Goal: Task Accomplishment & Management: Complete application form

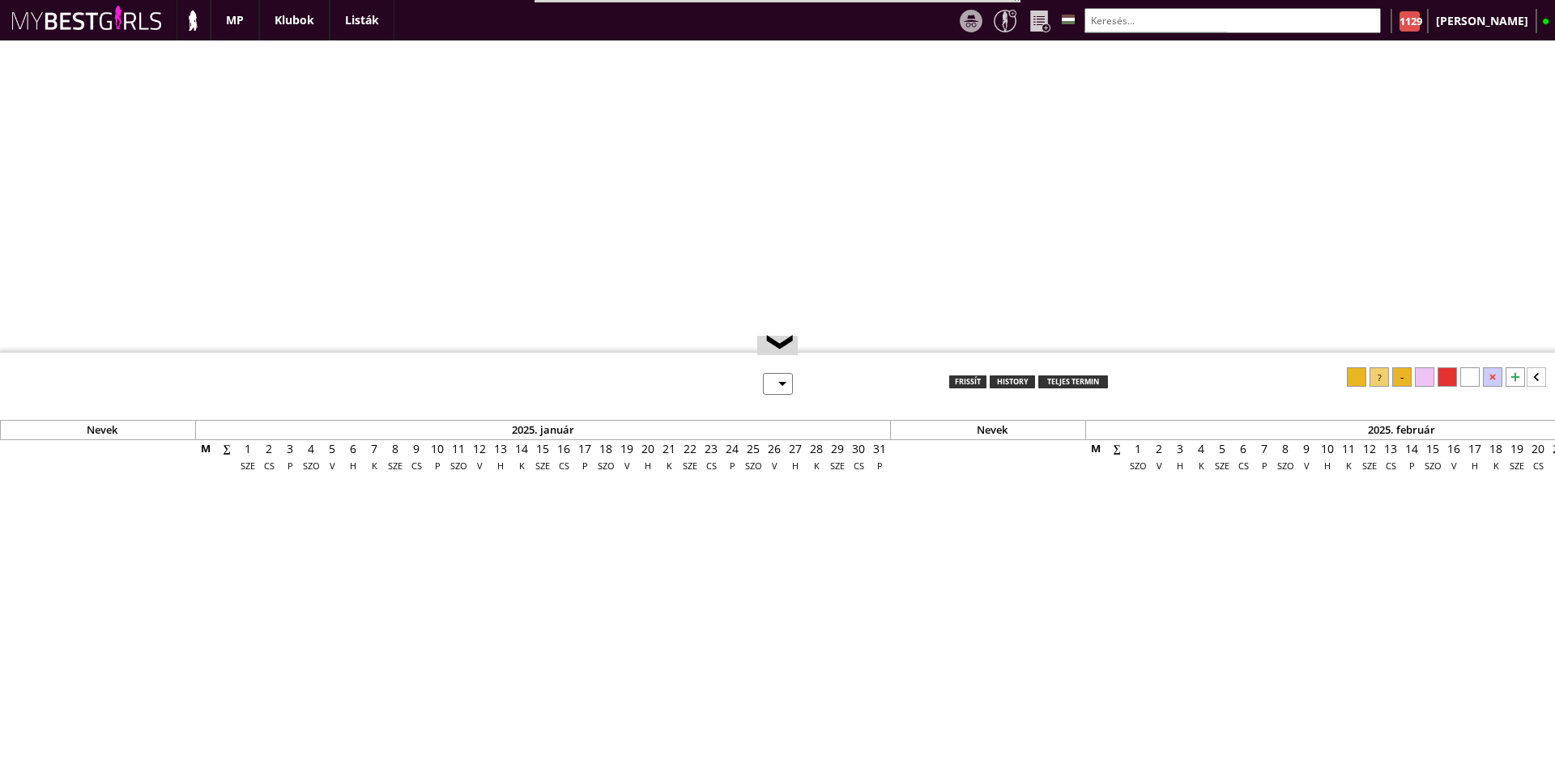
select select "0"
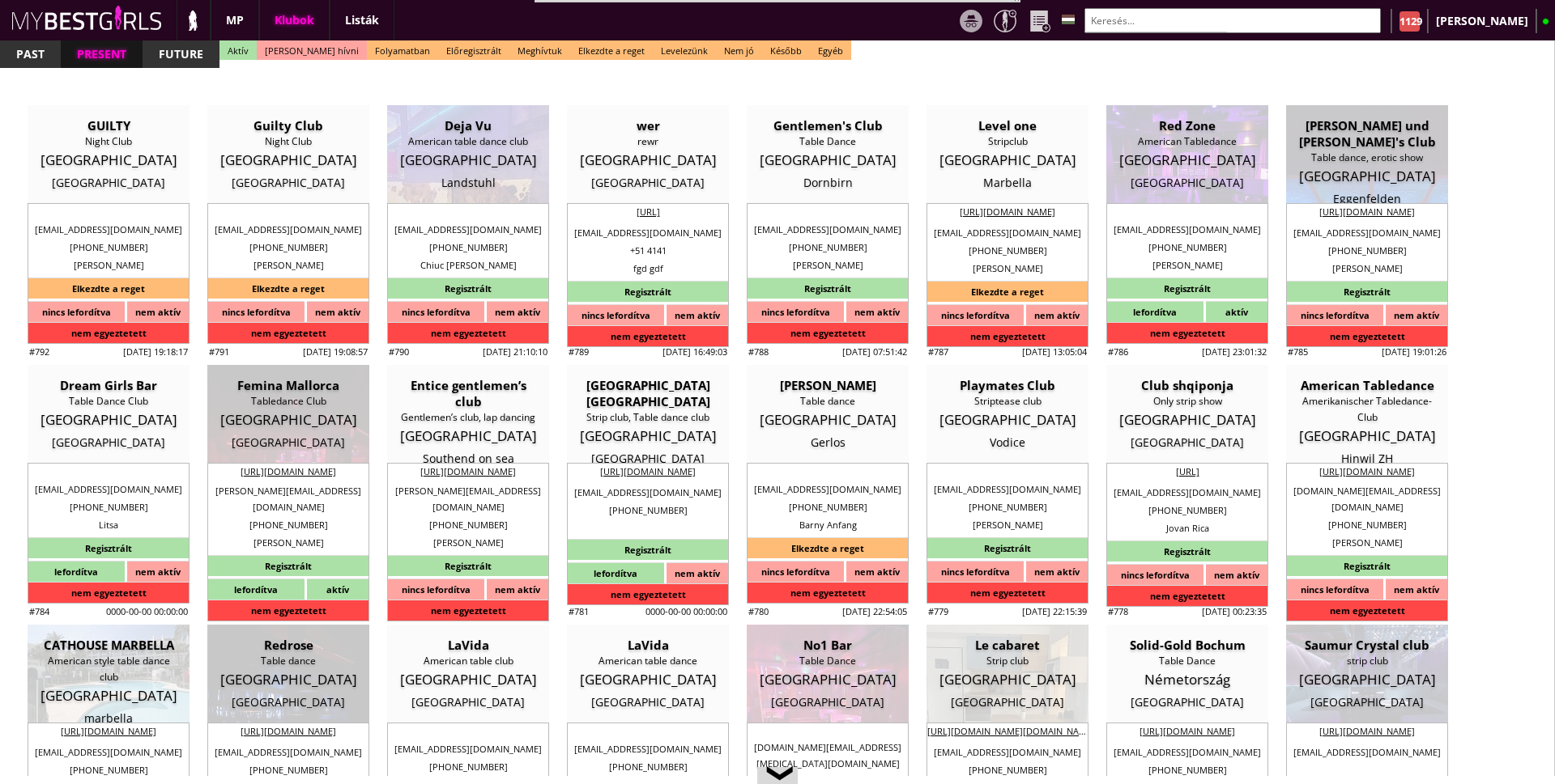
drag, startPoint x: 0, startPoint y: 128, endPoint x: 1190, endPoint y: 19, distance: 1195.0
click at [1190, 19] on input "text" at bounding box center [1232, 21] width 296 height 25
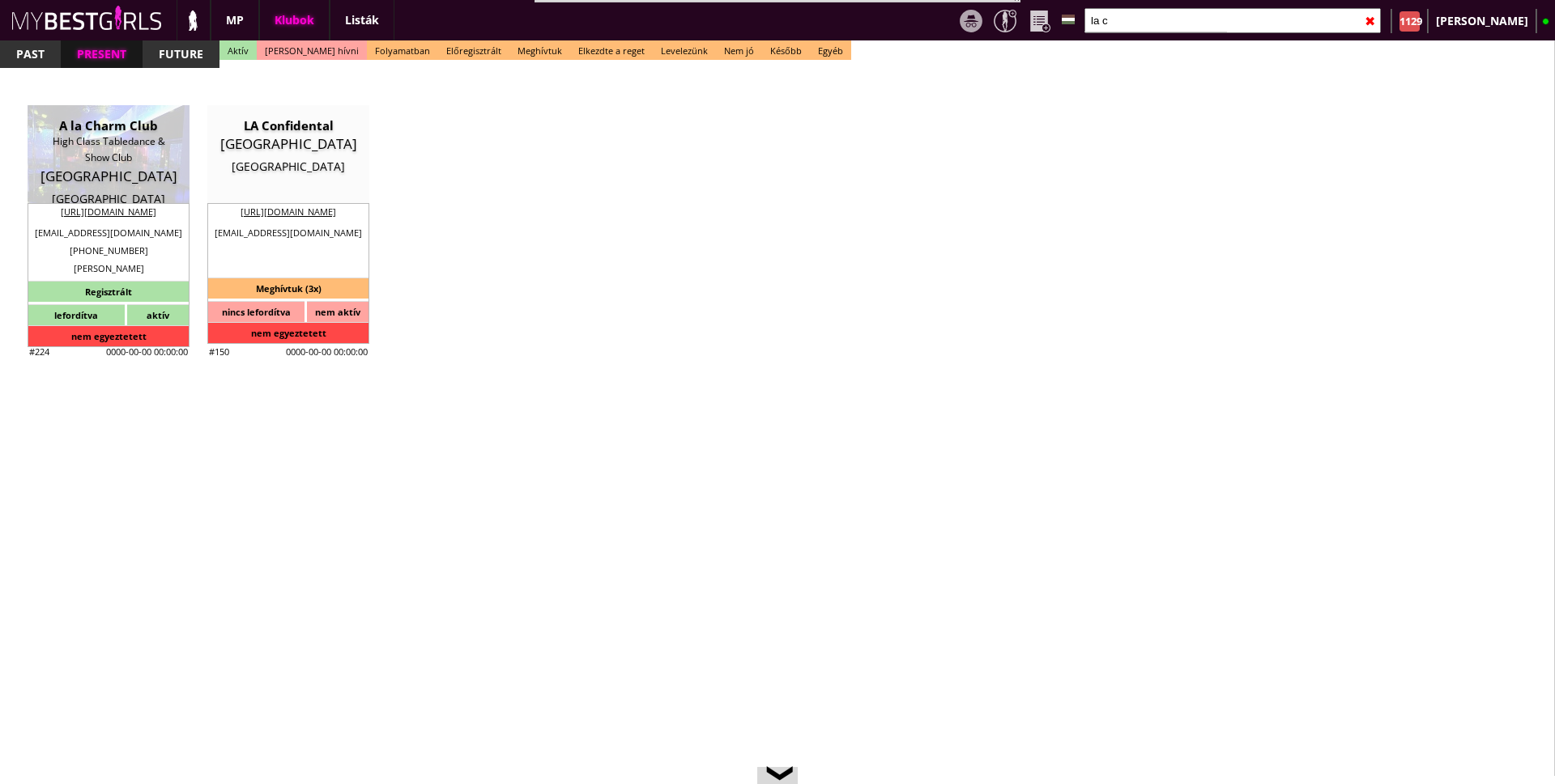
scroll to position [0, 6569]
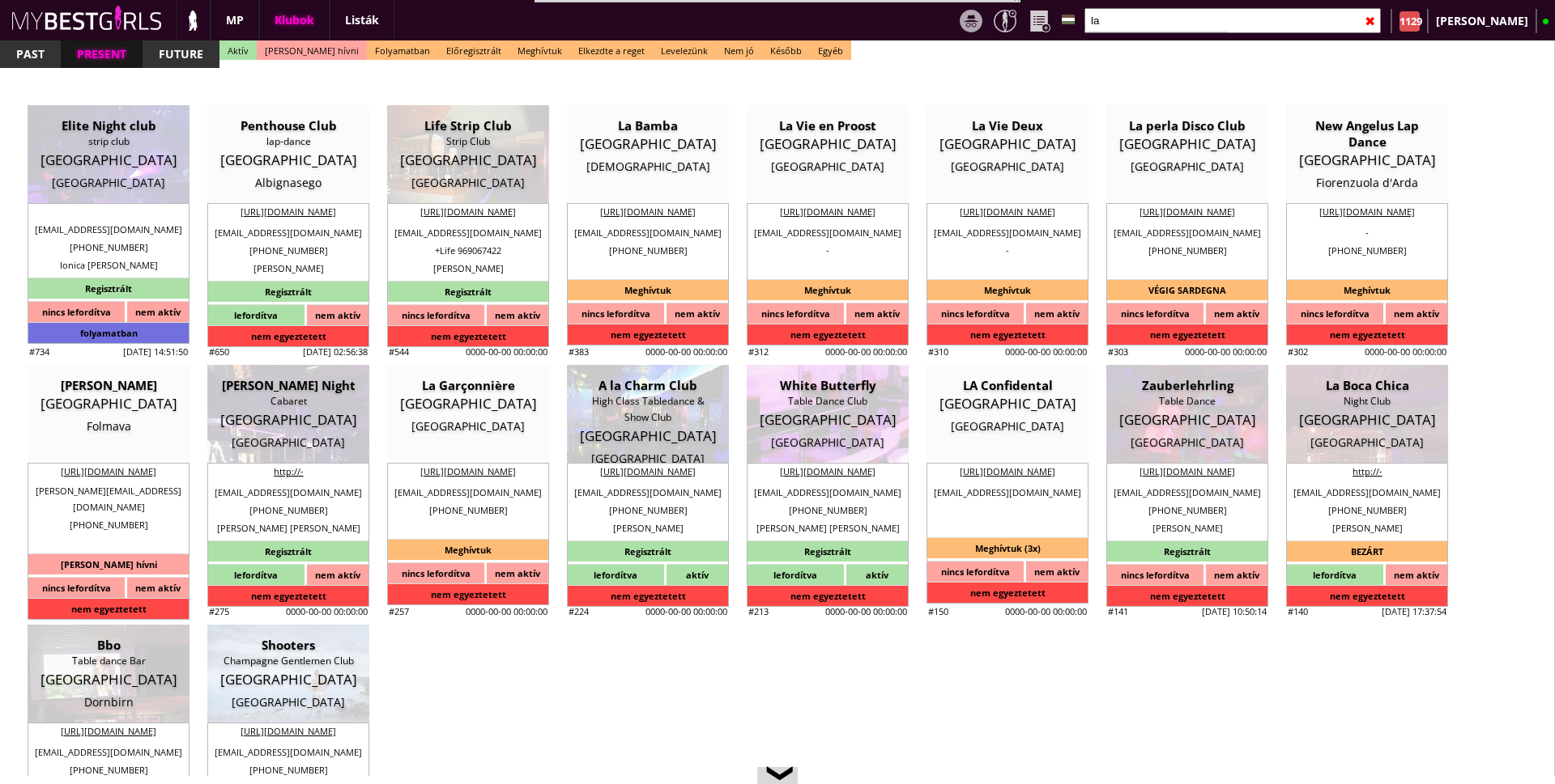
type input "l"
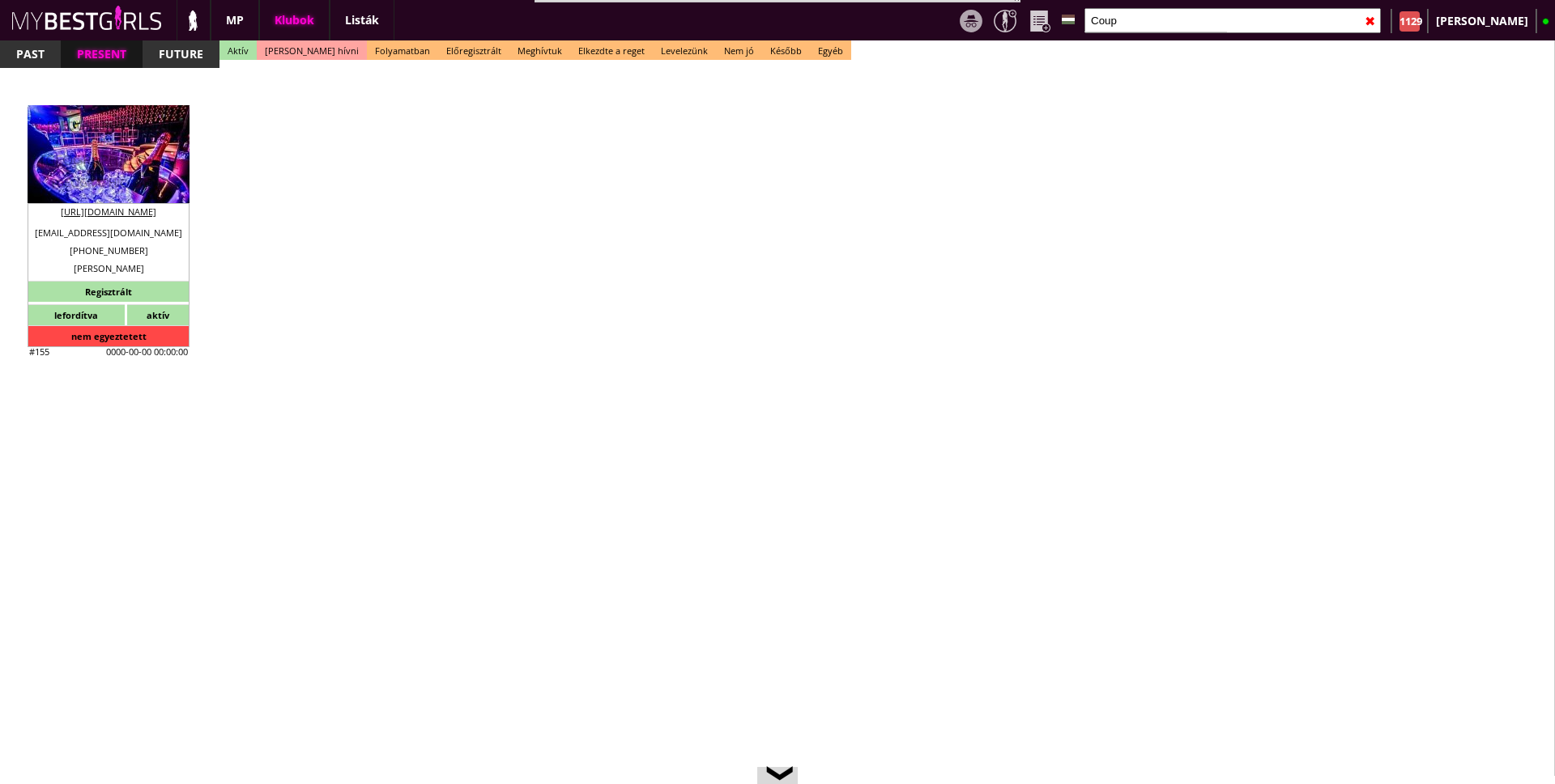
type input "Coup"
click at [137, 171] on div "Coupole Avenue Cabaret Switzerland Geneva" at bounding box center [108, 154] width 137 height 74
type input "[GEOGRAPHIC_DATA]"
type textarea "Lilláék szerint ez legjobb! Pascal Coupole Avenue Geneve: No sorry 🤦🏻 too old I…"
select select "reg"
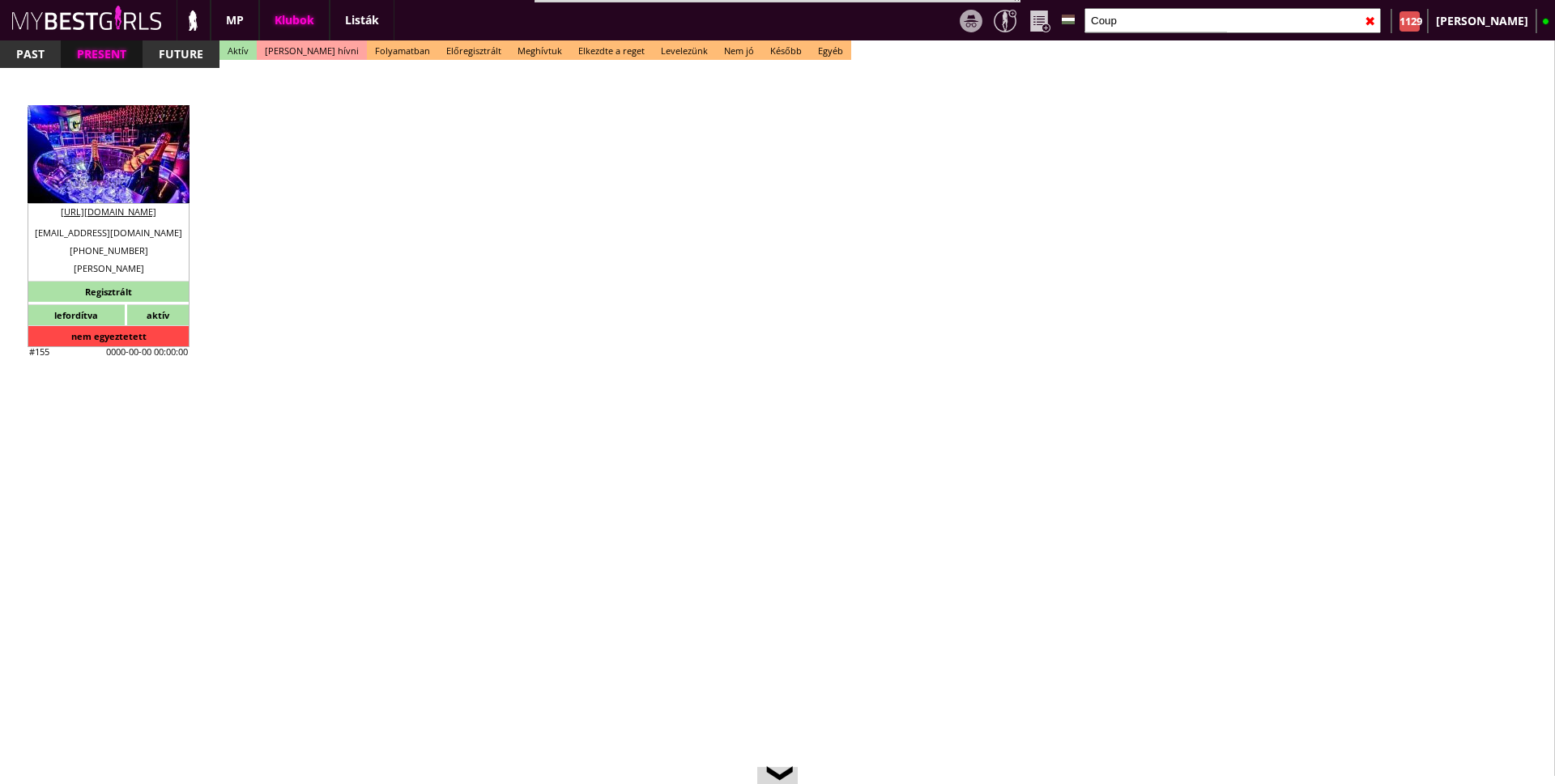
type input "20.00"
type input "CHF"
type input "[GEOGRAPHIC_DATA]"
type input "Cabaret"
type input "1204"
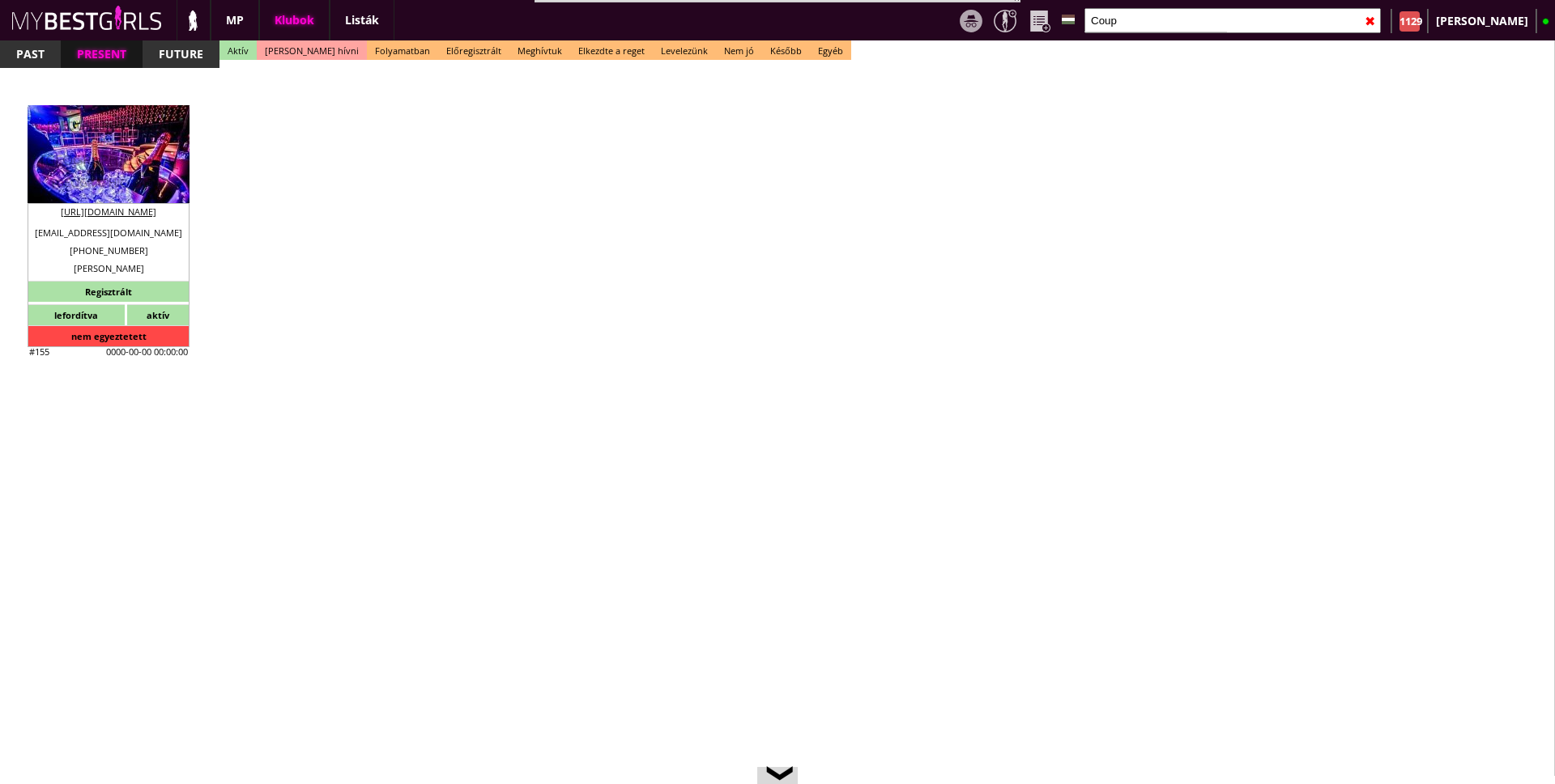
type input "Rue du Rhône 116"
type input "41"
type input "79 542 58 48"
type input "[EMAIL_ADDRESS][DOMAIN_NAME]"
type input "[URL][DOMAIN_NAME]"
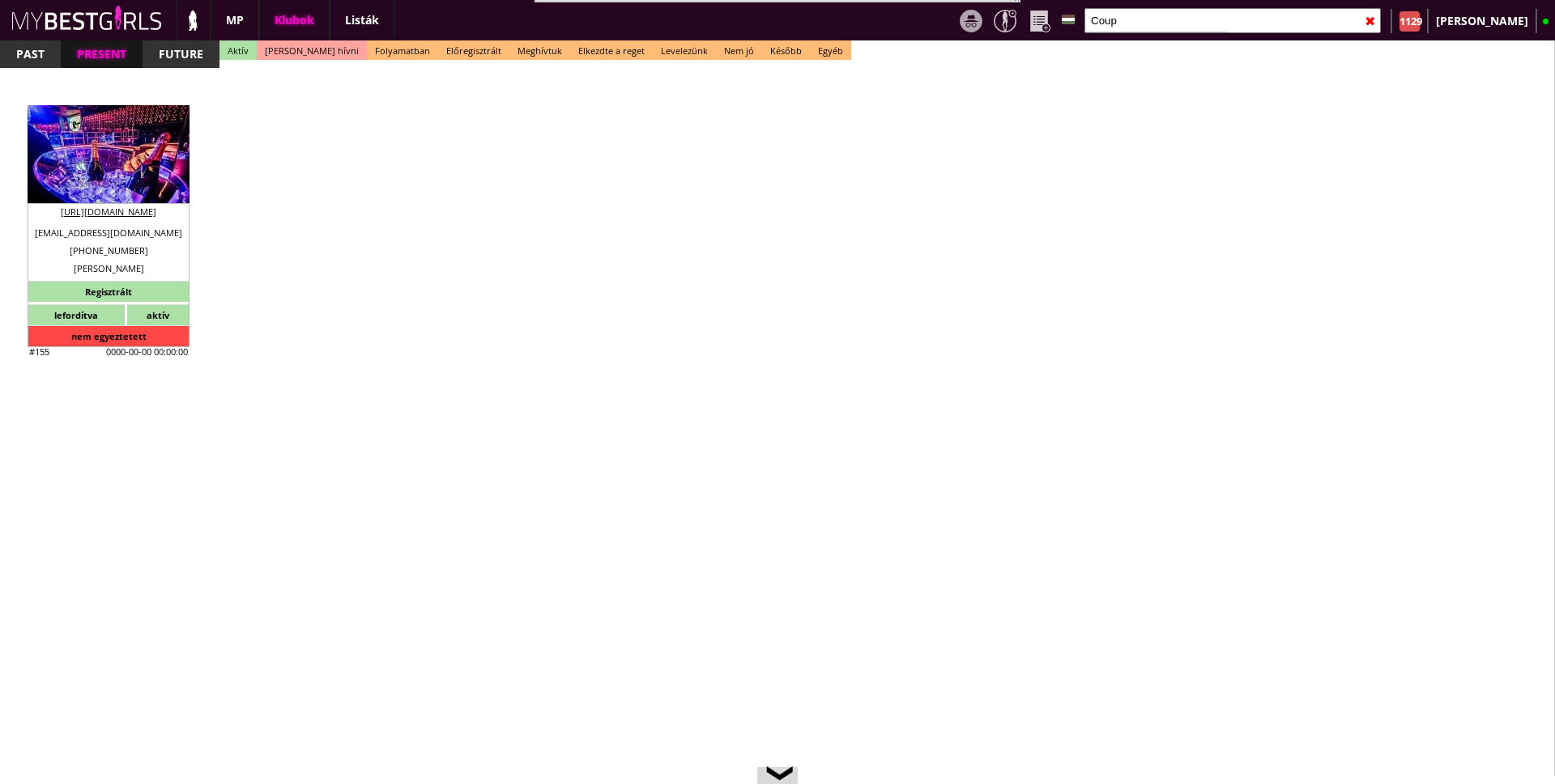
type textarea "LA COUPOLE AVENUE NIGHT CLUB SA CHE-105.860.246 1204 Genéve rue du Rhône 116"
type input "LA COUPOLE AVENUE NIGHT CLUB SA"
type input "CHE-105.860.246"
type input "1204"
type input "Genéve"
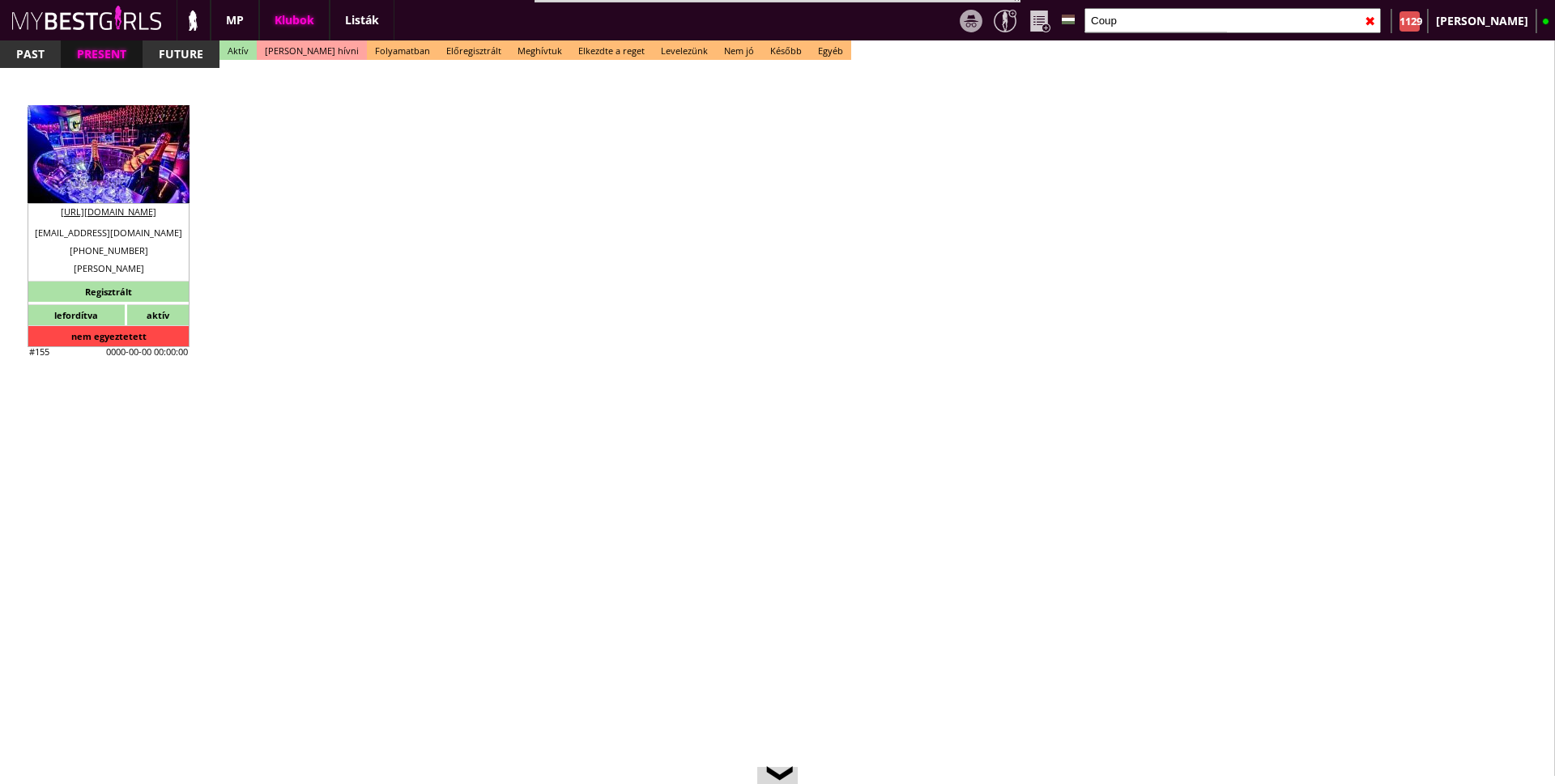
type input "rue du Rhône 116"
type input "Pascal"
type input "Roussaux"
type input "41"
type input "79 542 58 48"
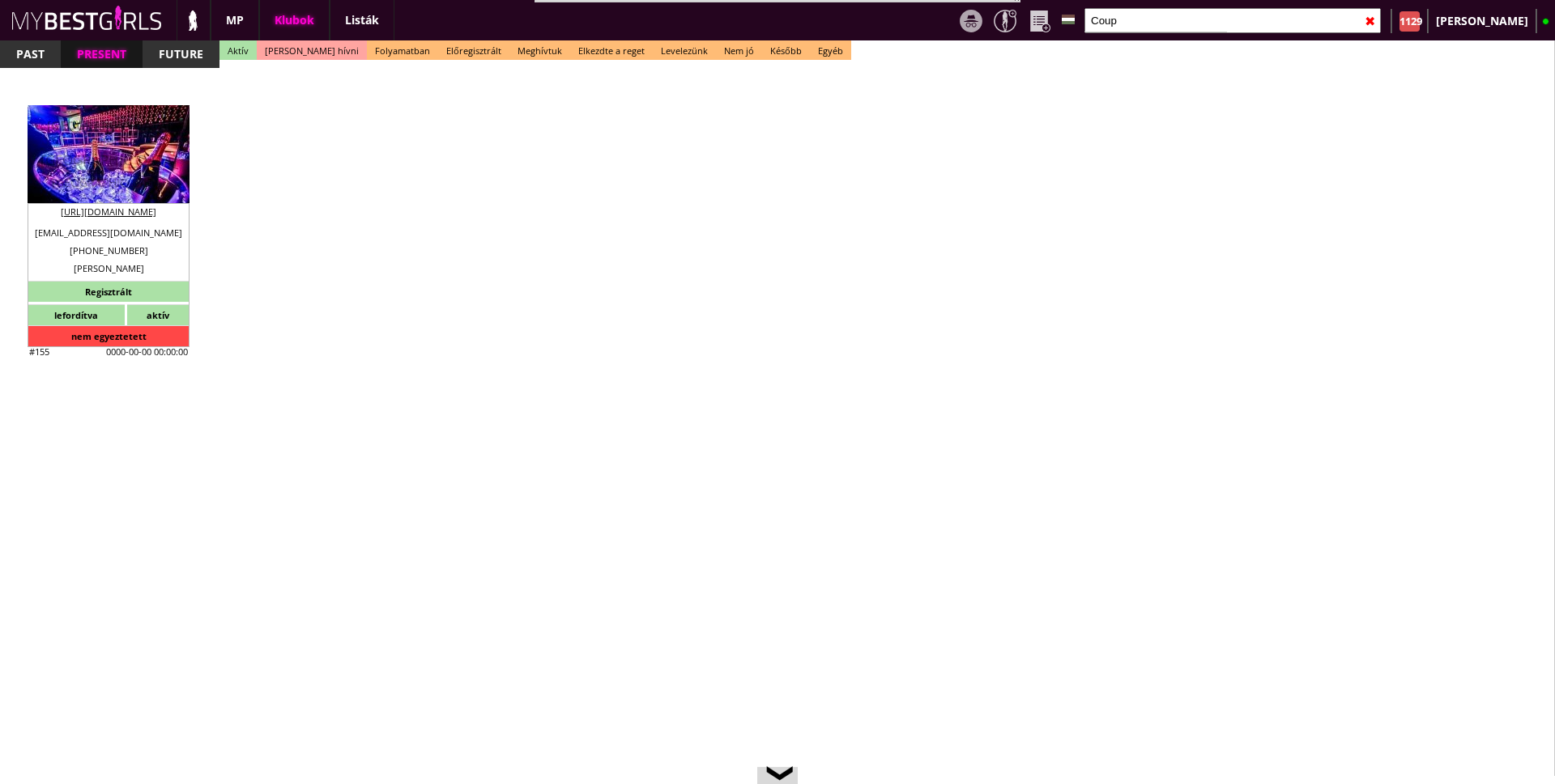
type input "[EMAIL_ADDRESS][DOMAIN_NAME]"
type input "10"
type input "2"
select select "months"
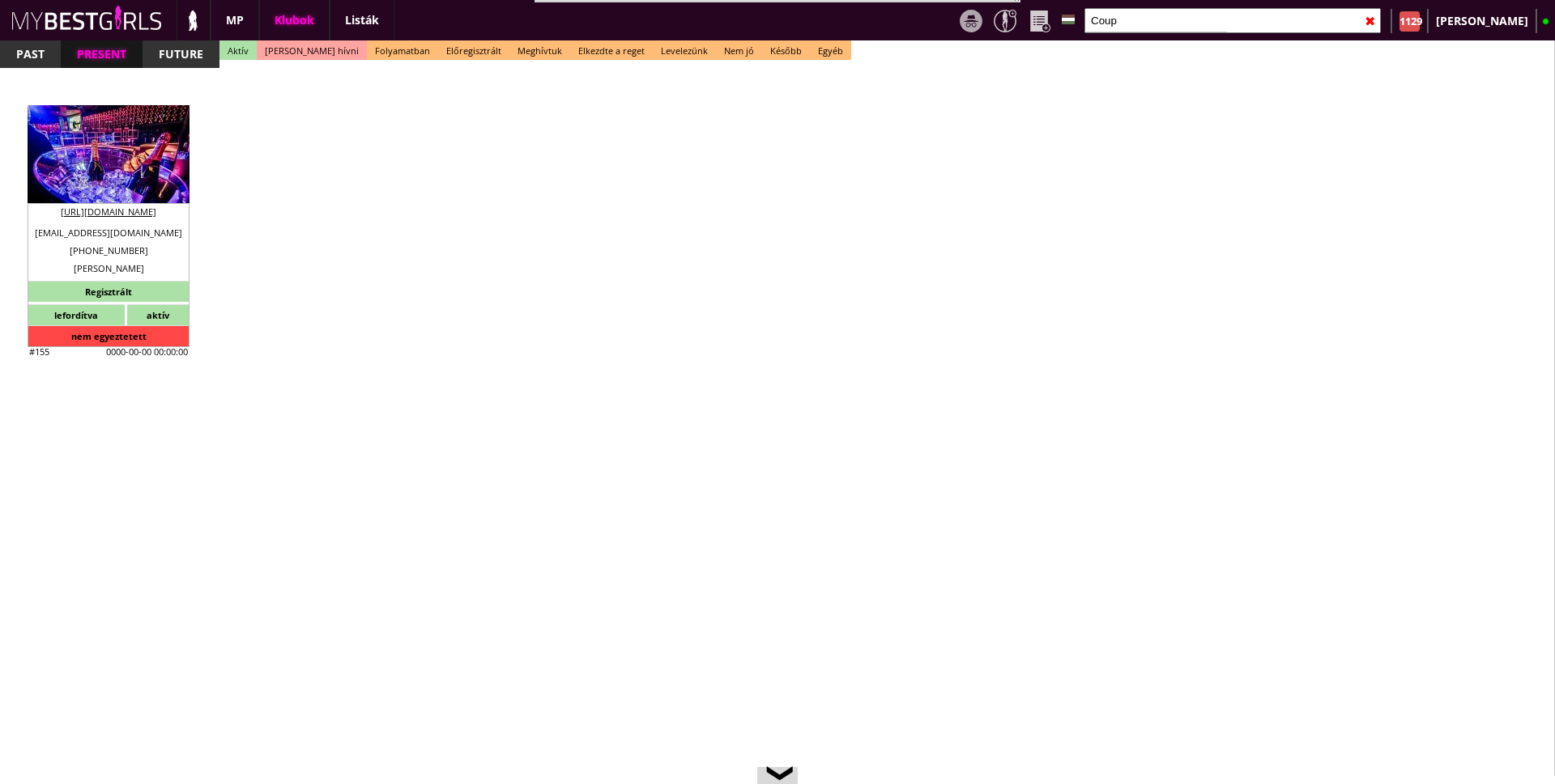
type input "1"
select select "months"
select select "0"
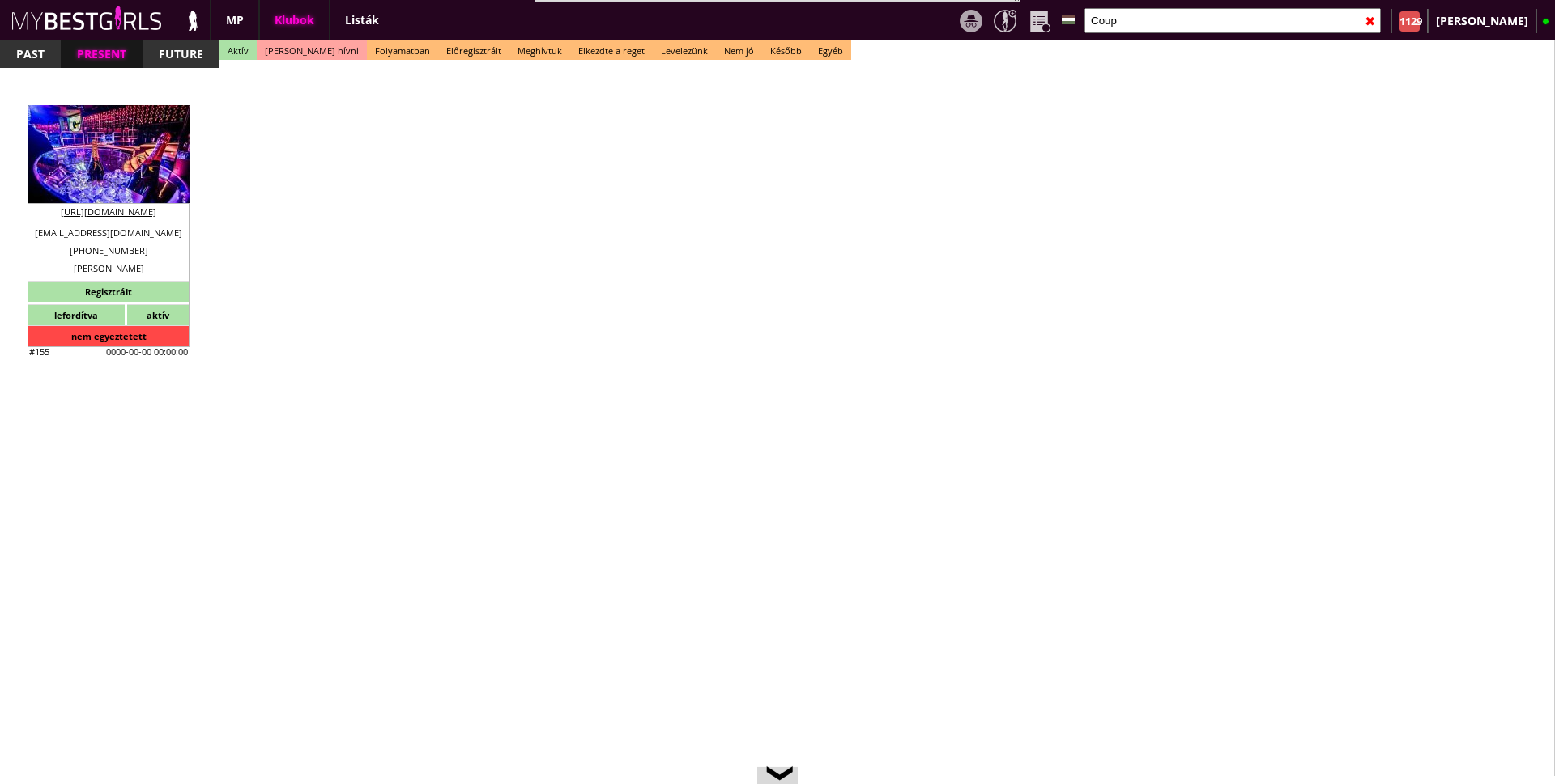
type input "0.00"
type input "1-2"
checkbox input "true"
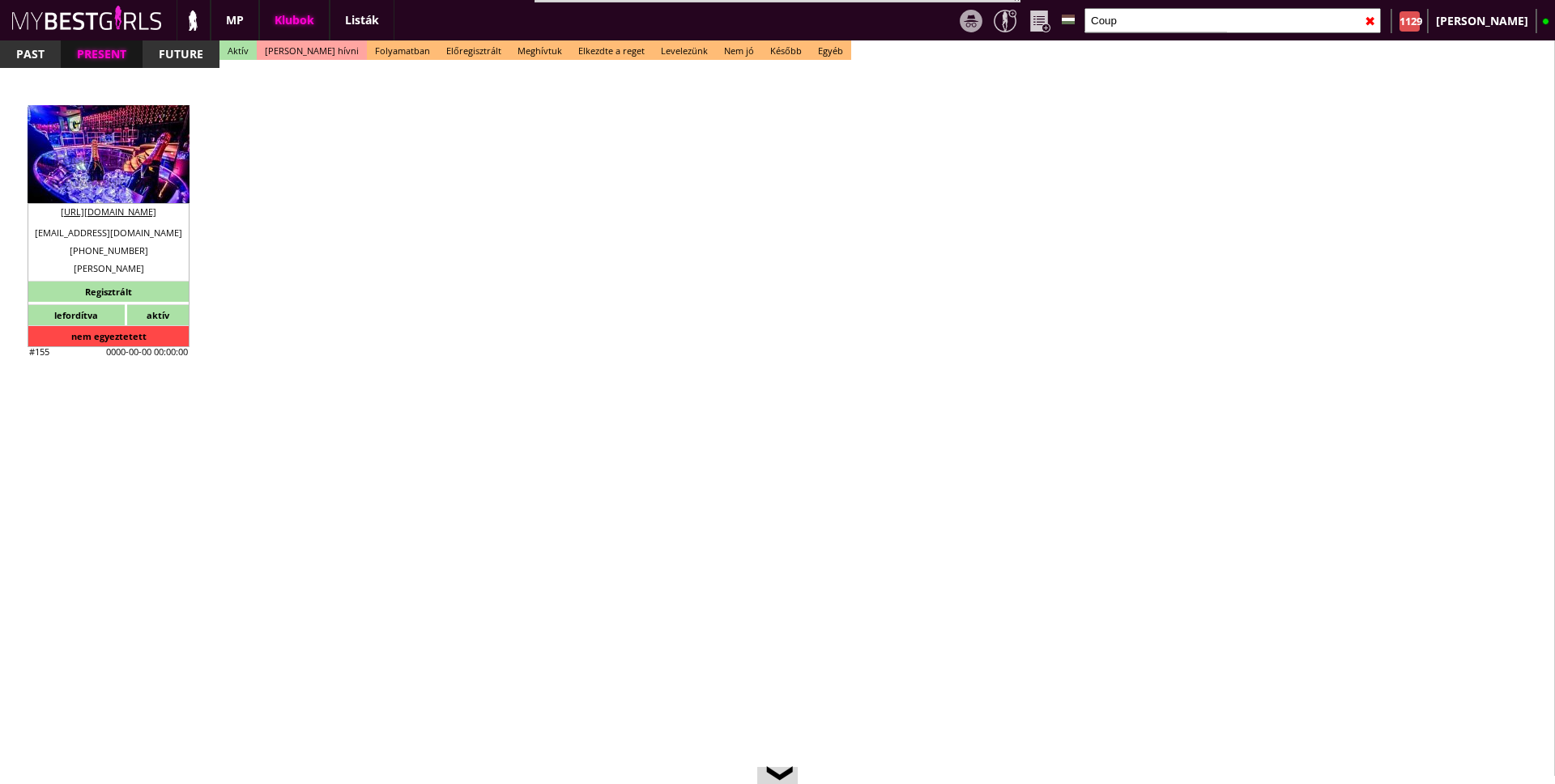
checkbox input "true"
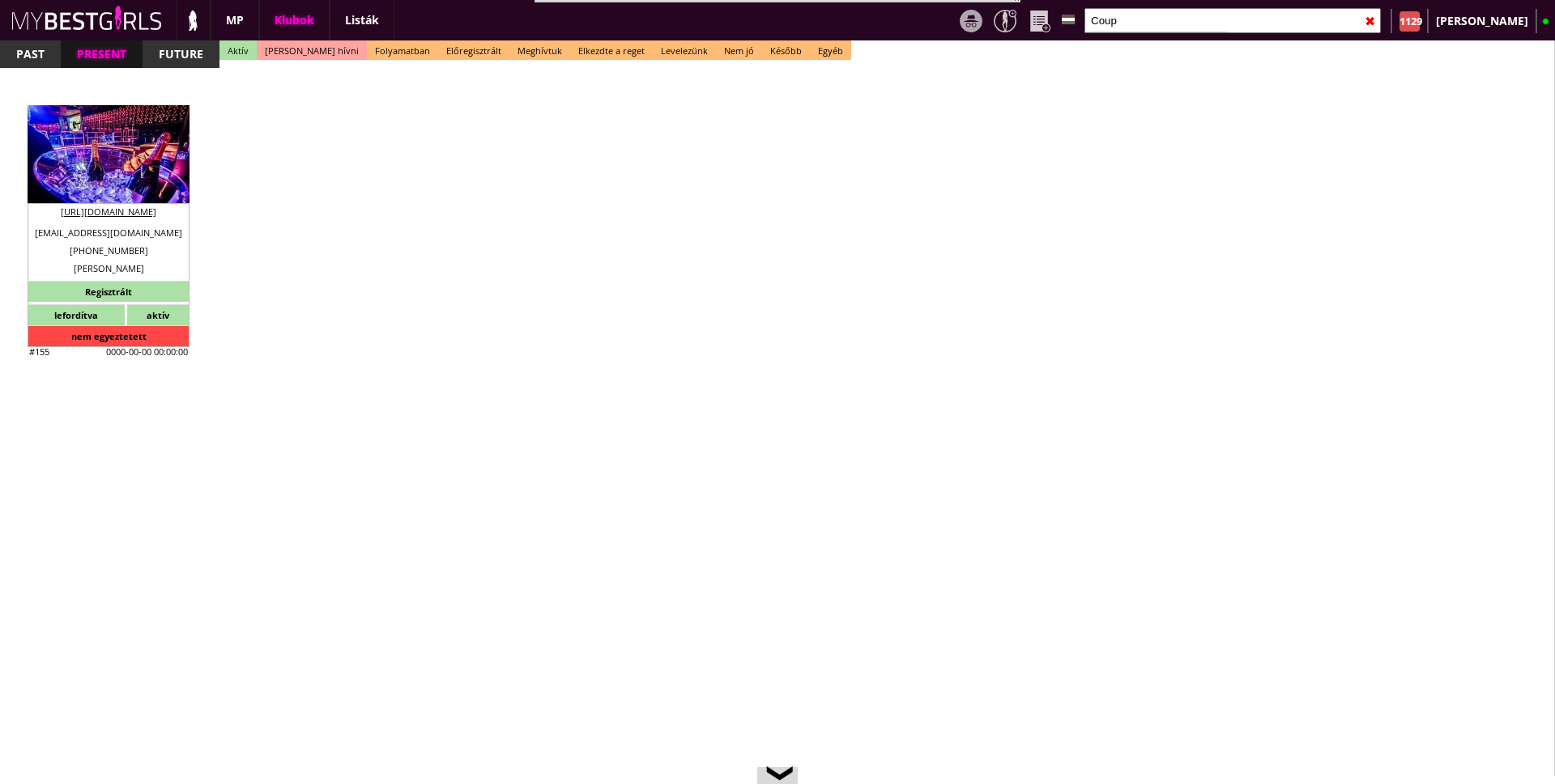
checkbox input "true"
type input "5"
checkbox input "true"
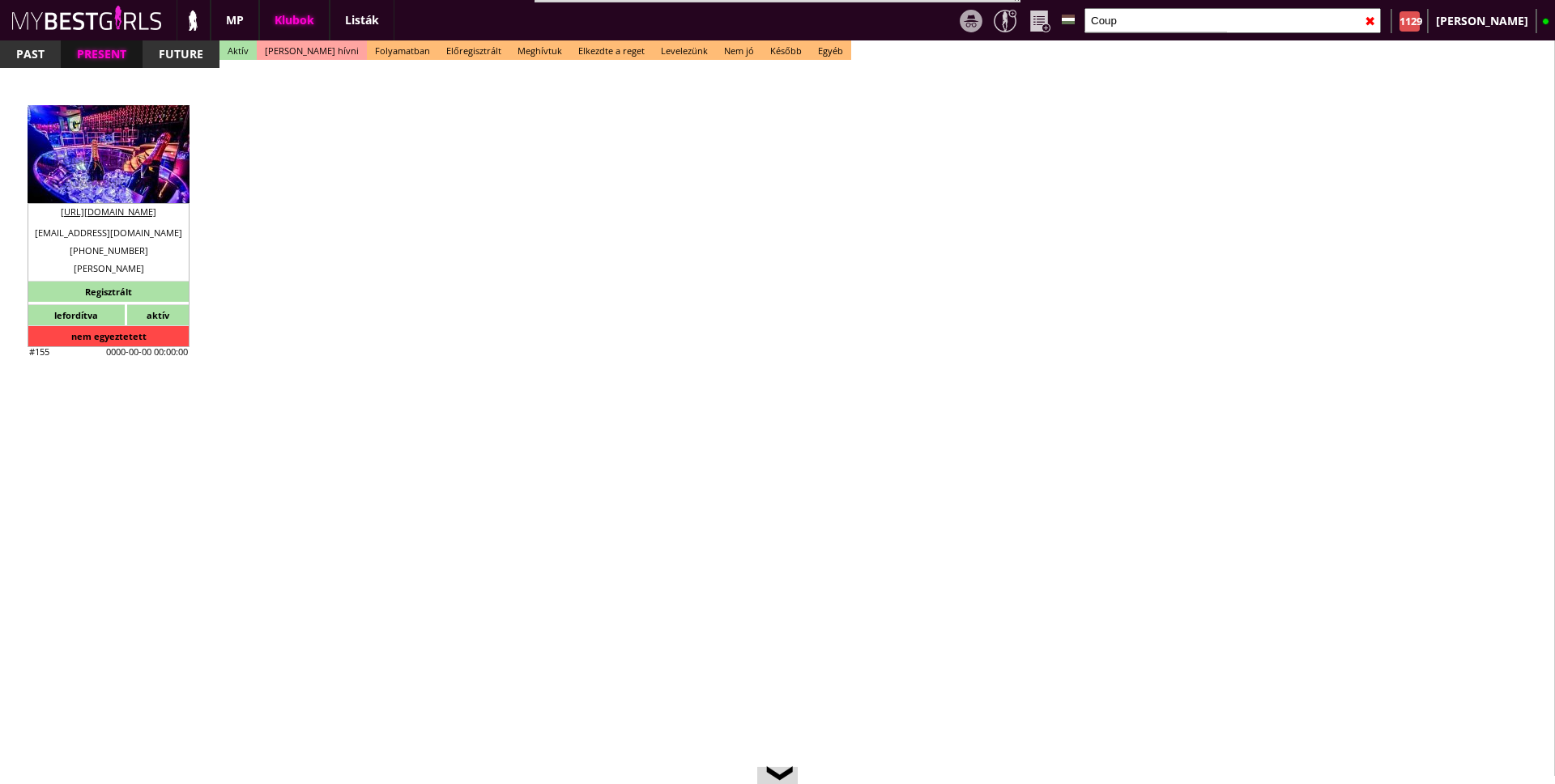
checkbox input "true"
type input "3-6"
type input "1"
type input "1000"
type input "100.00"
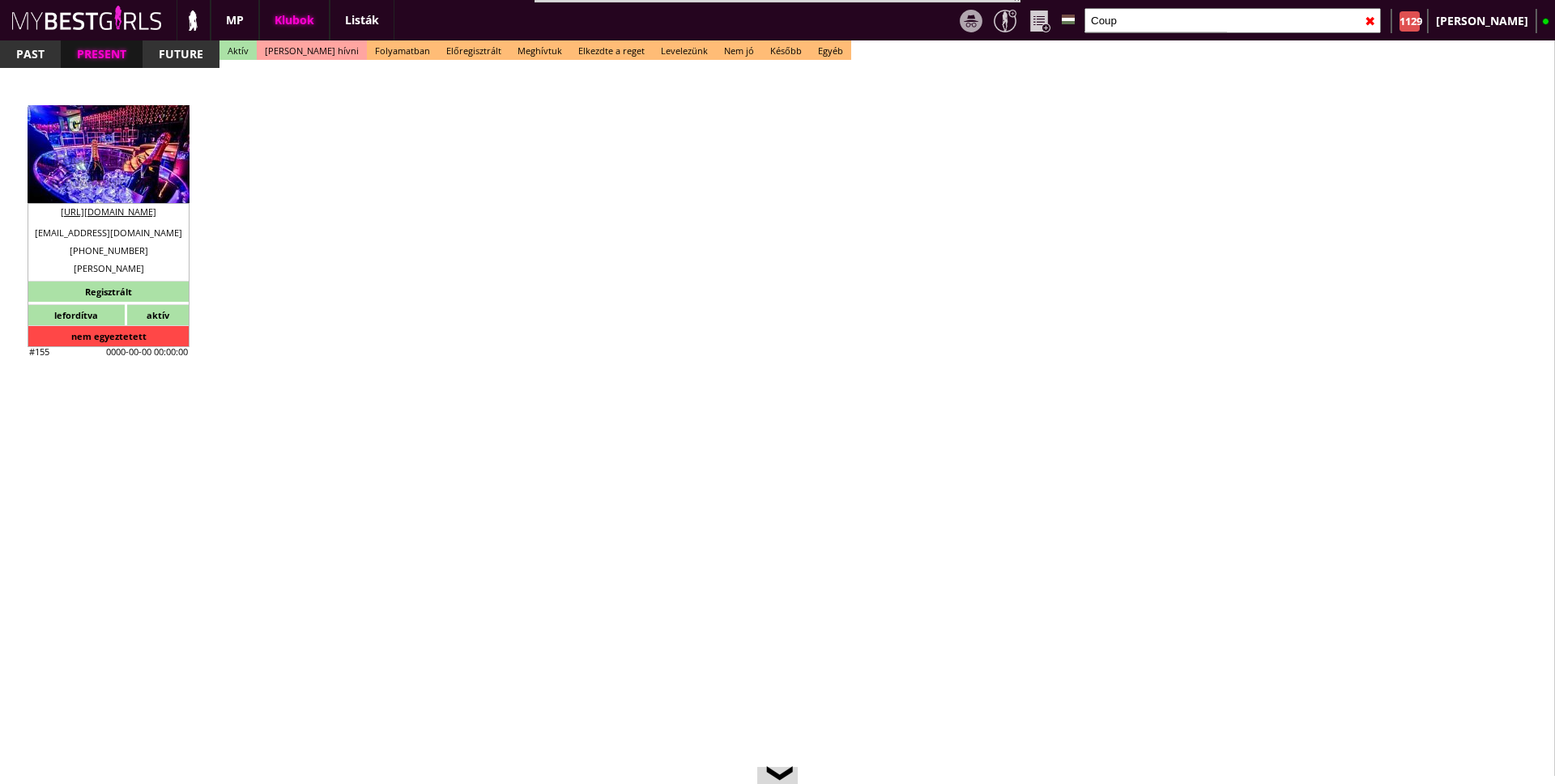
type input "100.00"
select select "last day"
checkbox input "true"
type input "100"
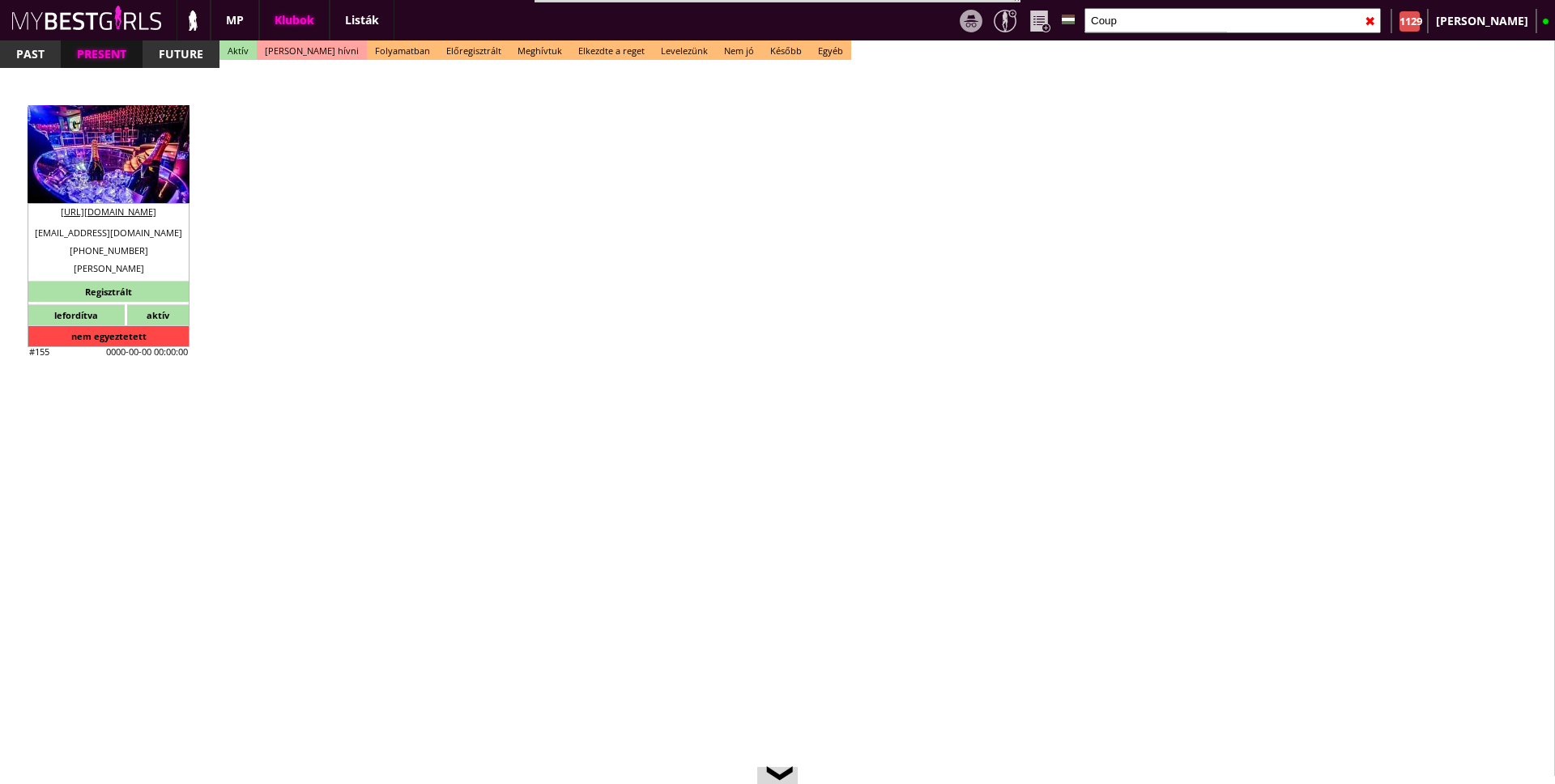
checkbox input "true"
type input "100"
select select "[EMAIL_ADDRESS][DOMAIN_NAME]"
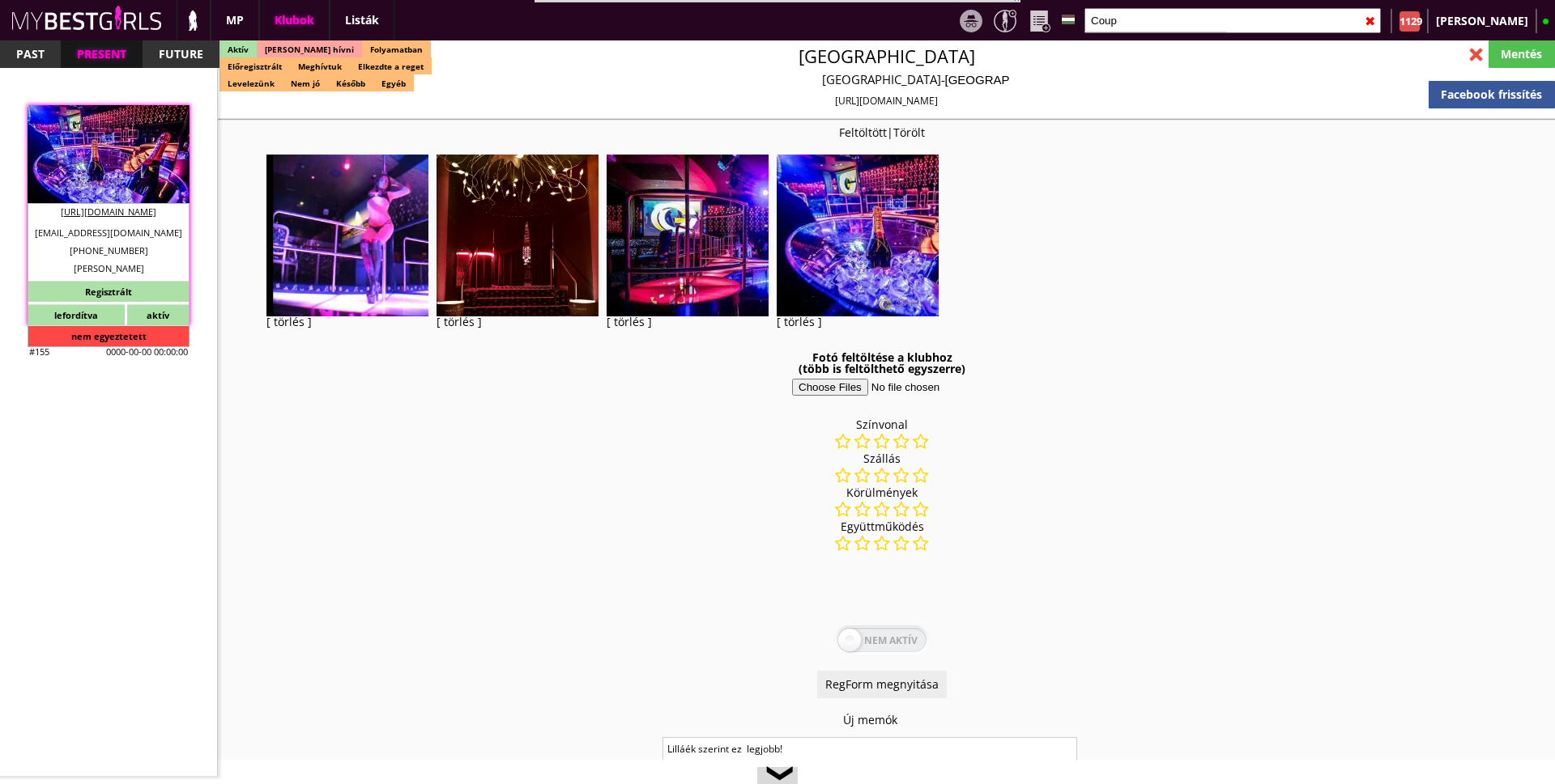
checkbox input "true"
type input "Hostess és táncosmunka Genf elit klubjában"
type input "Genf egyik legszínvonalasabb cabaret-ja - 100 CHF fix / nap"
type input "Stage dance, private dance, italkonzumálás"
type textarea "Switzerland Club type: Cabaret Type of work: Stage dance, private dance, consum…"
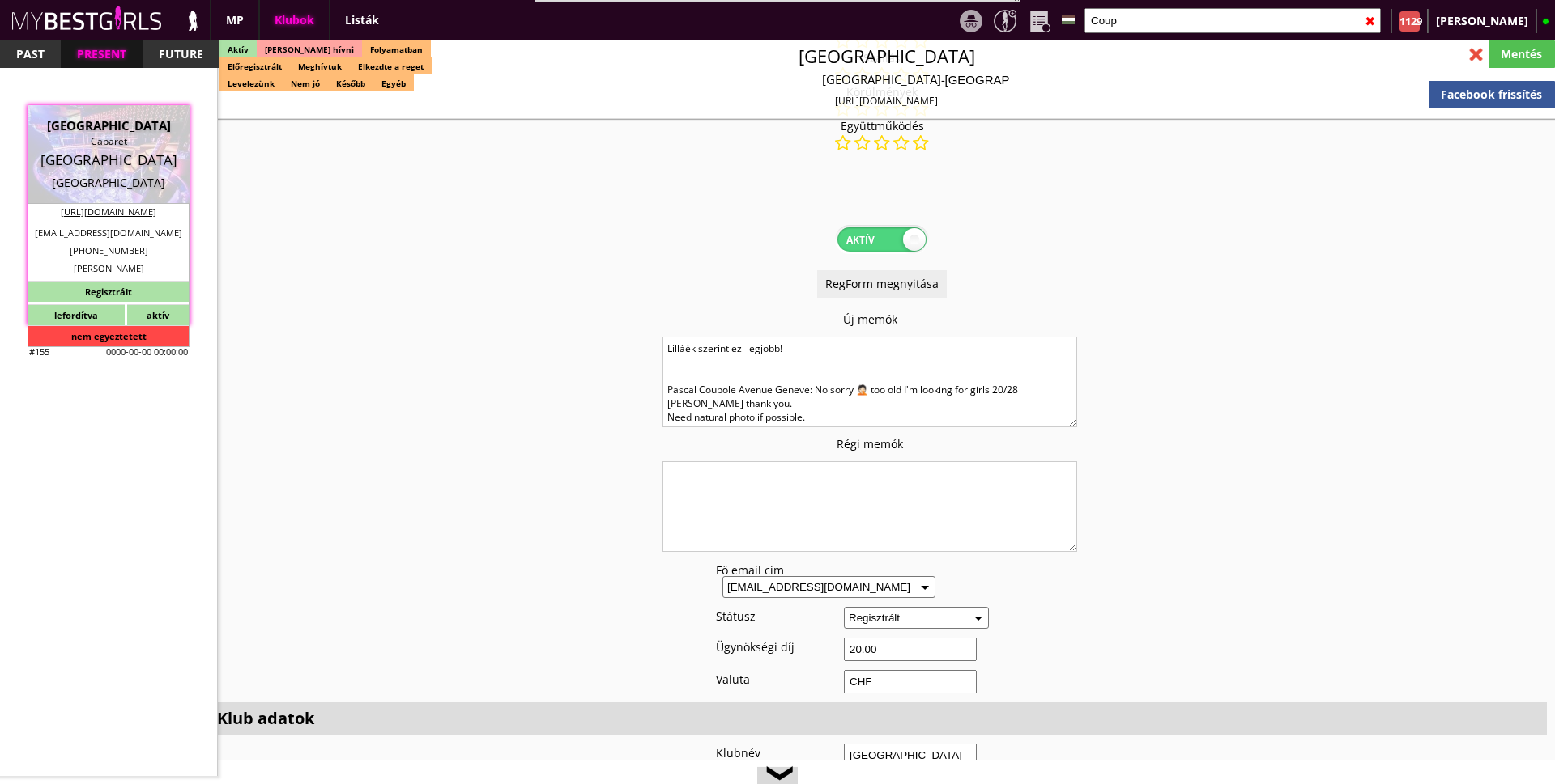
scroll to position [405, 0]
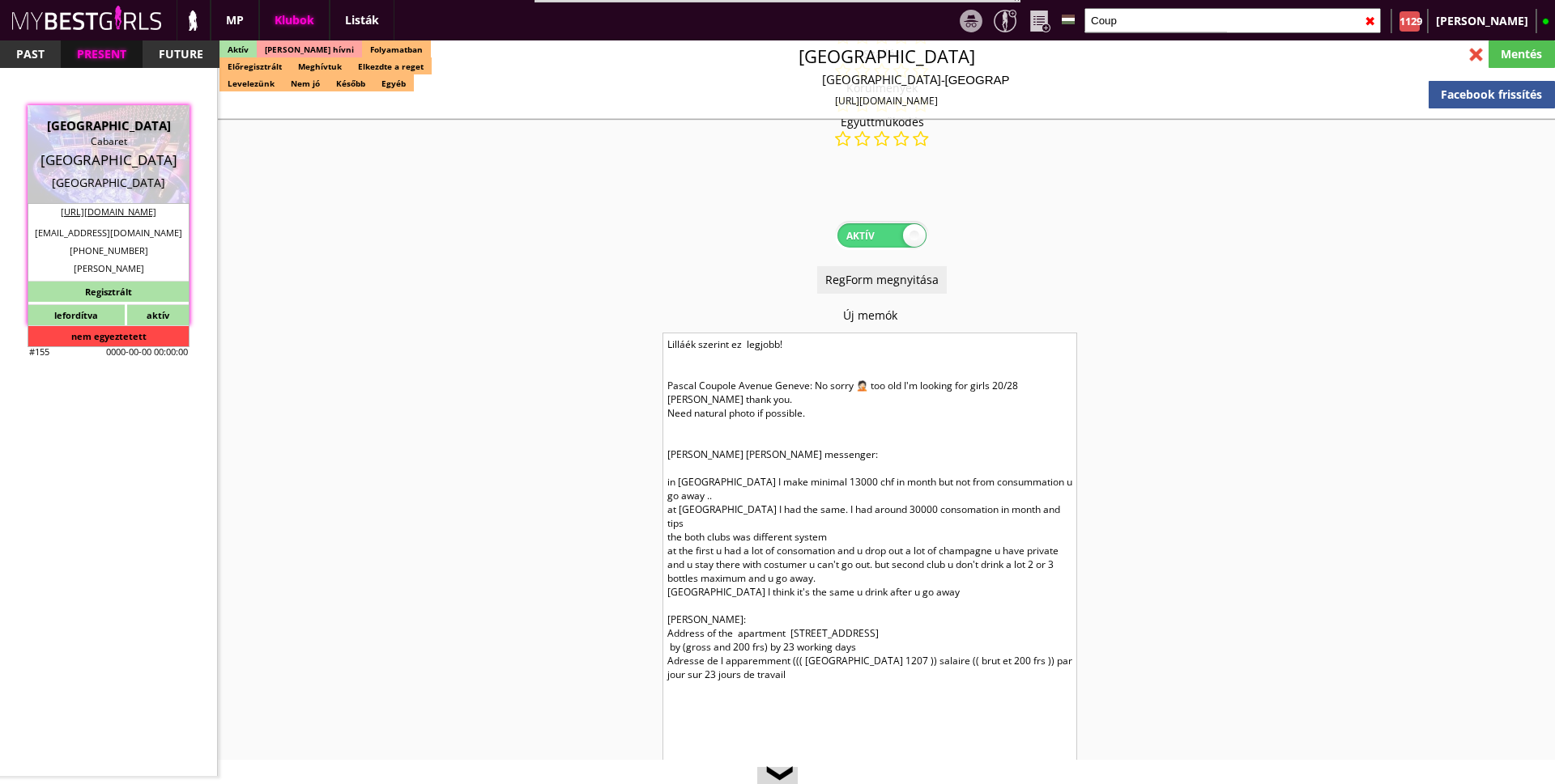
drag, startPoint x: 1072, startPoint y: 414, endPoint x: 1133, endPoint y: 728, distance: 319.9
click at [1184, 784] on html "Bestof képek letöltése Összes kép letöltése RESET MENTÉS updatezve bemutatás ta…" at bounding box center [777, 392] width 1555 height 784
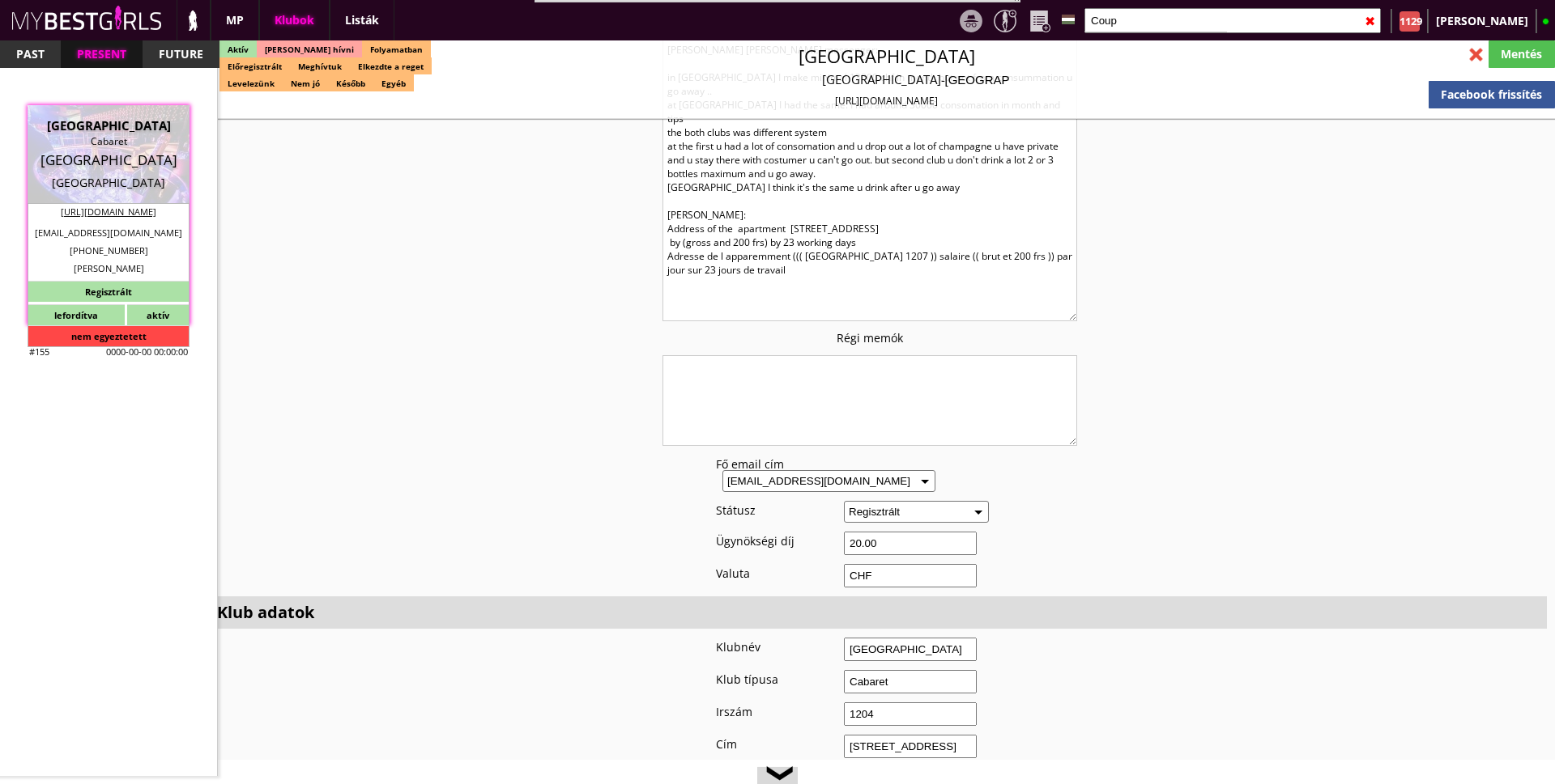
drag, startPoint x: 1073, startPoint y: 407, endPoint x: 1070, endPoint y: 314, distance: 93.0
click at [1070, 314] on textarea "Lilláék szerint ez legjobb! Pascal Coupole Avenue Geneve: No sorry 🤦🏻 too old I…" at bounding box center [869, 125] width 415 height 394
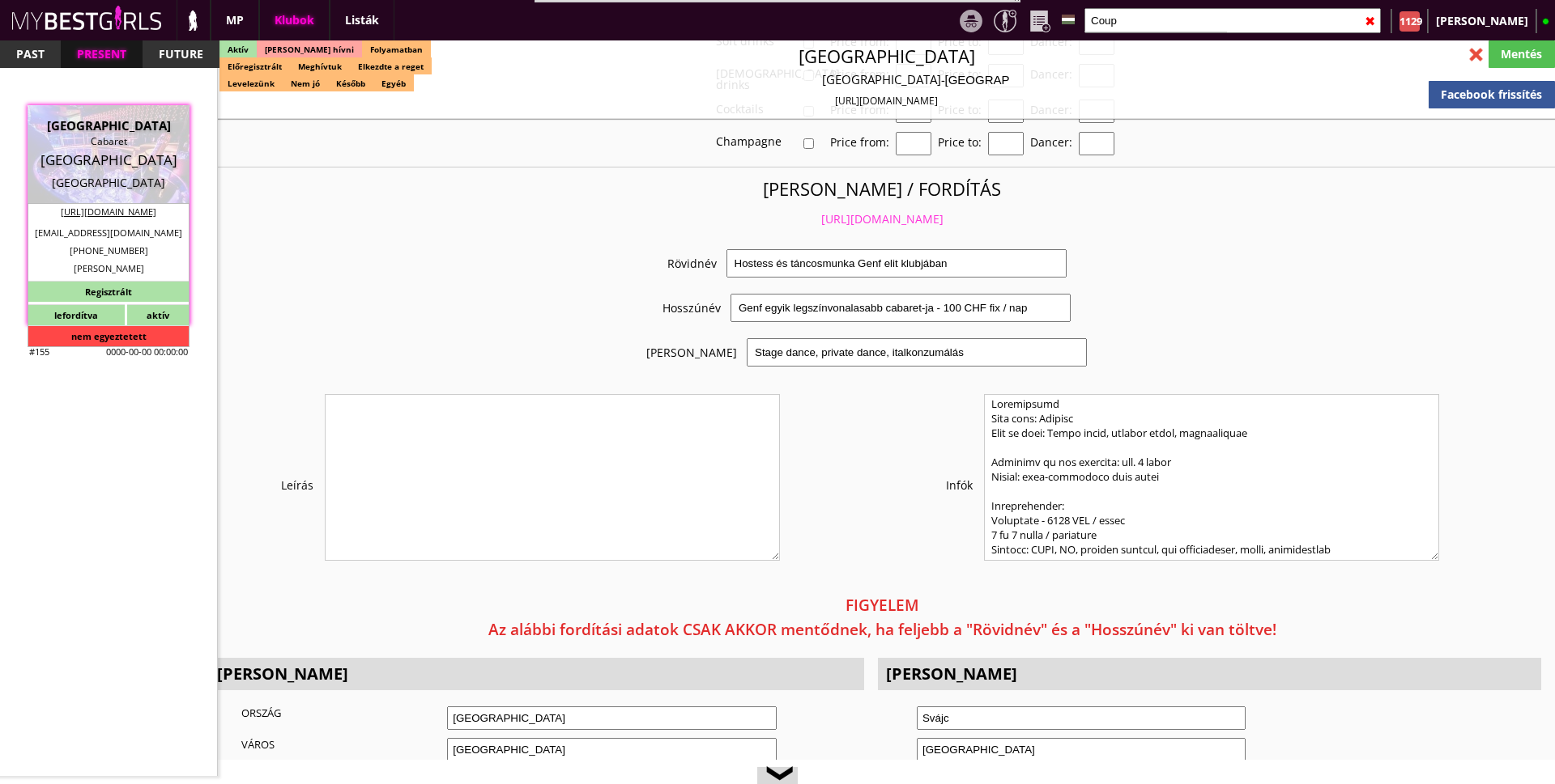
scroll to position [3643, 0]
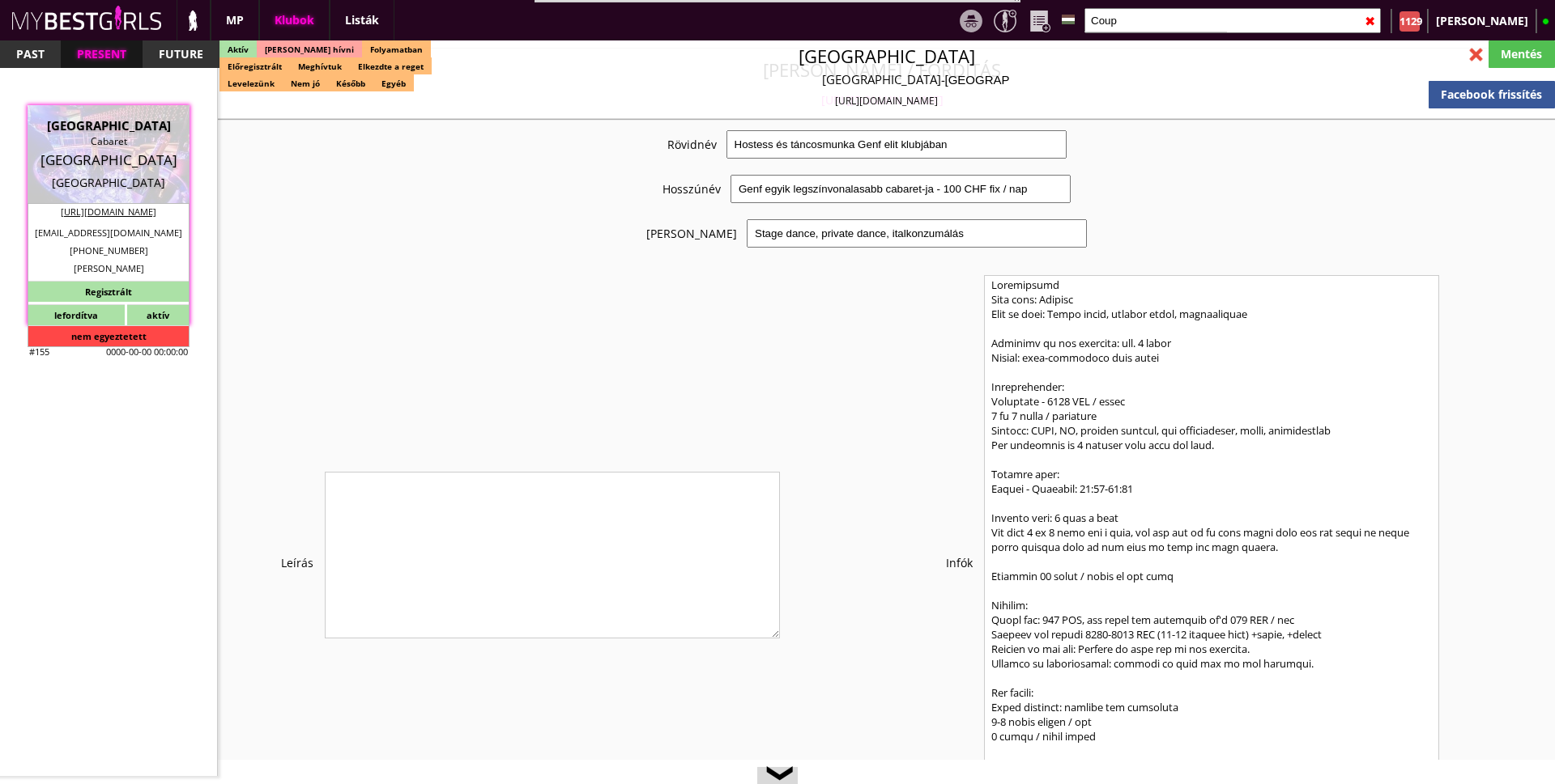
drag, startPoint x: 1436, startPoint y: 411, endPoint x: 1542, endPoint y: 803, distance: 406.1
click at [1542, 784] on html "Bestof képek letöltése Összes kép letöltése RESET MENTÉS updatezve bemutatás ta…" at bounding box center [777, 392] width 1555 height 784
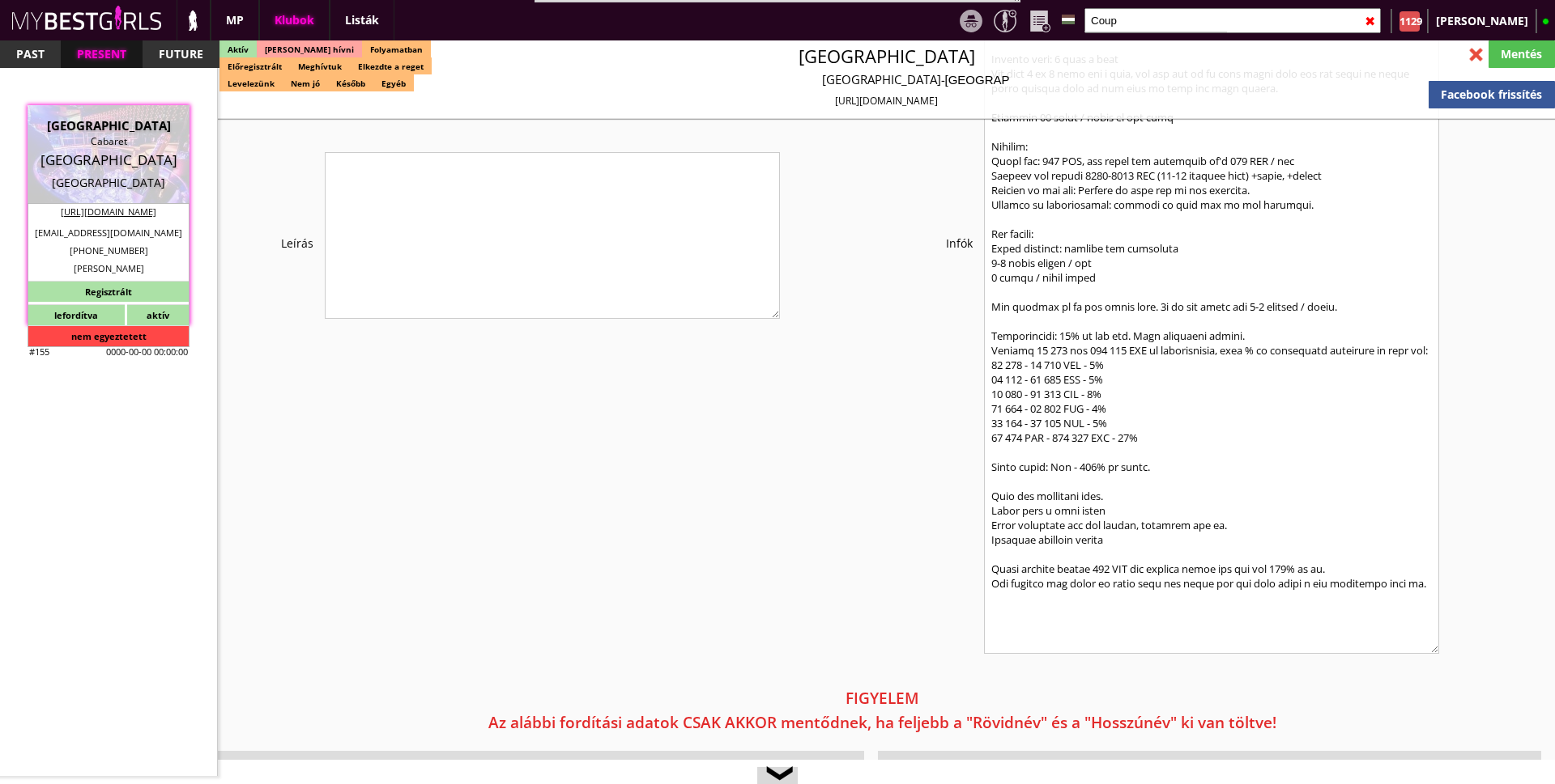
scroll to position [4109, 0]
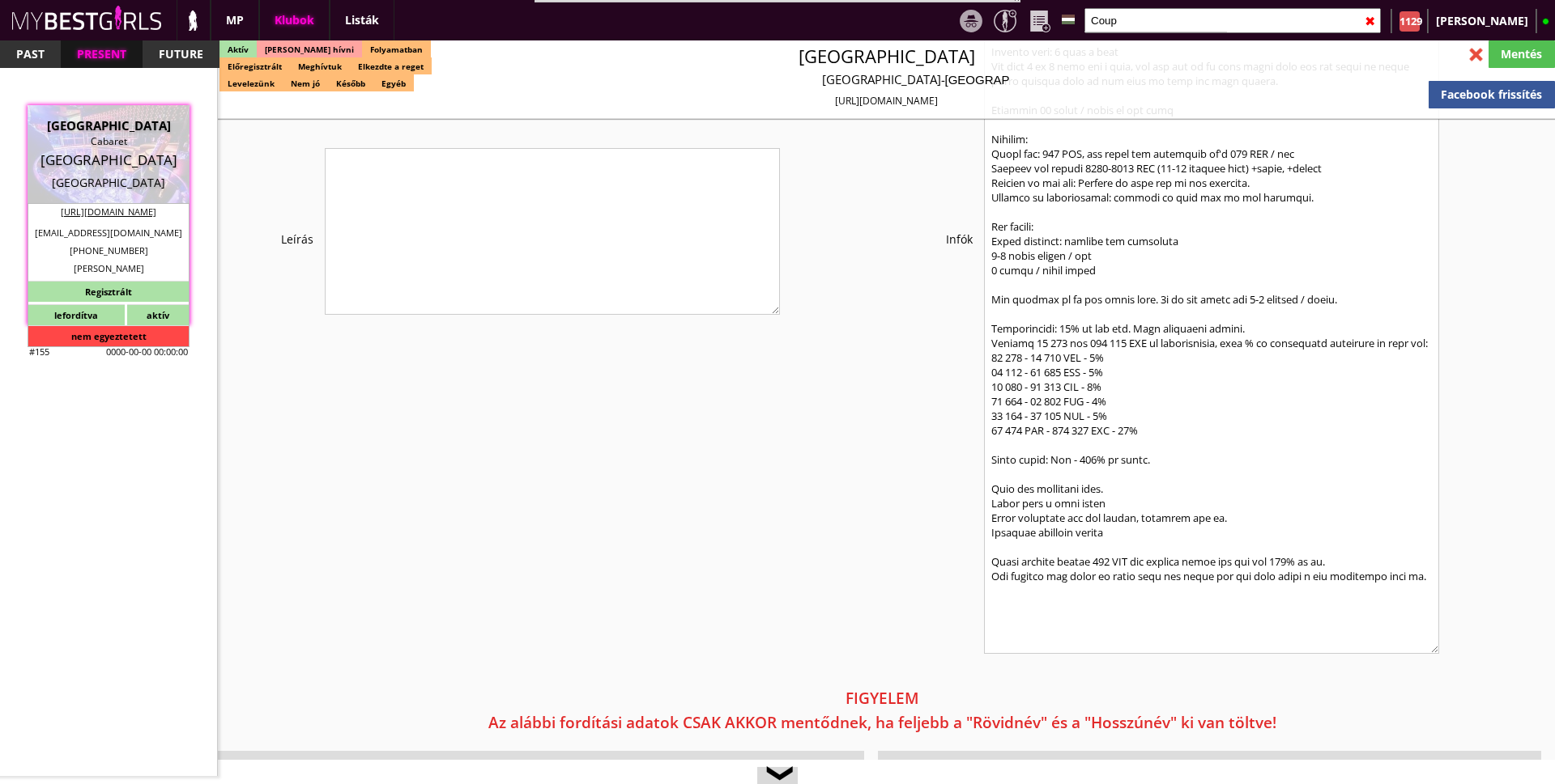
drag, startPoint x: 1437, startPoint y: 483, endPoint x: 1505, endPoint y: 626, distance: 158.3
click at [1505, 626] on div "Infók" at bounding box center [1201, 240] width 660 height 861
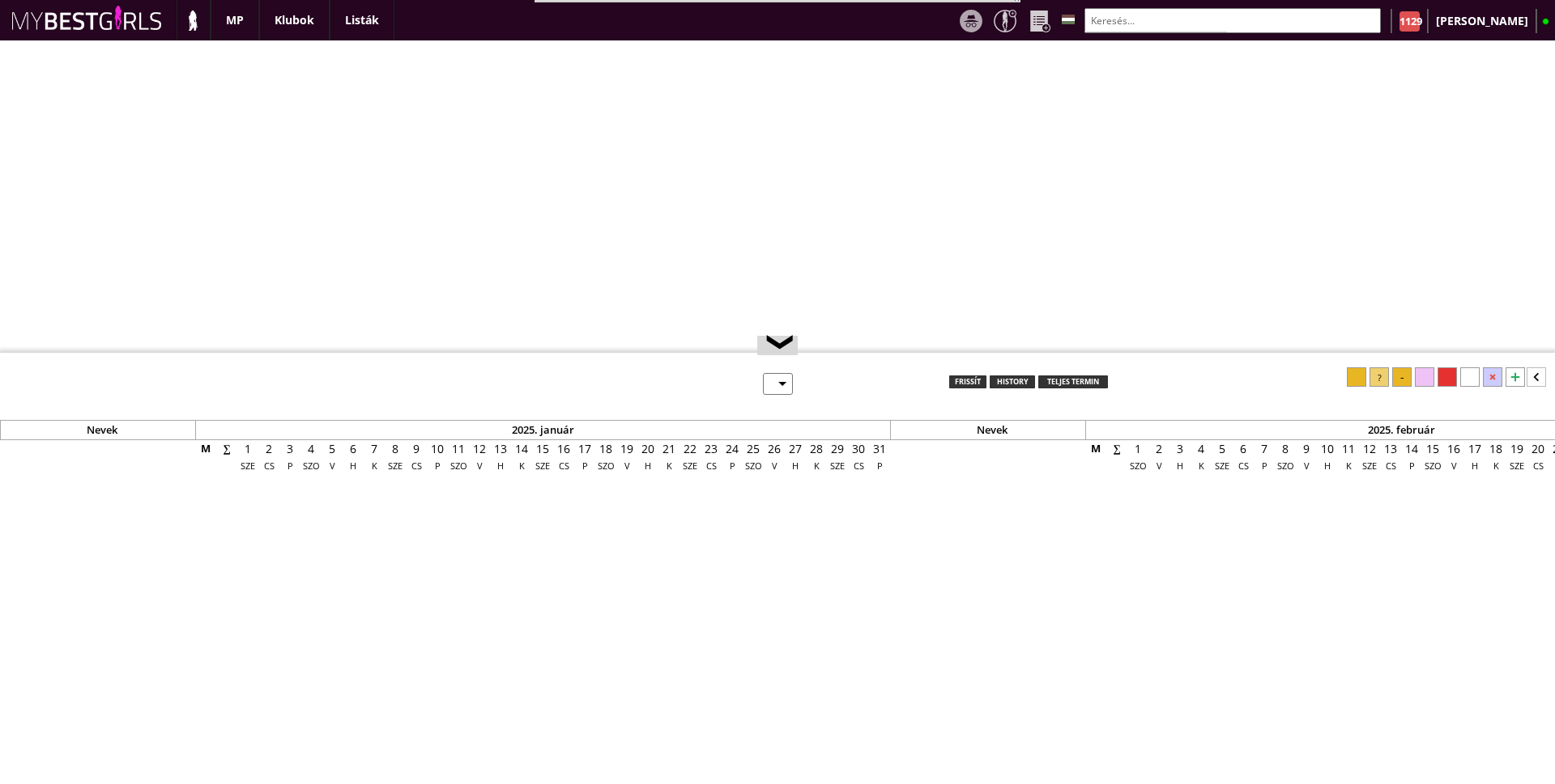
select select "0"
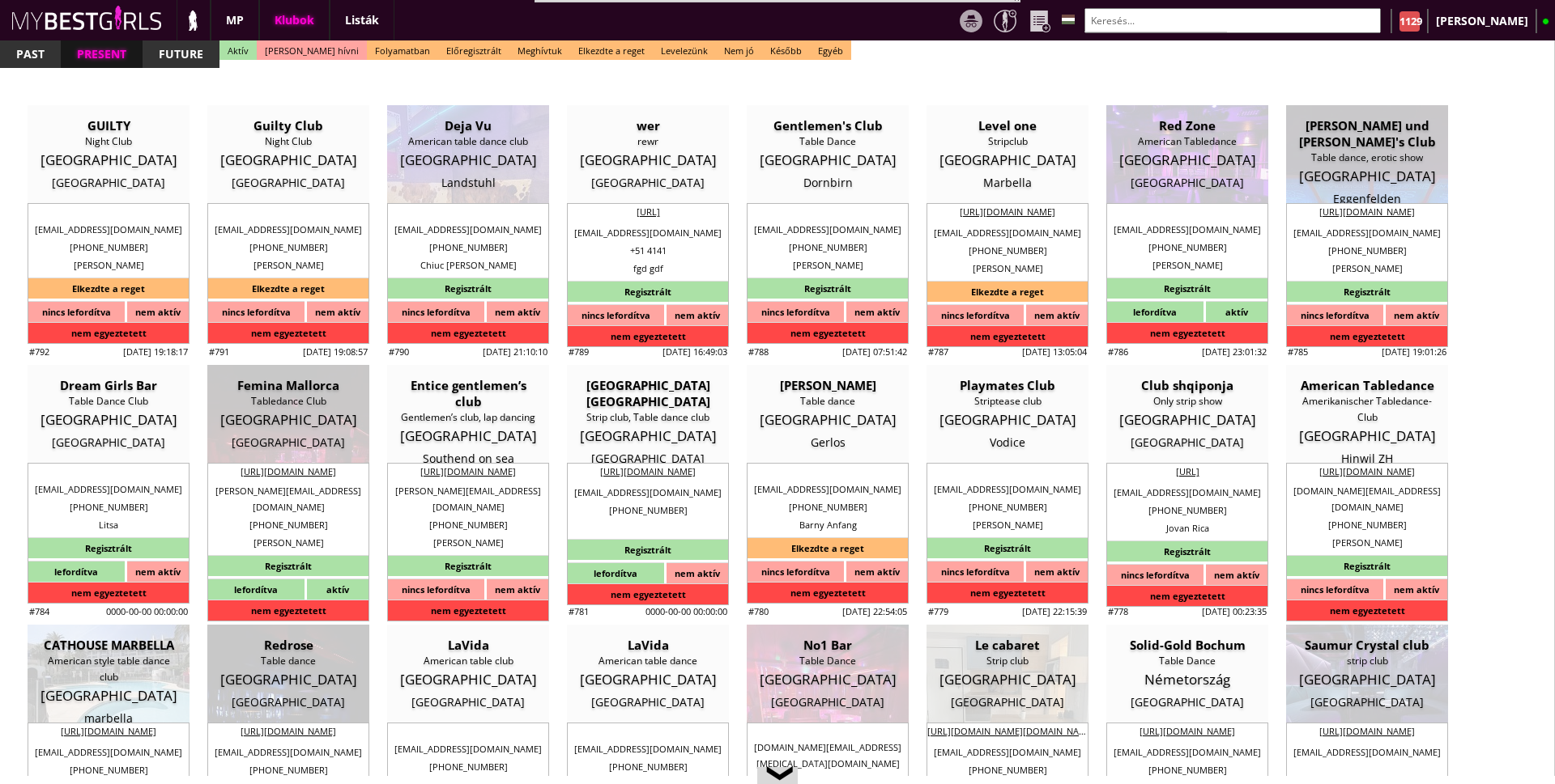
scroll to position [0, 6569]
click at [187, 12] on img at bounding box center [193, 20] width 21 height 21
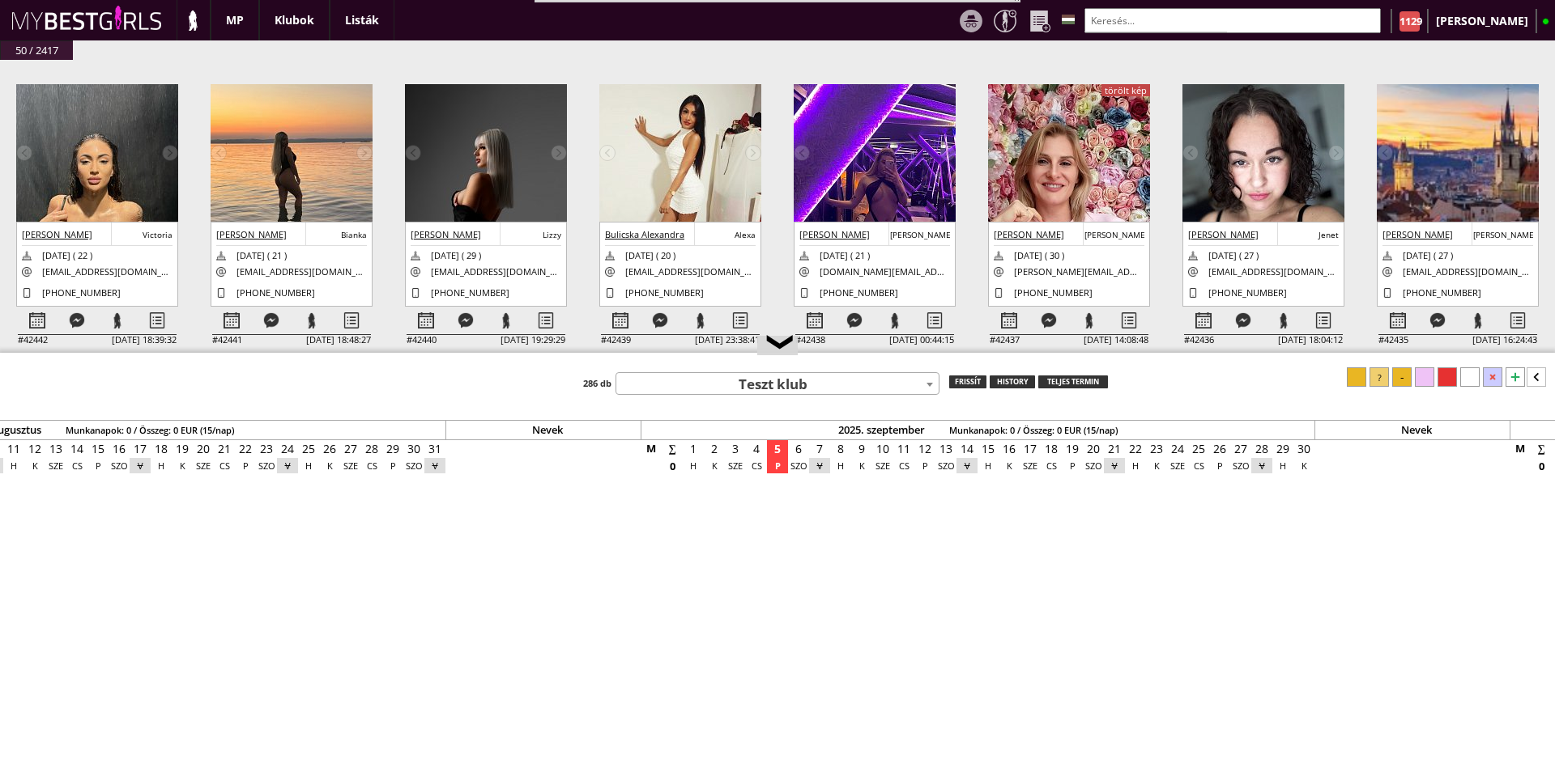
click at [89, 168] on img at bounding box center [97, 192] width 162 height 216
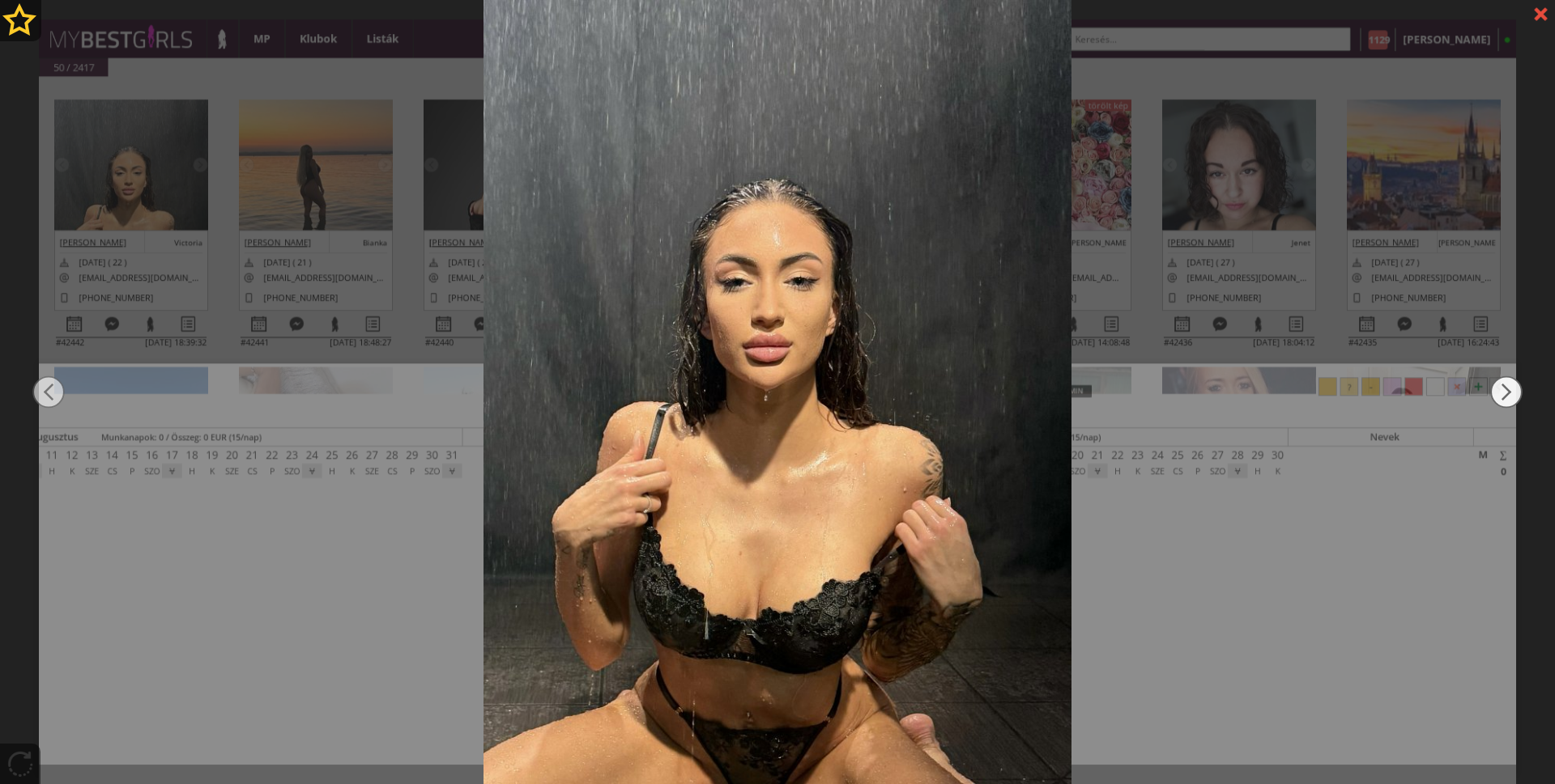
click at [1492, 382] on img at bounding box center [1506, 392] width 32 height 470
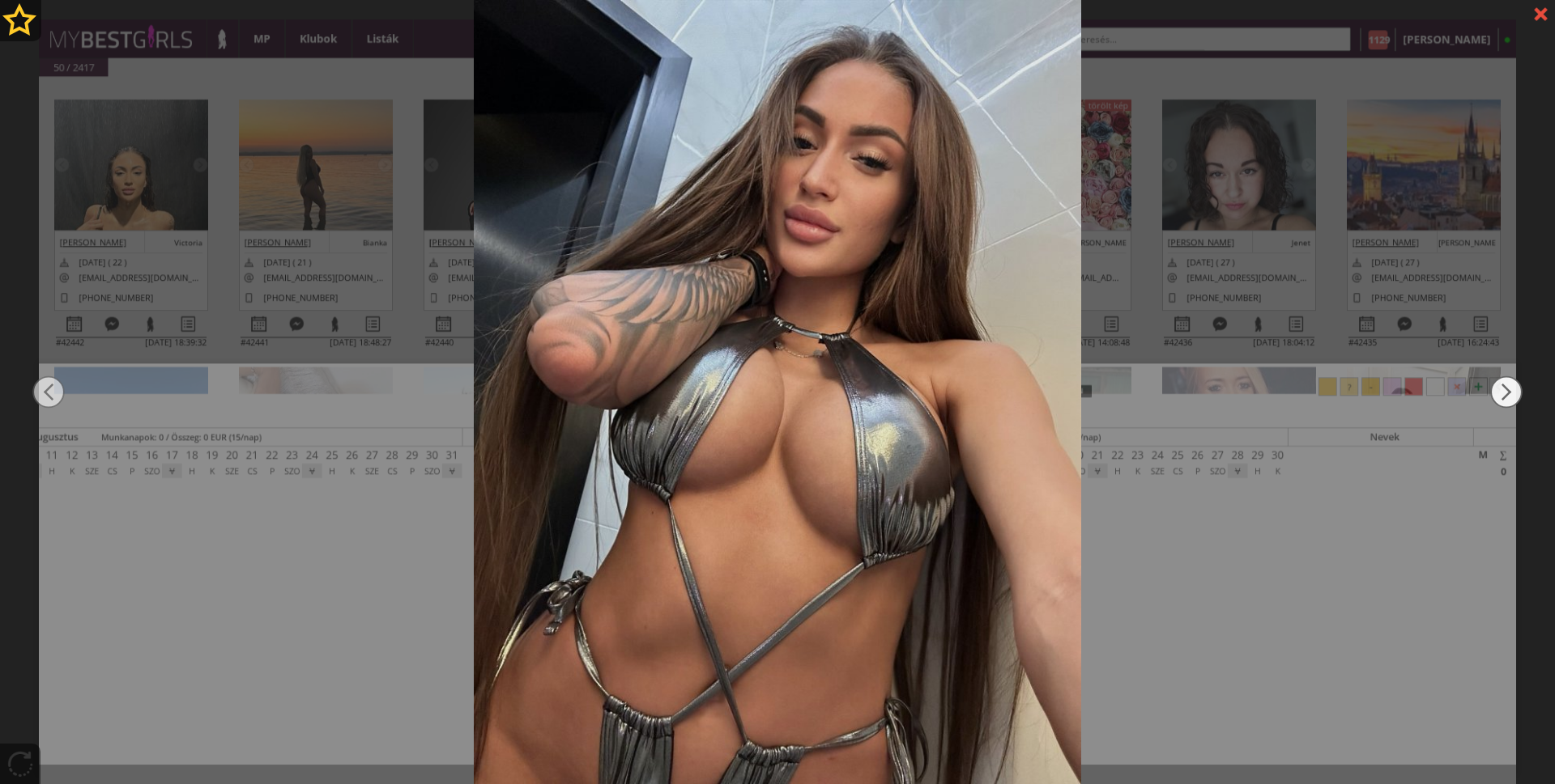
click at [1492, 382] on img at bounding box center [1506, 392] width 32 height 470
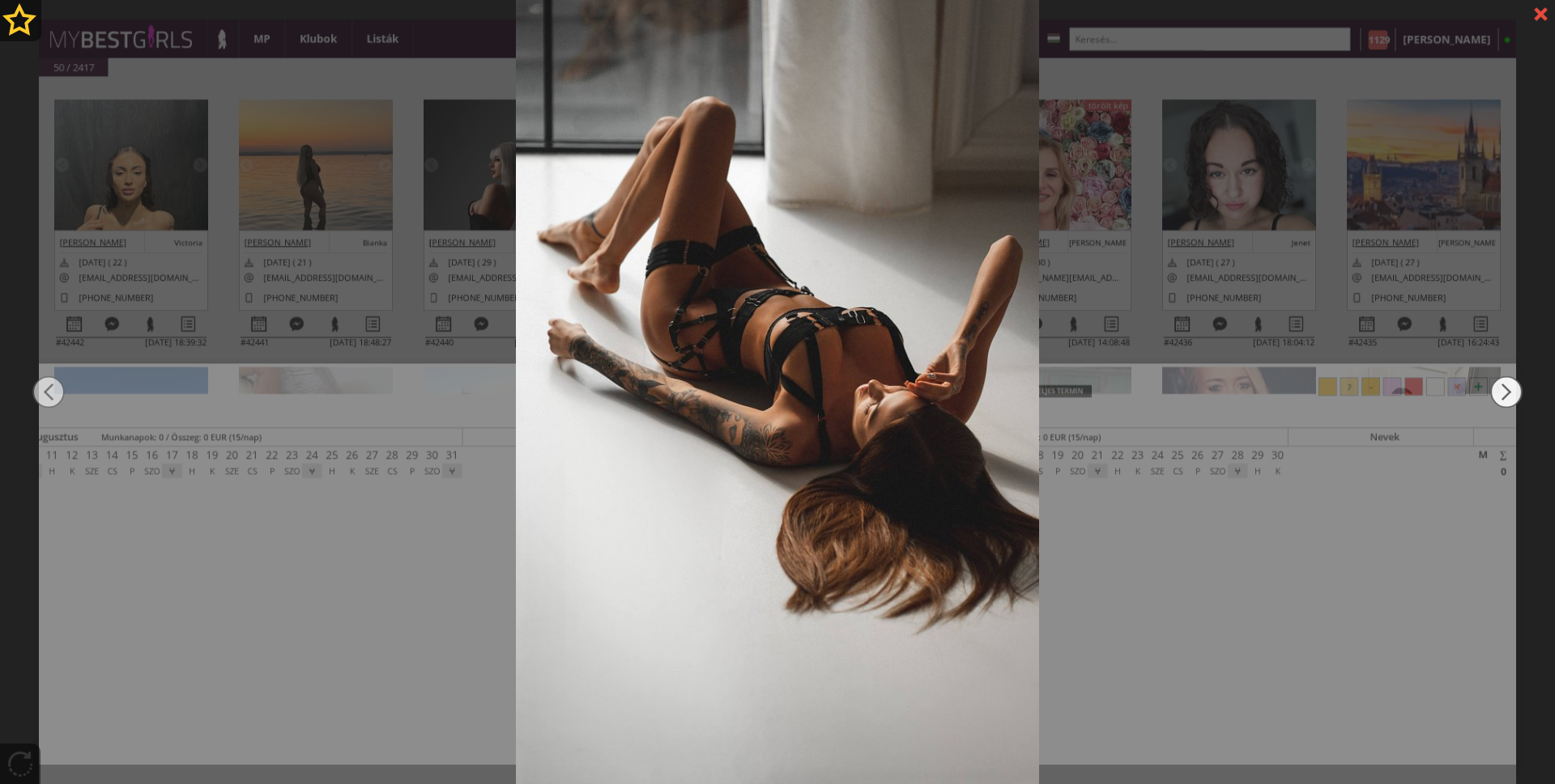
click at [1492, 382] on img at bounding box center [1506, 392] width 32 height 470
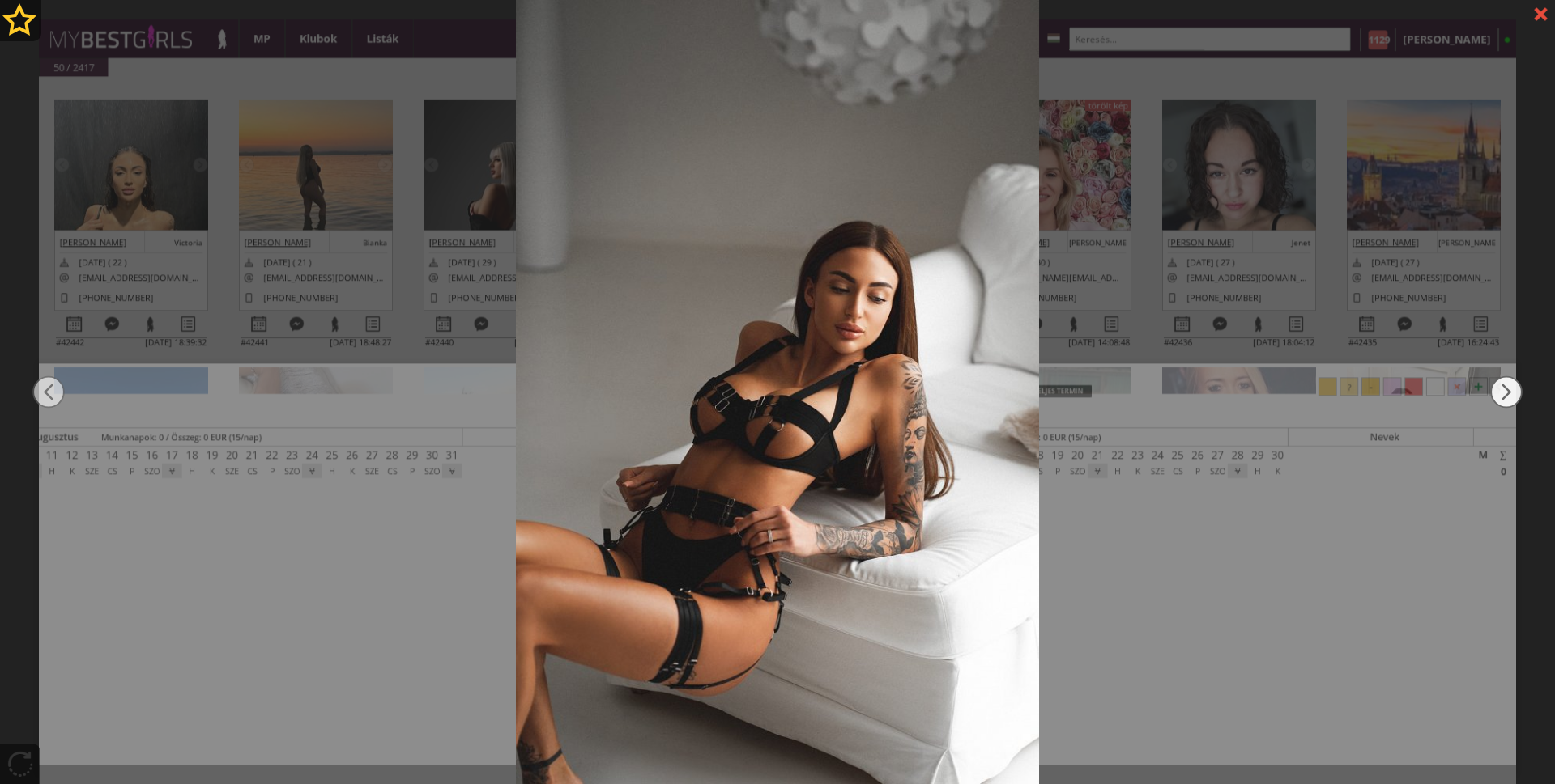
click at [1492, 382] on img at bounding box center [1506, 392] width 32 height 470
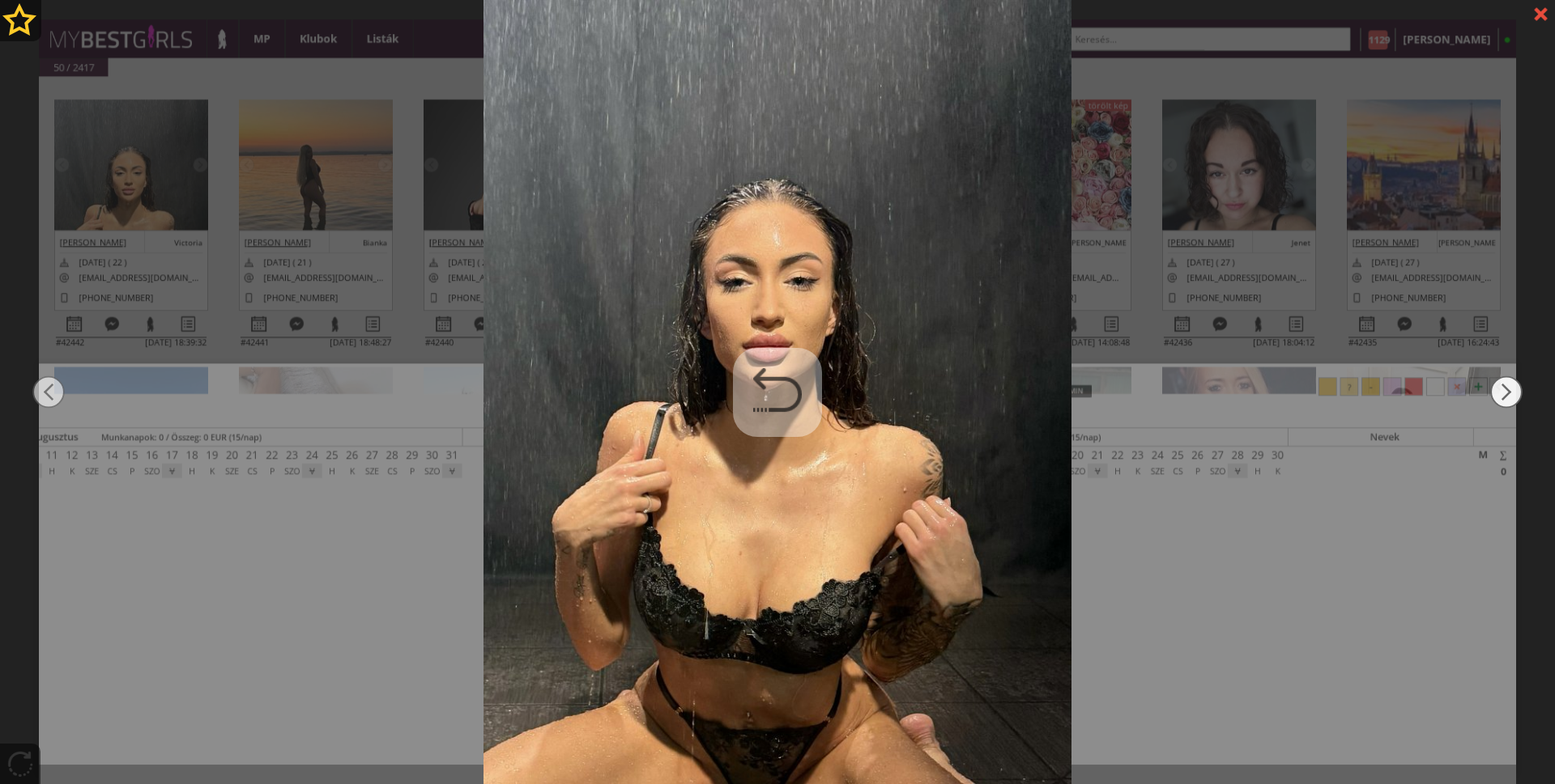
click at [1492, 382] on img at bounding box center [1506, 392] width 32 height 470
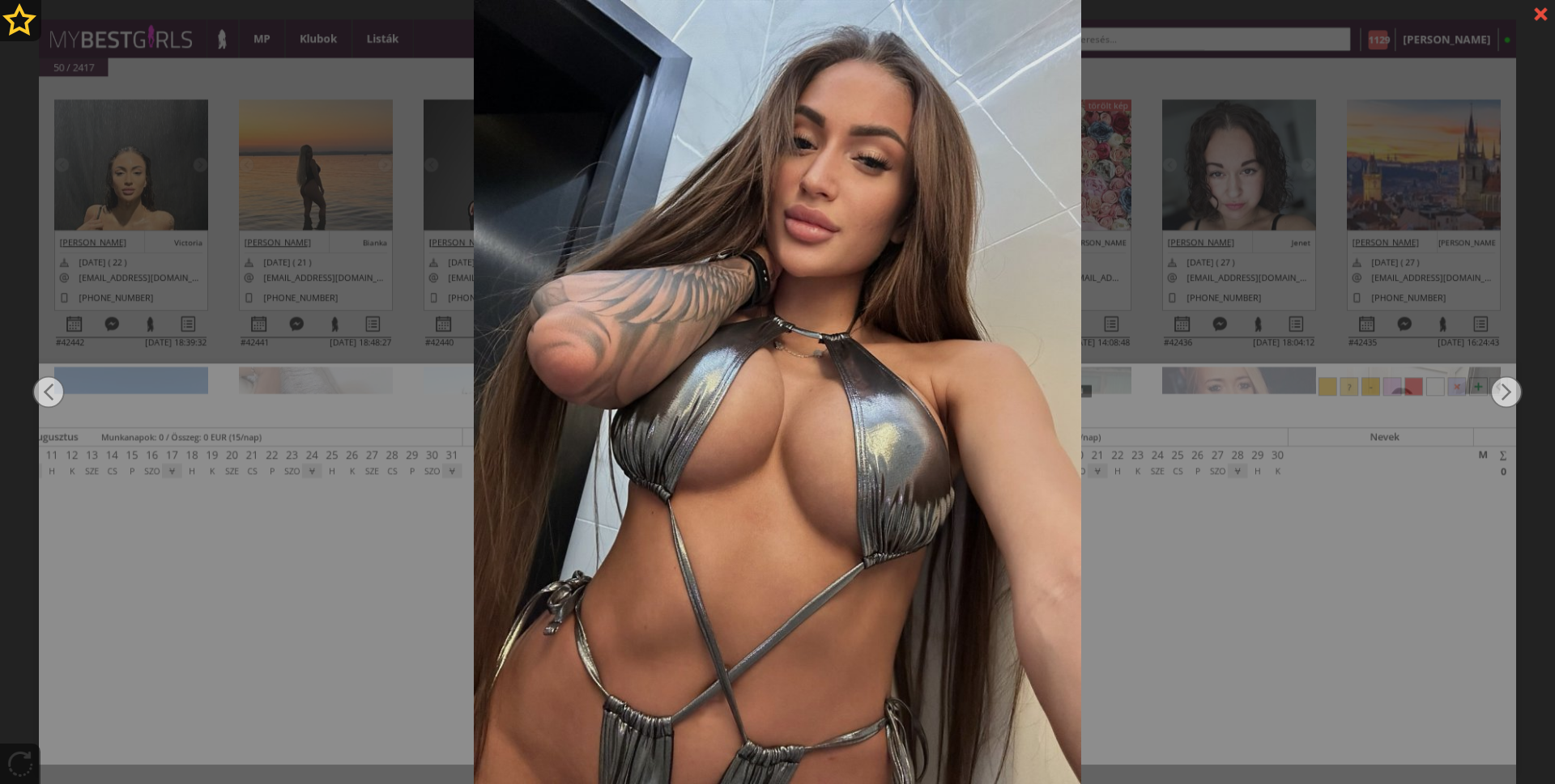
click at [1542, 19] on div at bounding box center [1541, 14] width 29 height 29
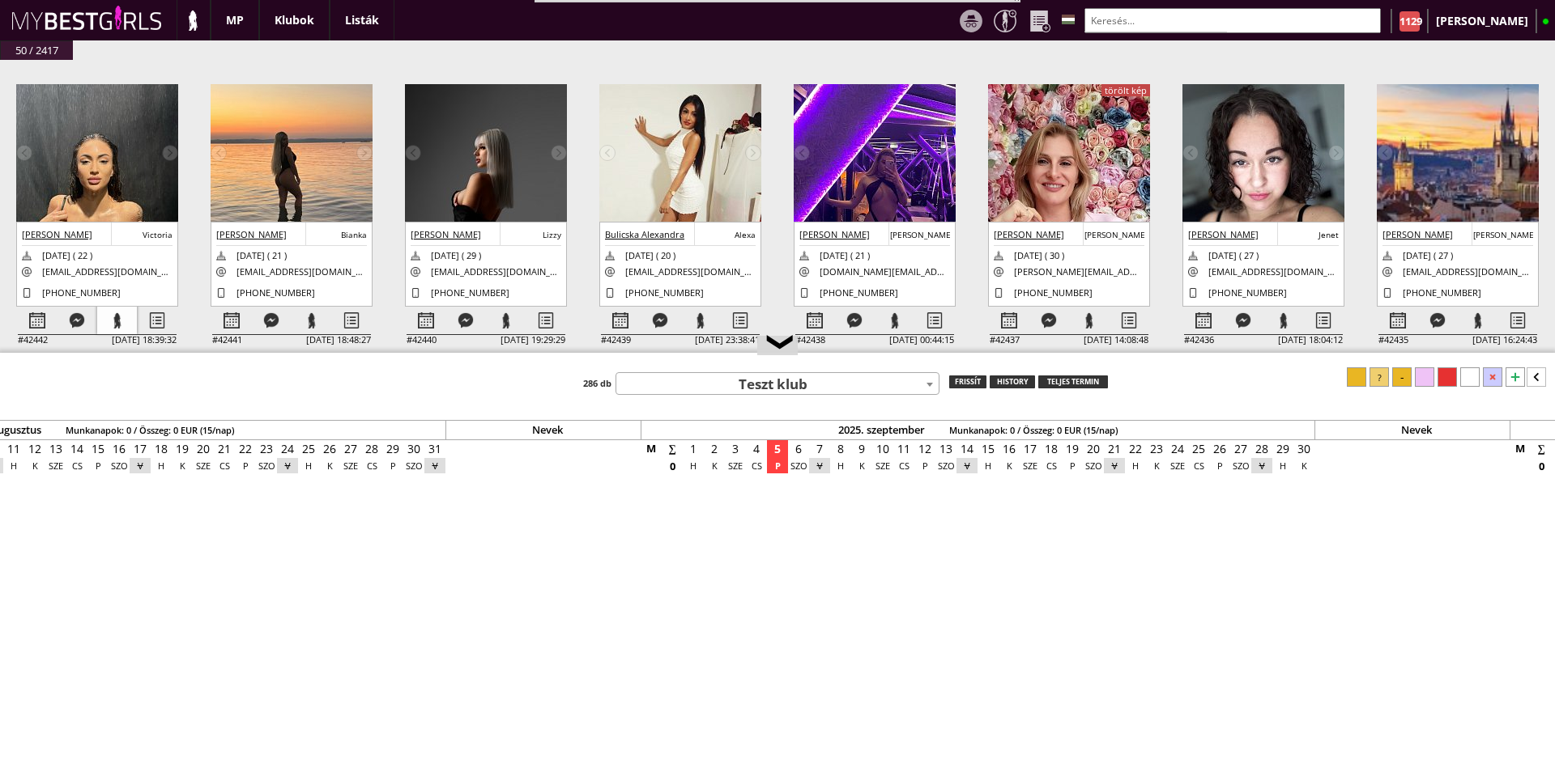
click at [118, 316] on div at bounding box center [117, 321] width 39 height 29
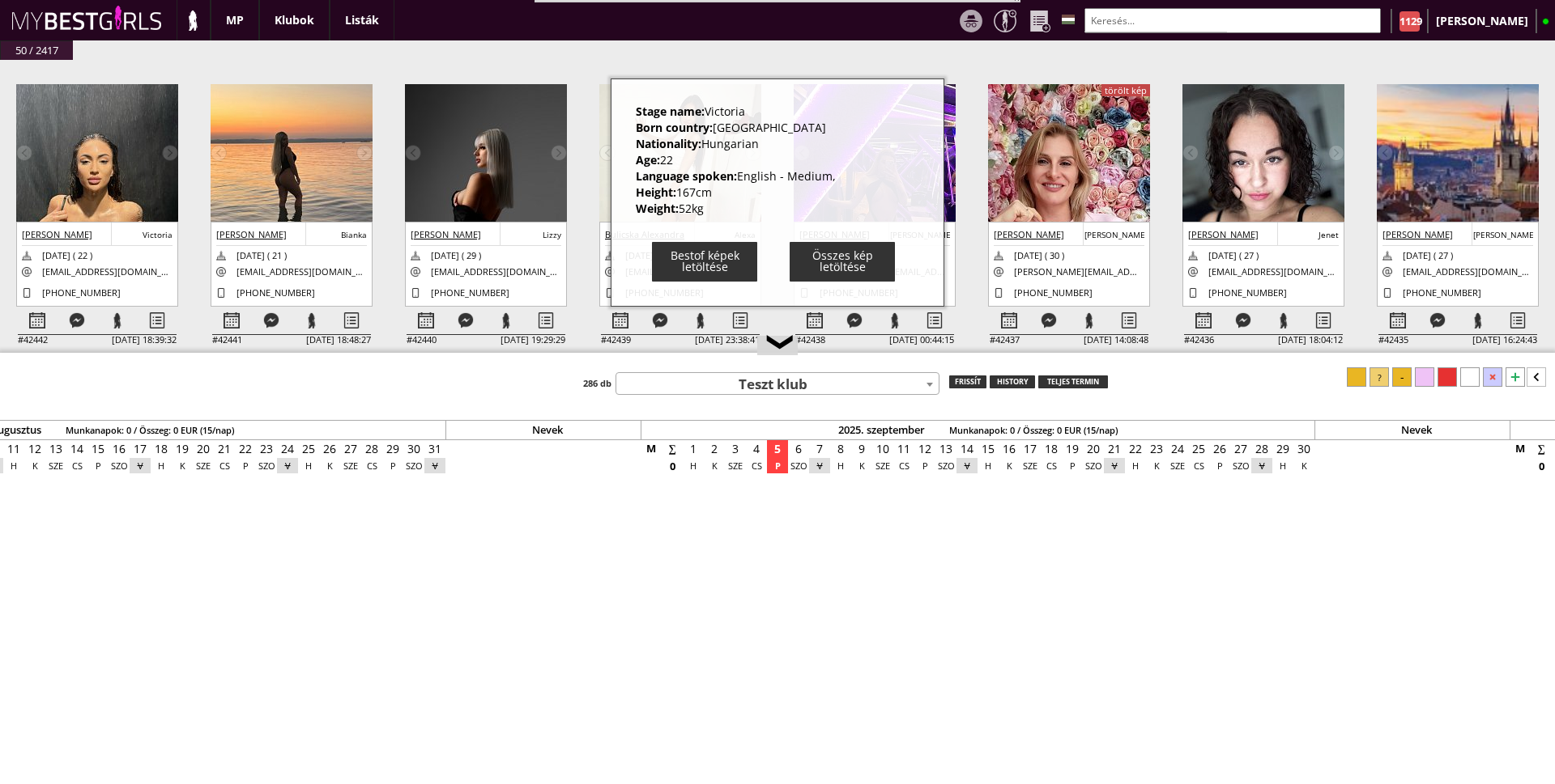
click at [438, 626] on div "Nevek 2025. január Munkanapok: 0 / Összeg: 0 EUR (15/nap) Nevek 2025. február M…" at bounding box center [1314, 609] width 15766 height 379
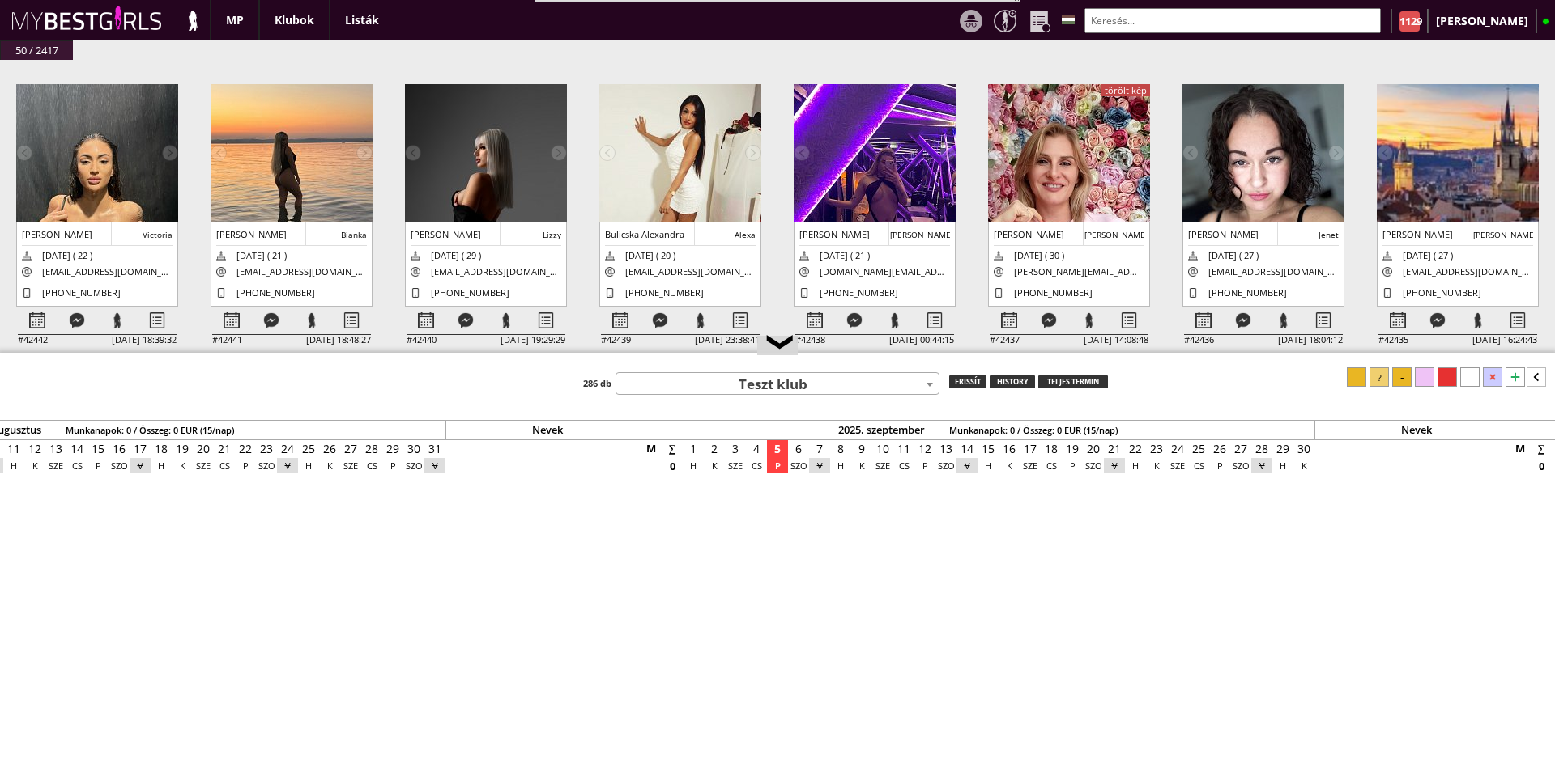
click at [292, 167] on img at bounding box center [292, 165] width 162 height 161
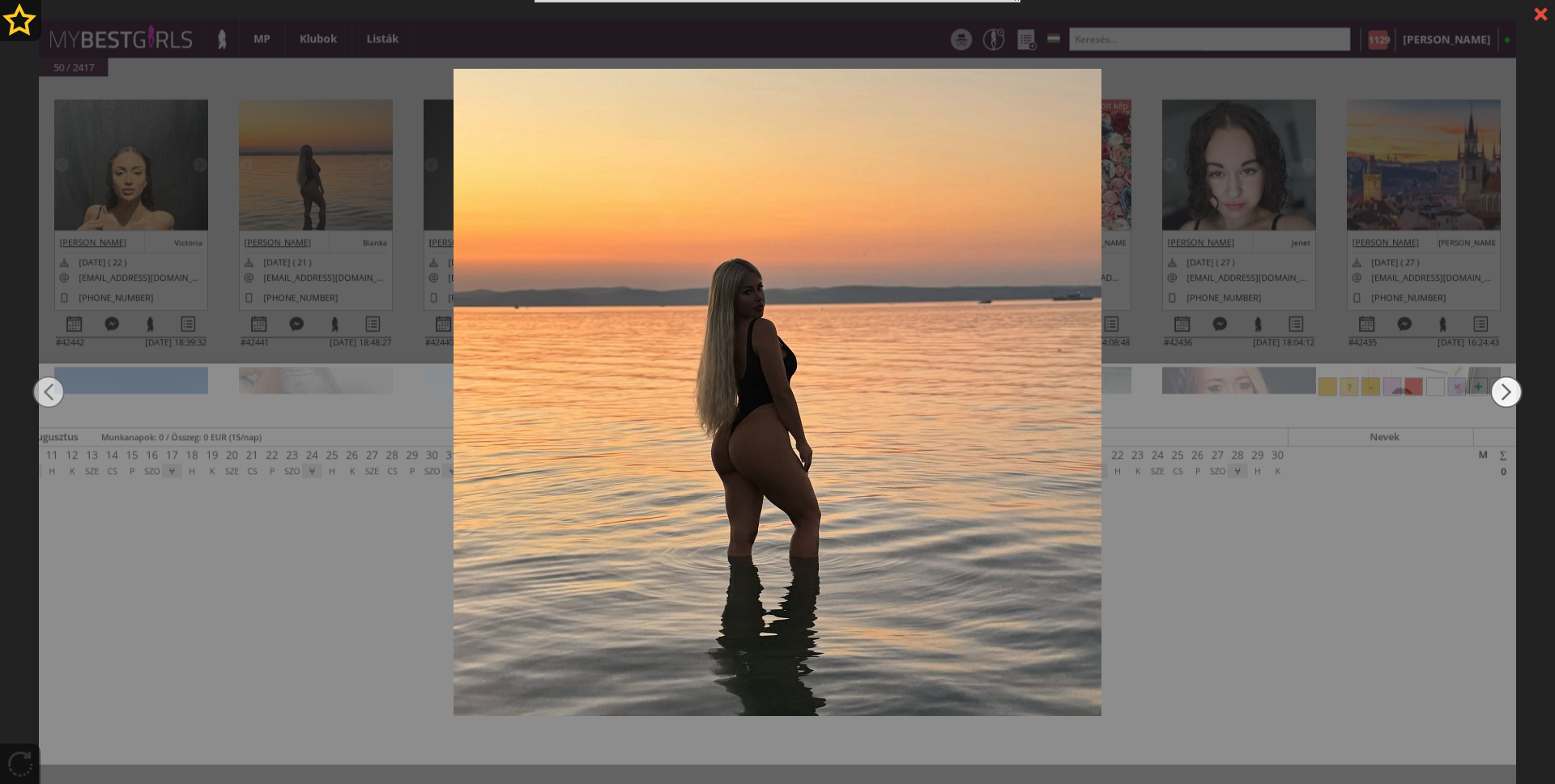
click at [1507, 387] on img at bounding box center [1506, 392] width 32 height 470
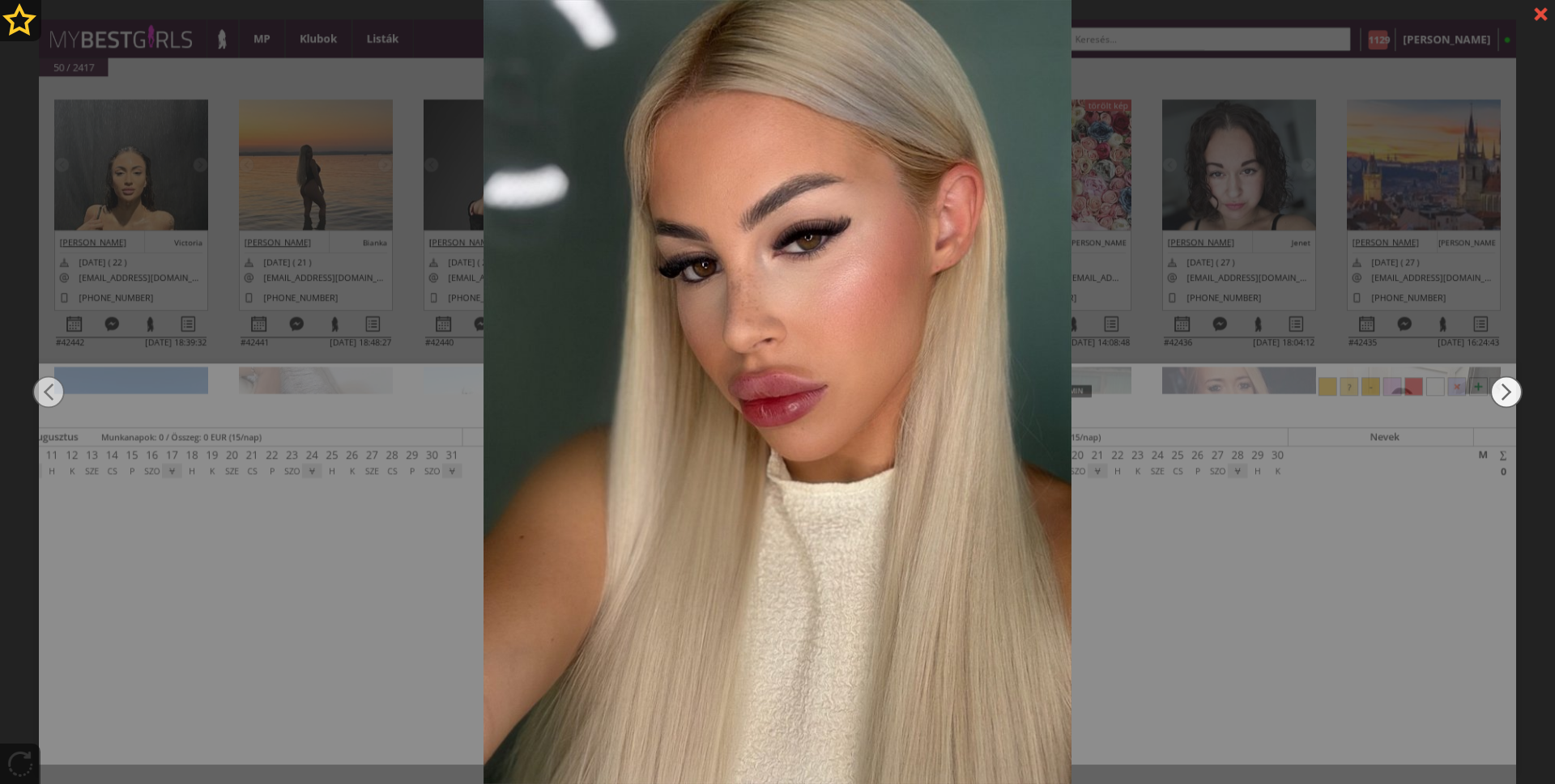
click at [1507, 387] on img at bounding box center [1506, 392] width 32 height 470
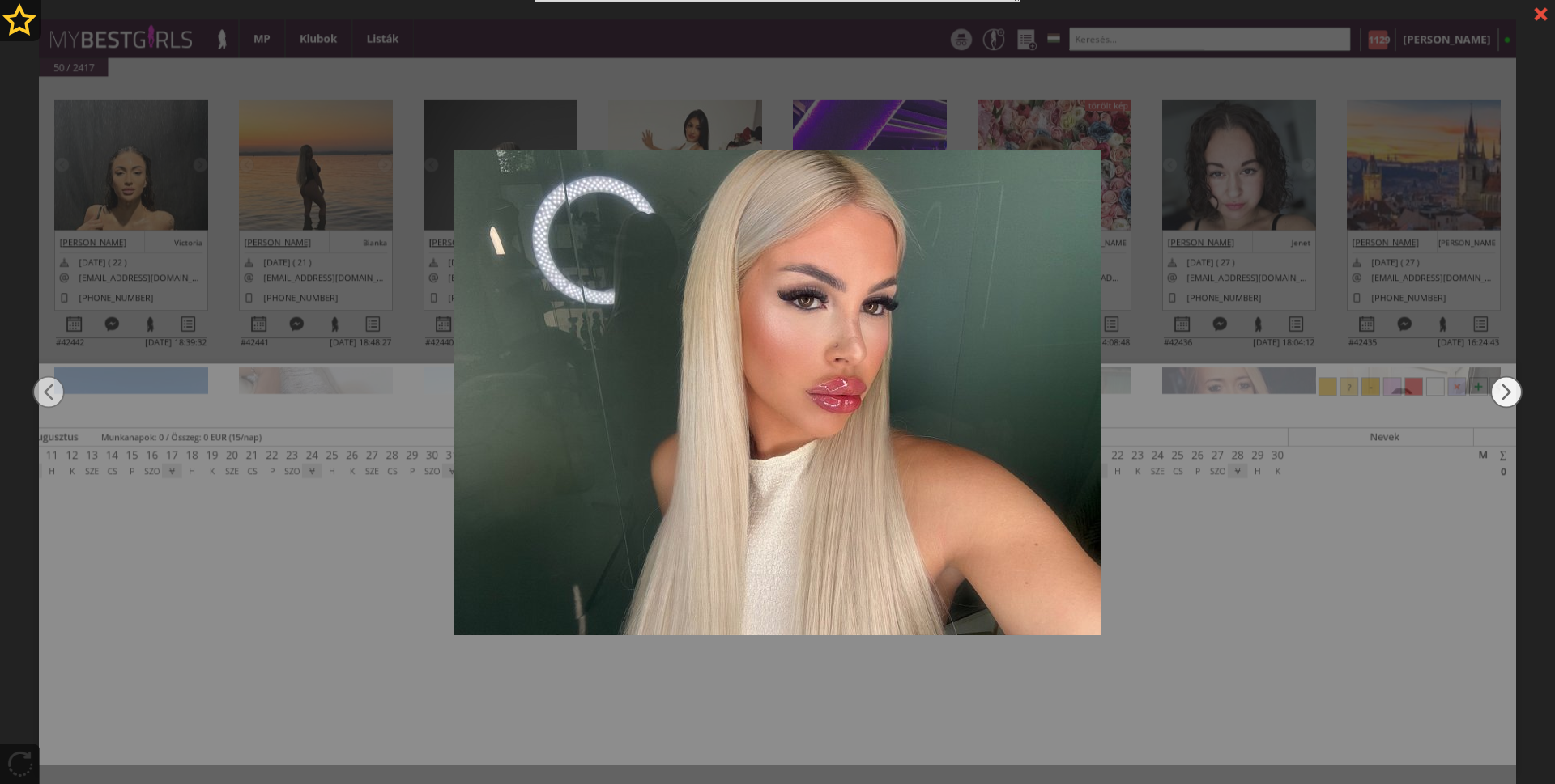
click at [1507, 387] on img at bounding box center [1506, 392] width 32 height 470
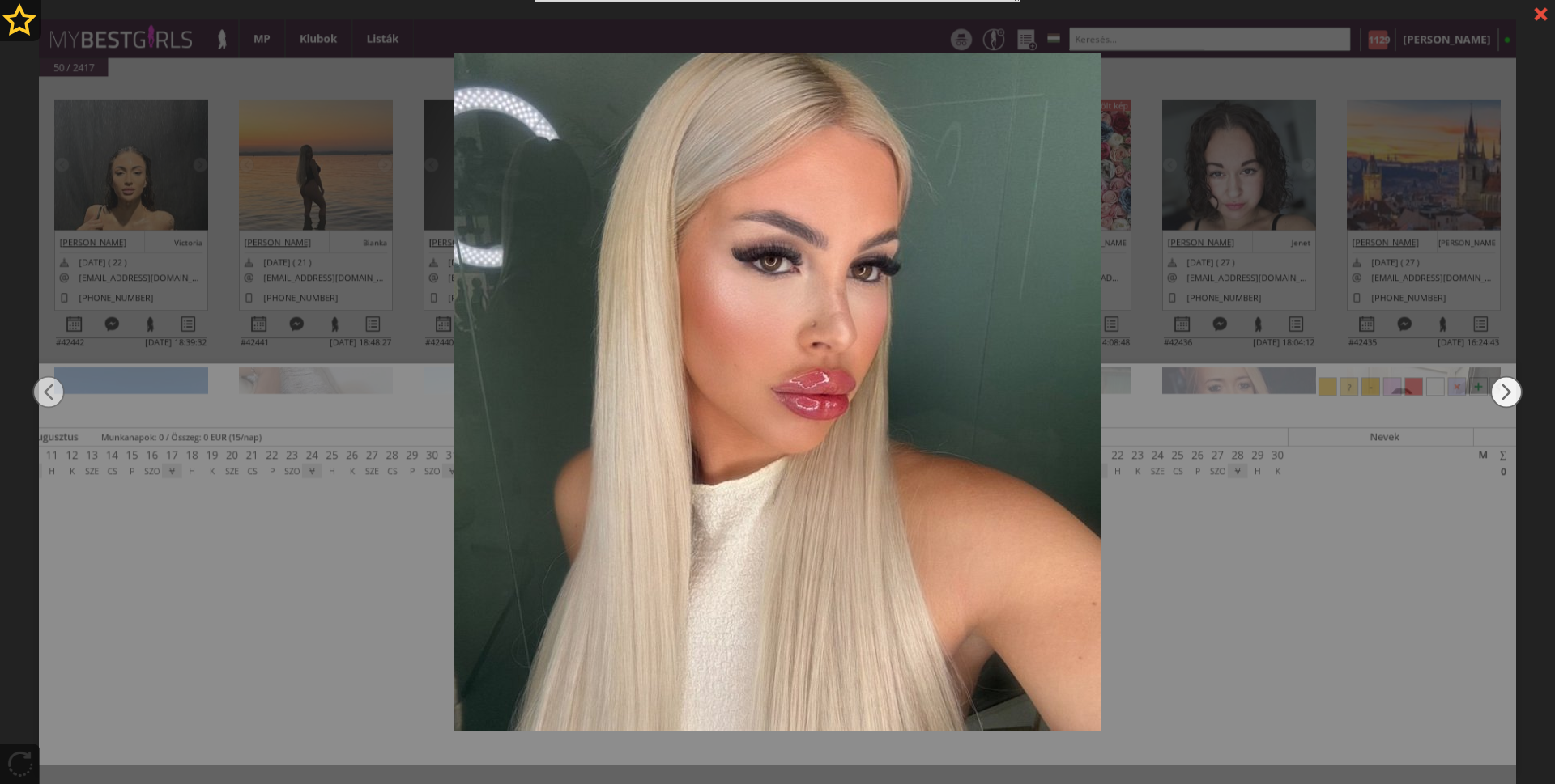
click at [1507, 387] on img at bounding box center [1506, 392] width 32 height 470
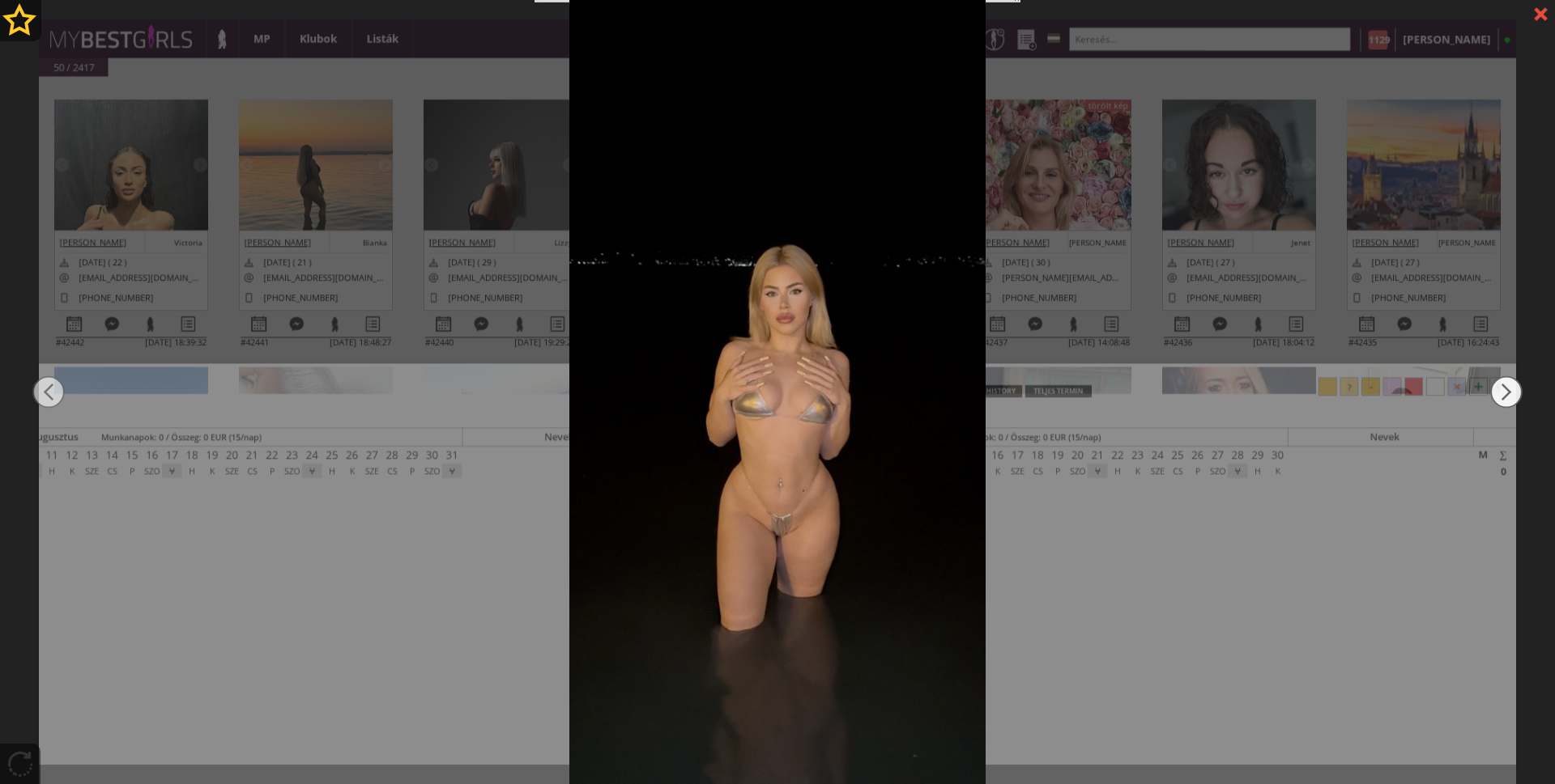
click at [1507, 387] on img at bounding box center [1506, 392] width 32 height 470
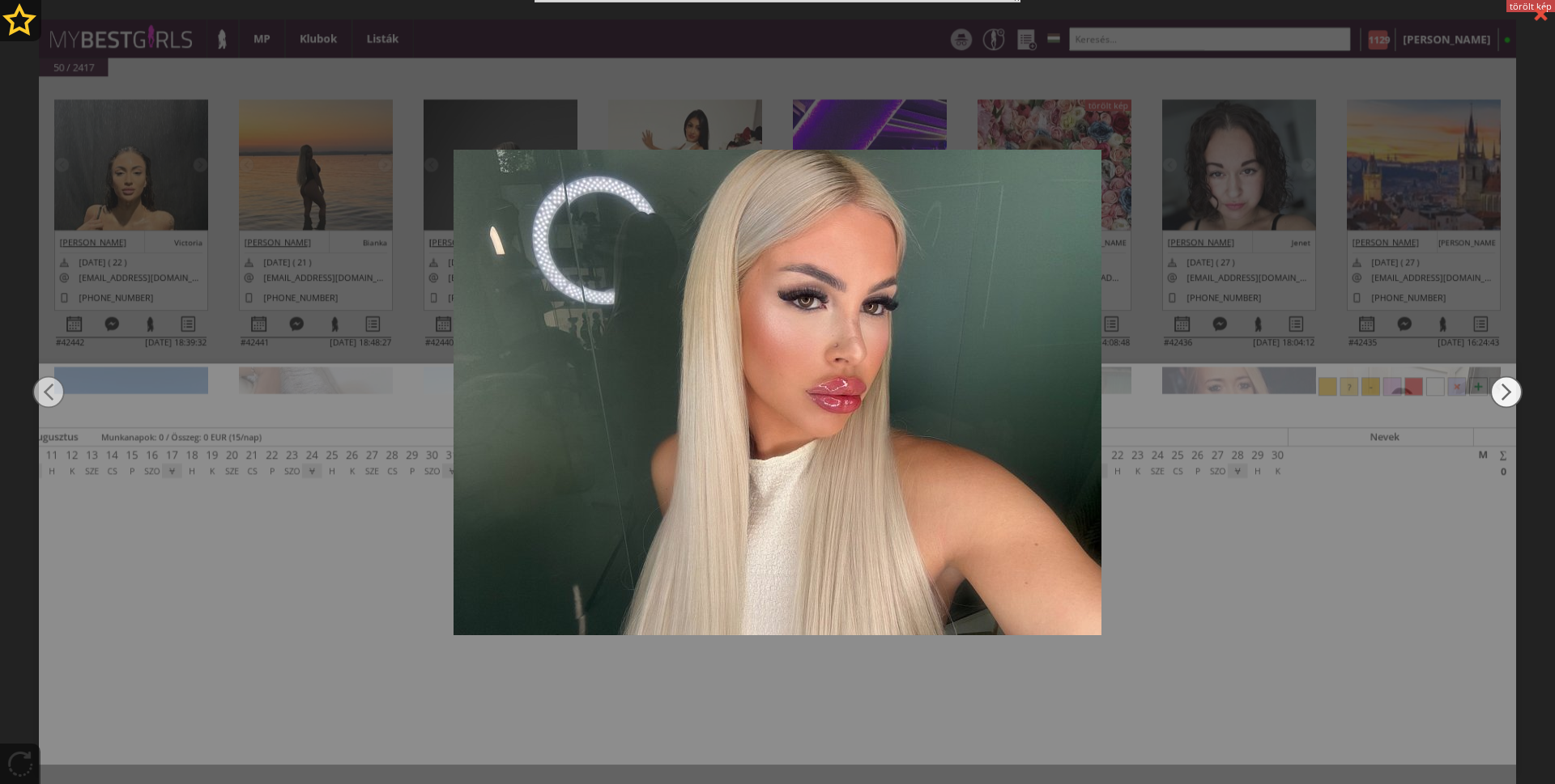
click at [1515, 367] on img at bounding box center [1506, 392] width 32 height 470
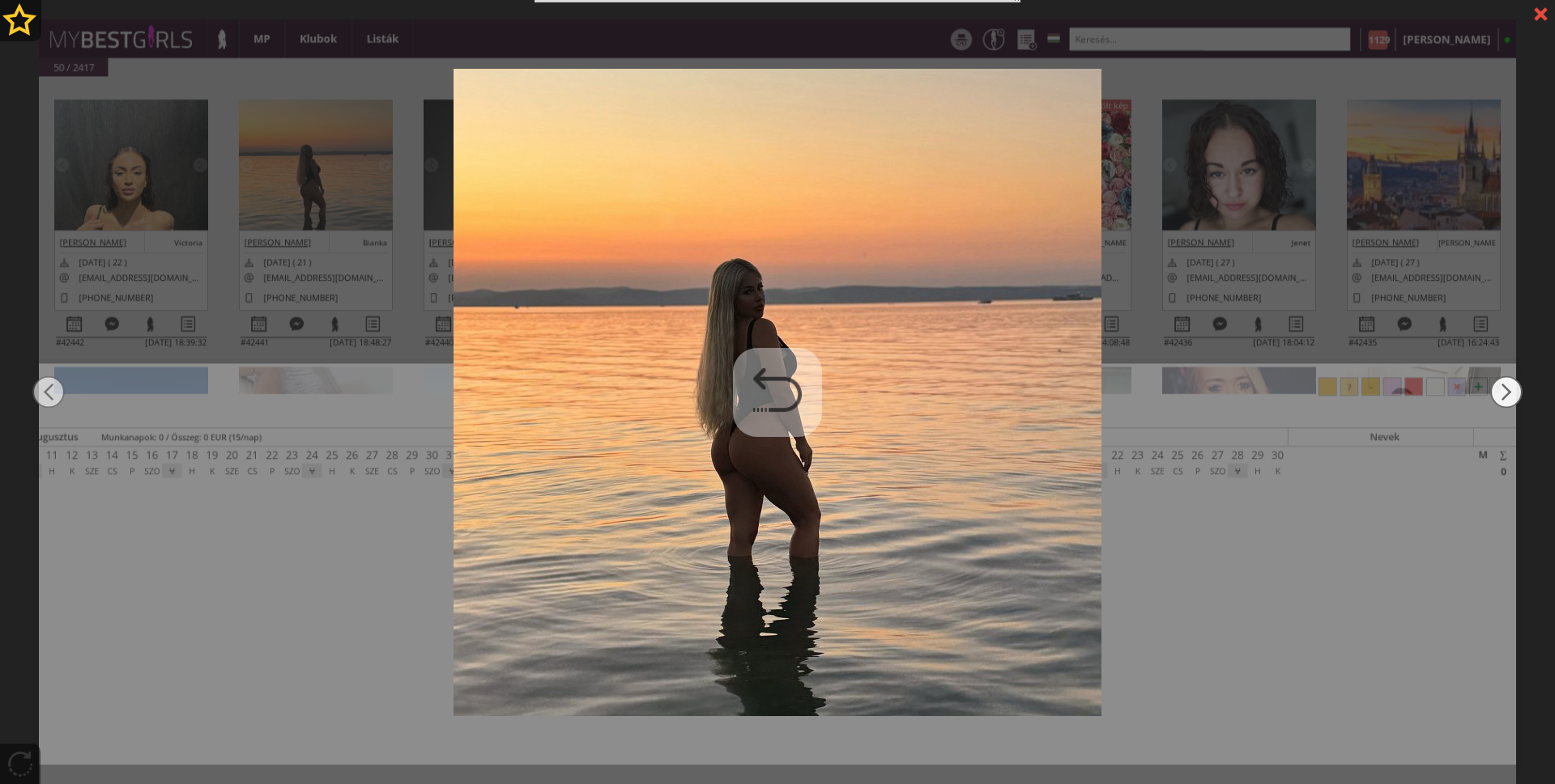
click at [1520, 353] on img at bounding box center [1506, 392] width 32 height 470
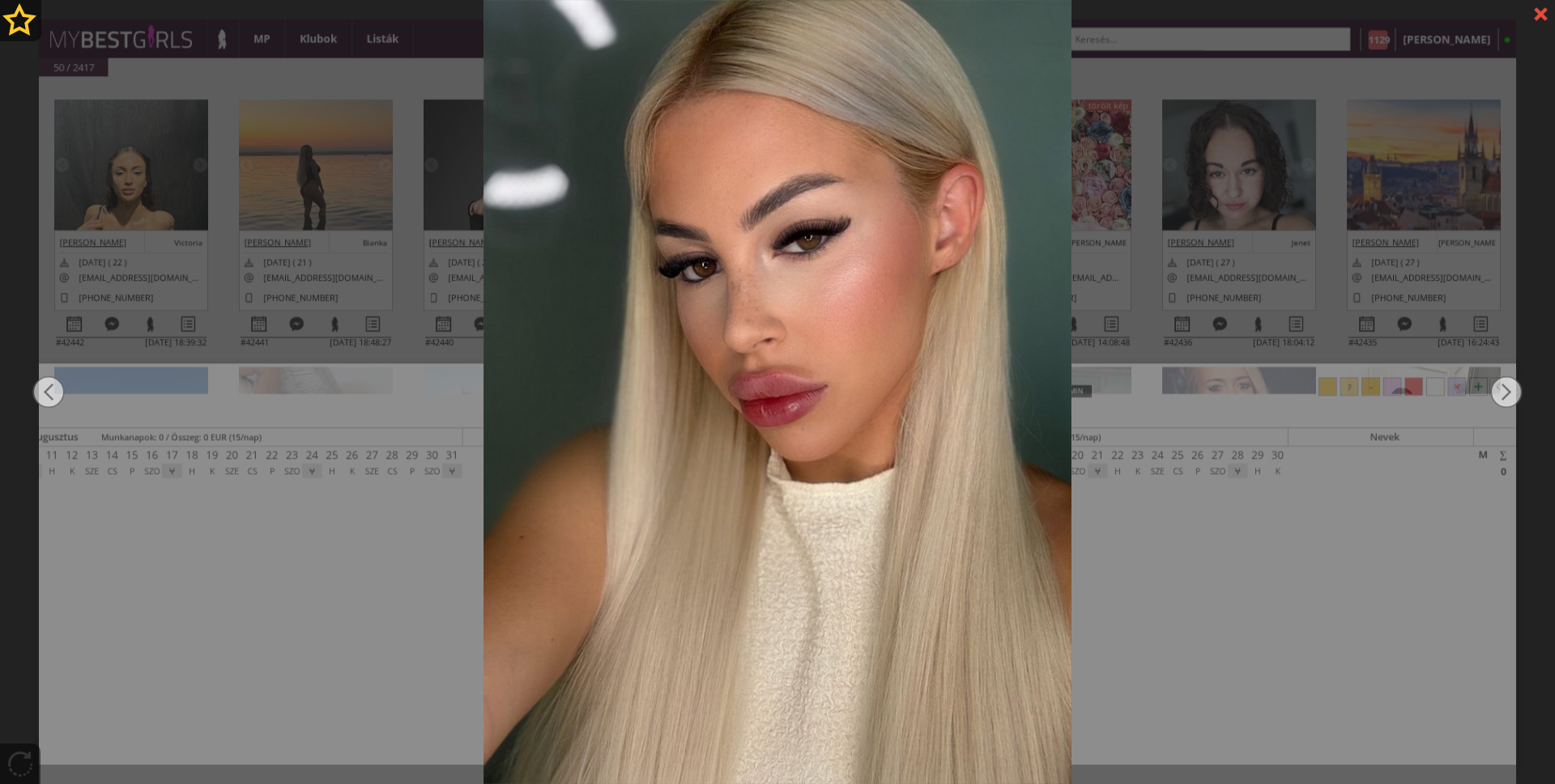
click at [1539, 6] on div at bounding box center [1541, 14] width 29 height 29
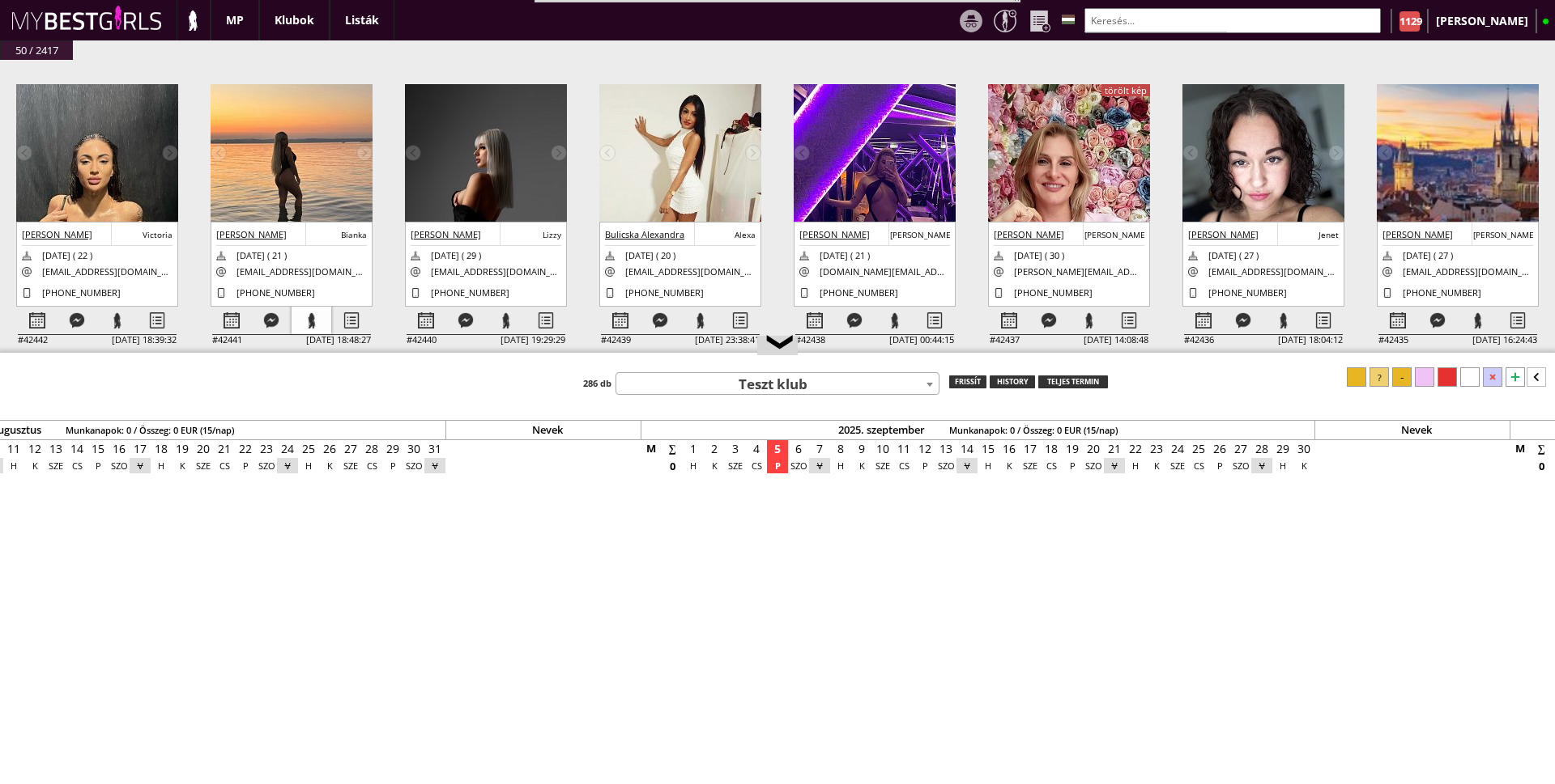
click at [311, 311] on div at bounding box center [311, 321] width 39 height 29
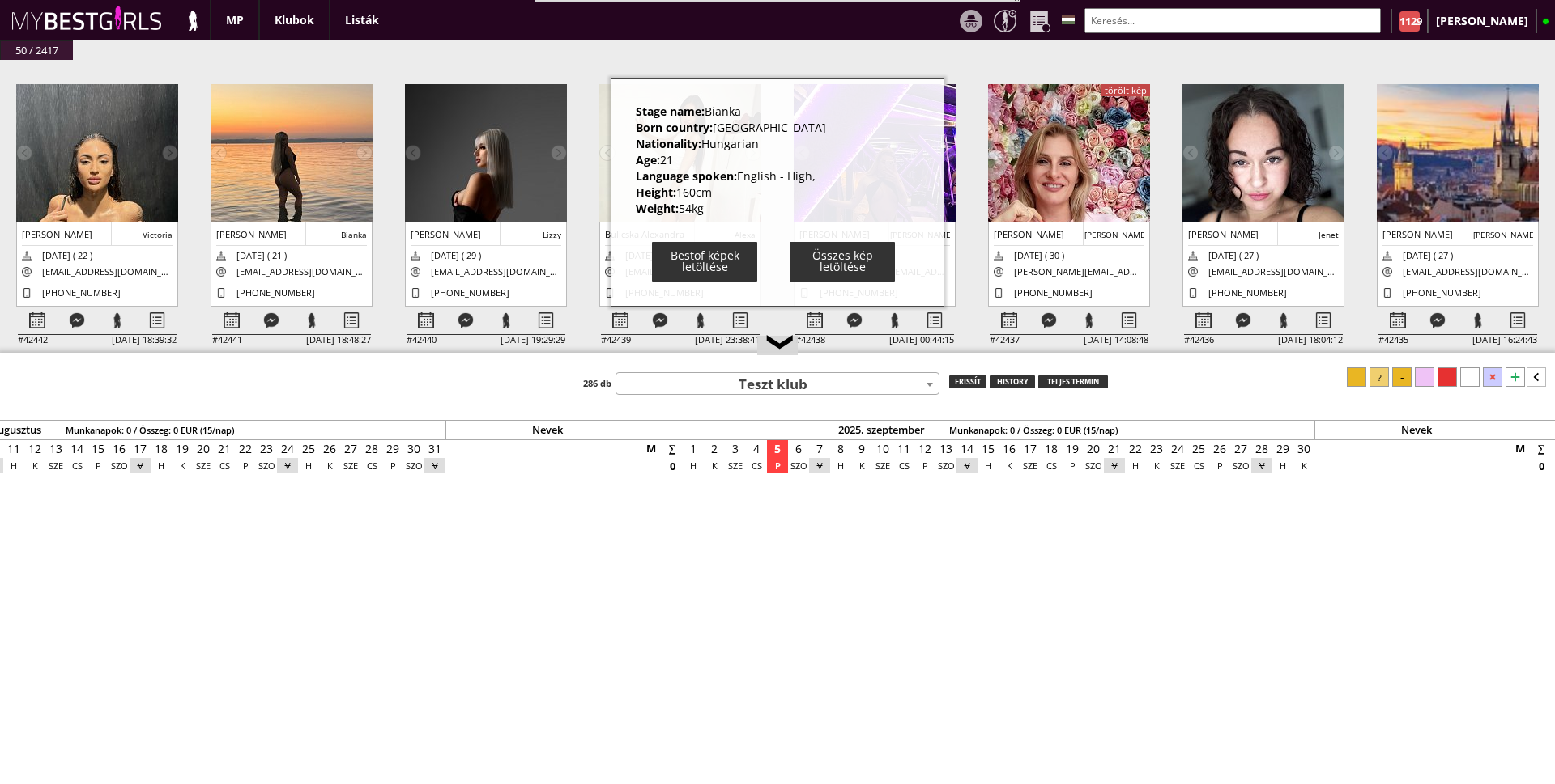
drag, startPoint x: 583, startPoint y: 668, endPoint x: 603, endPoint y: 633, distance: 40.3
click at [585, 666] on div "Nevek 2025. január Munkanapok: 0 / Összeg: 0 EUR (15/nap) Nevek 2025. február M…" at bounding box center [1314, 609] width 15766 height 379
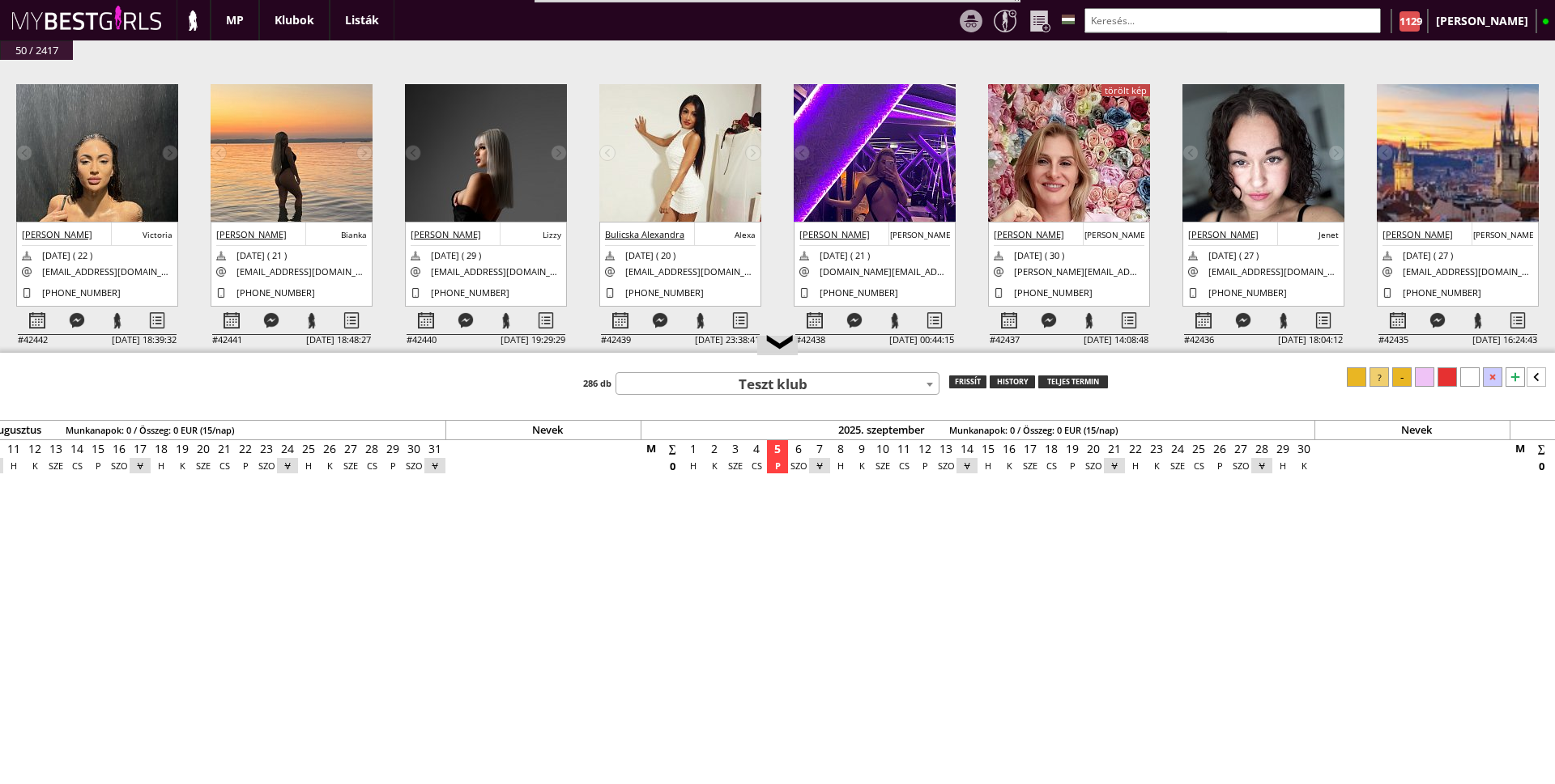
click at [460, 144] on img at bounding box center [485, 197] width 162 height 227
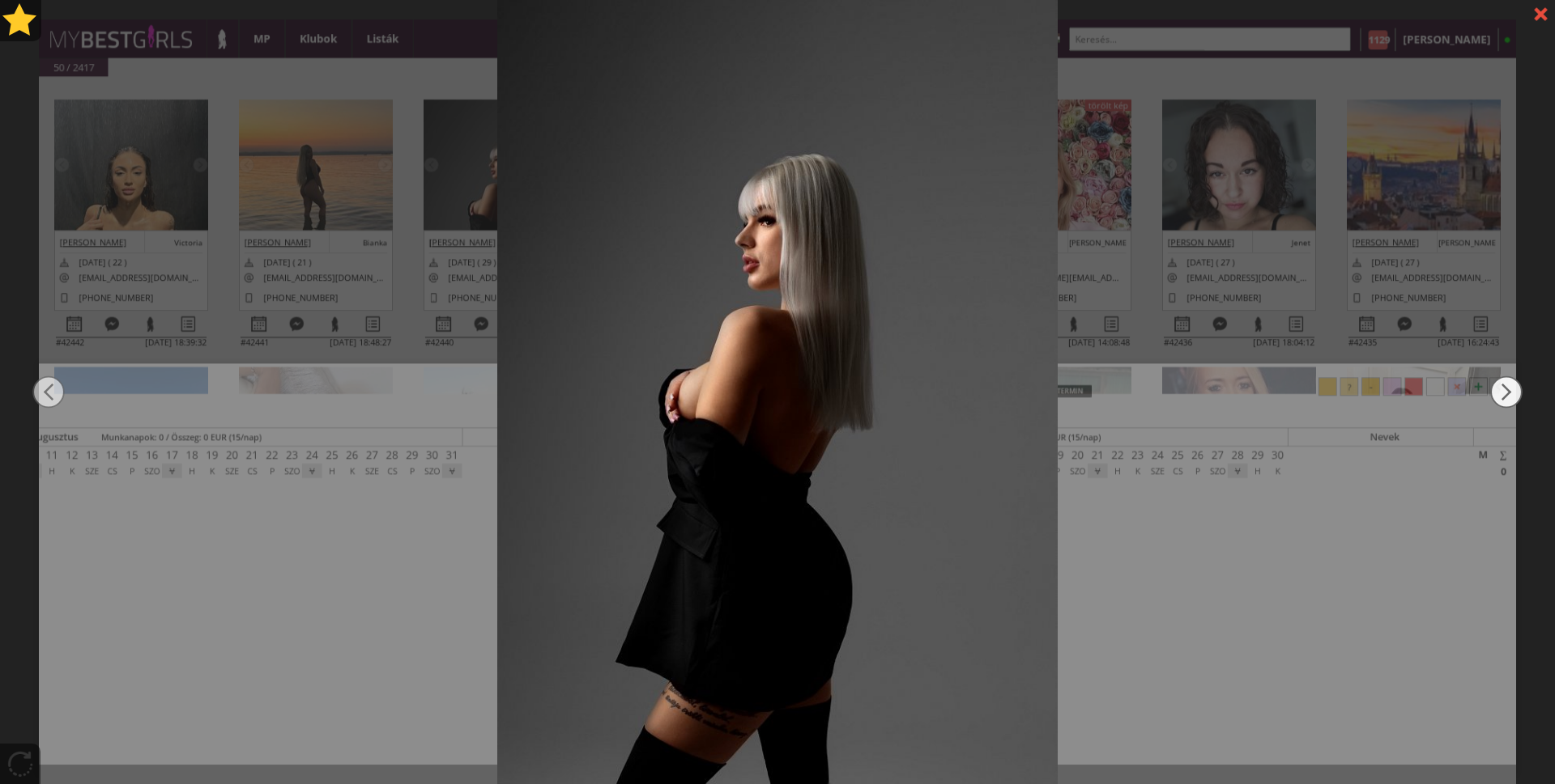
click at [1508, 380] on img at bounding box center [1506, 392] width 32 height 470
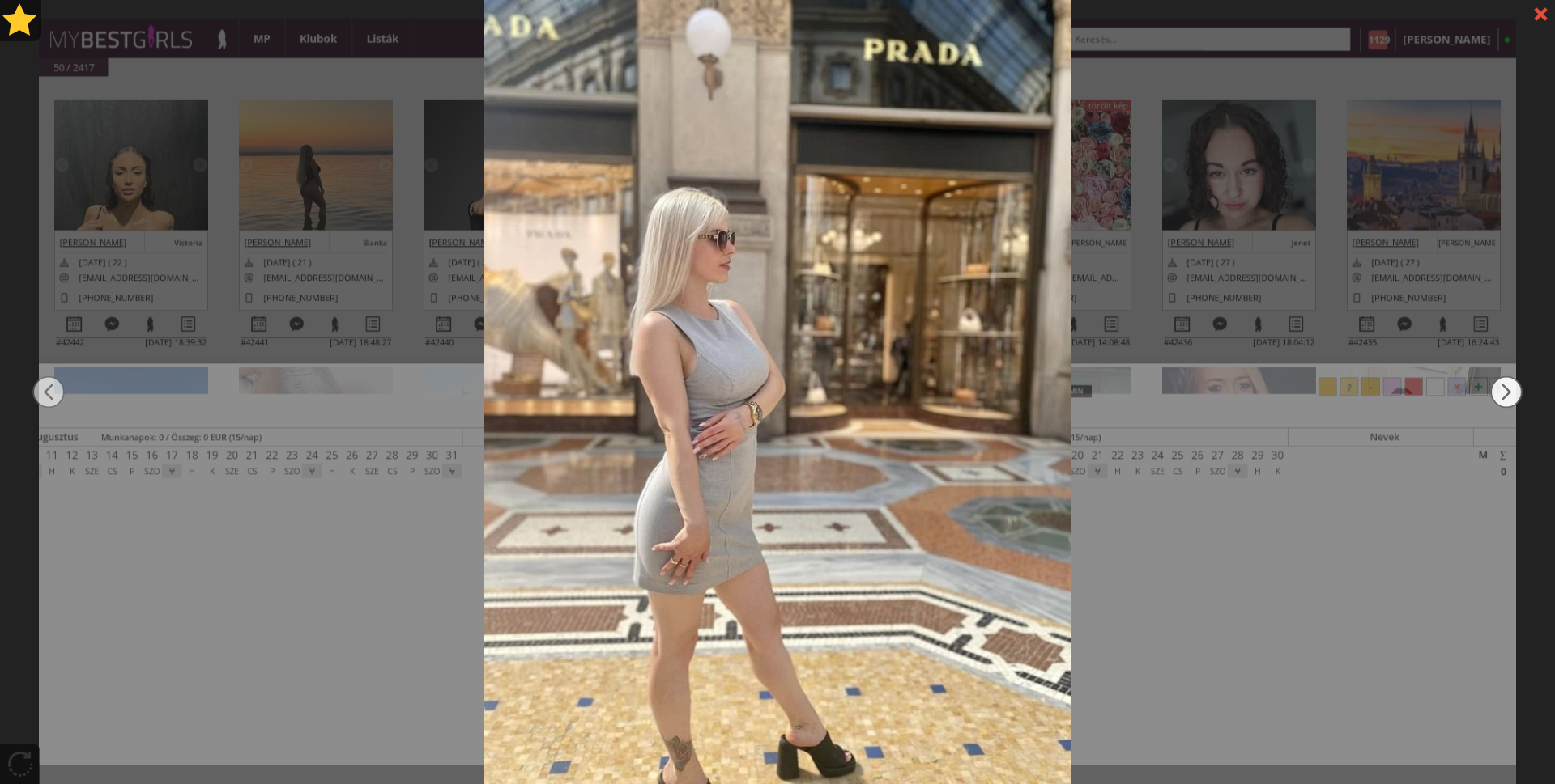
click at [1508, 380] on img at bounding box center [1506, 392] width 32 height 470
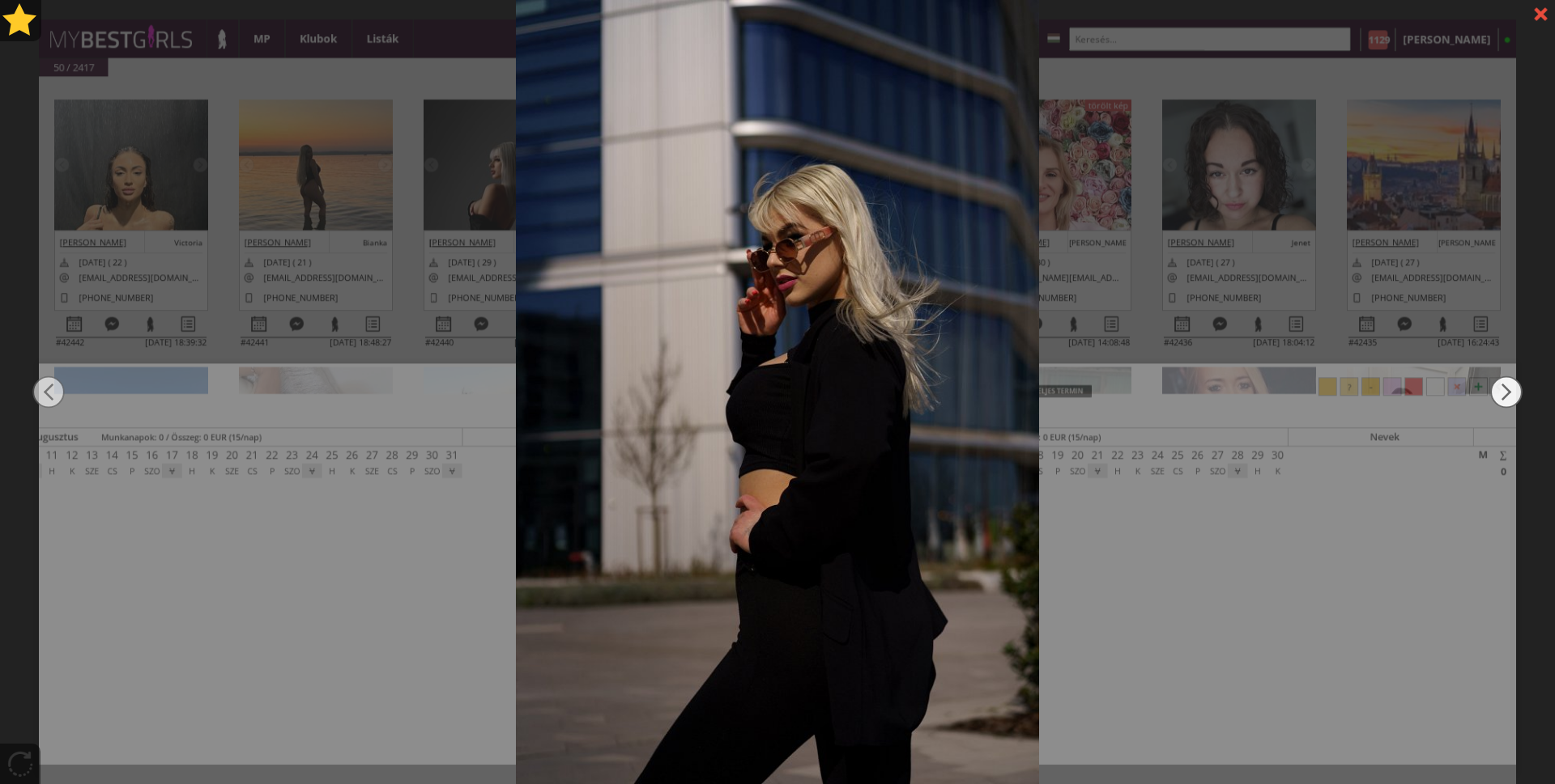
click at [1508, 380] on img at bounding box center [1506, 392] width 32 height 470
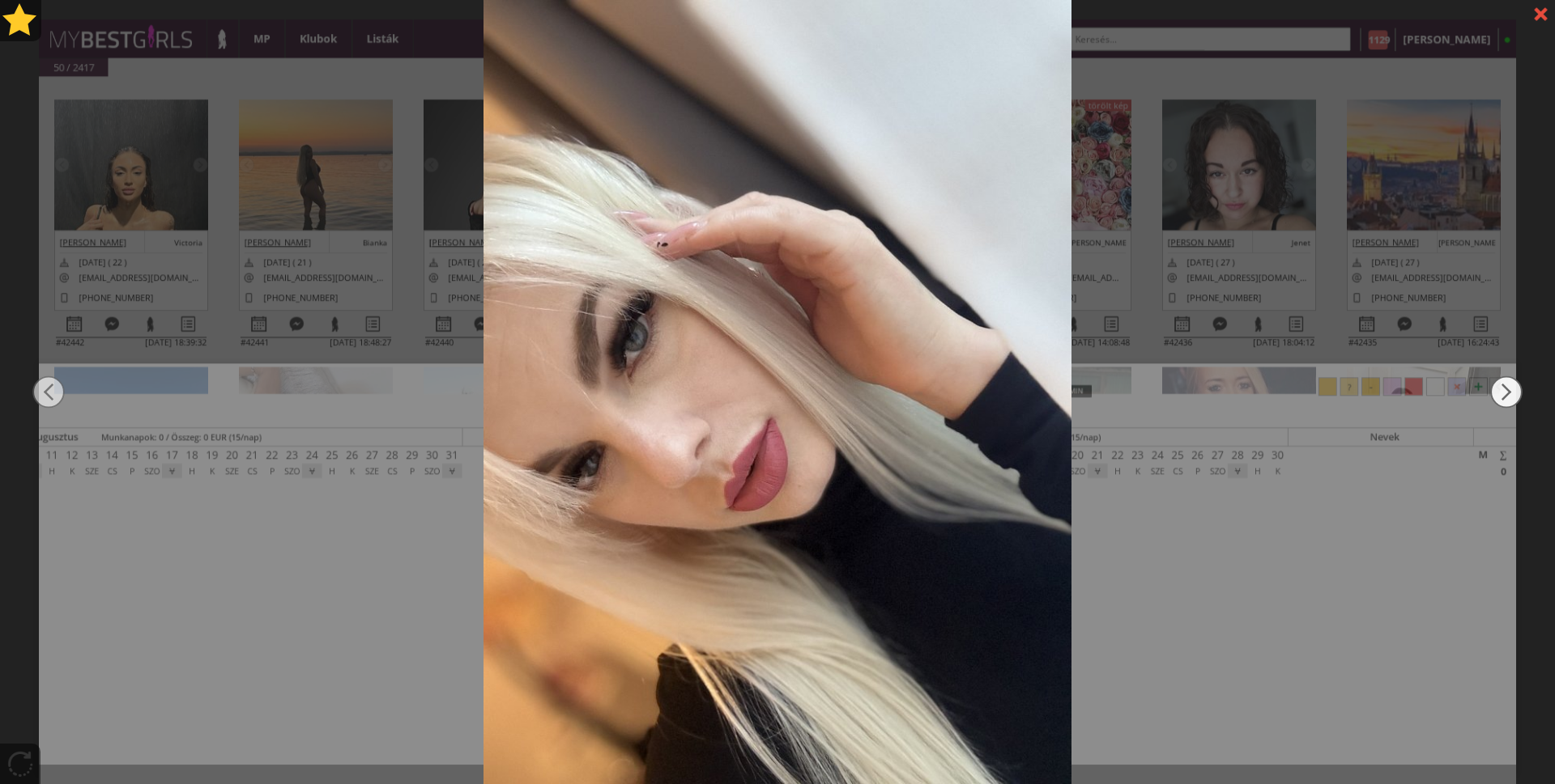
click at [1508, 380] on img at bounding box center [1506, 392] width 32 height 470
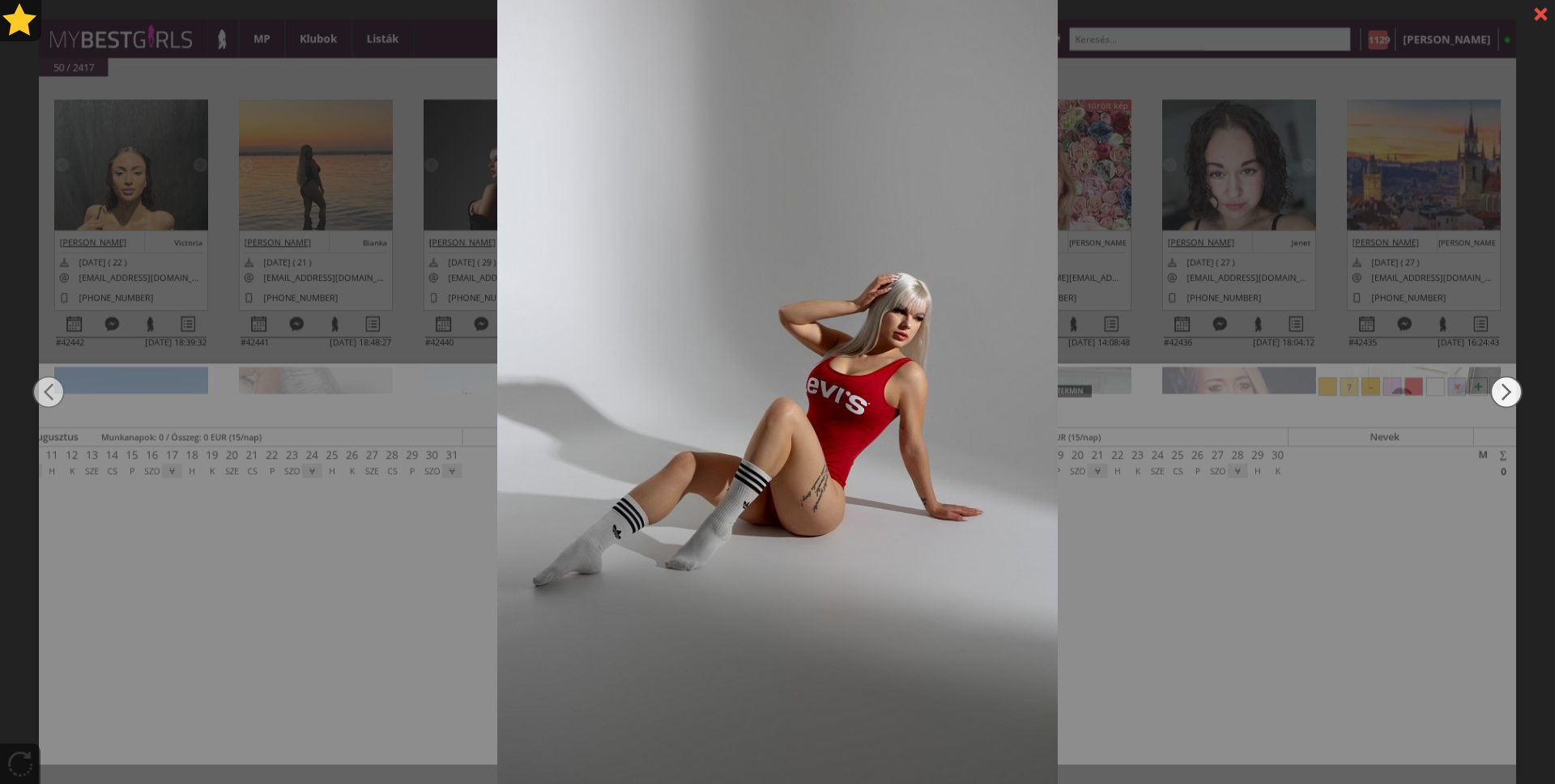
click at [1508, 380] on img at bounding box center [1506, 392] width 32 height 470
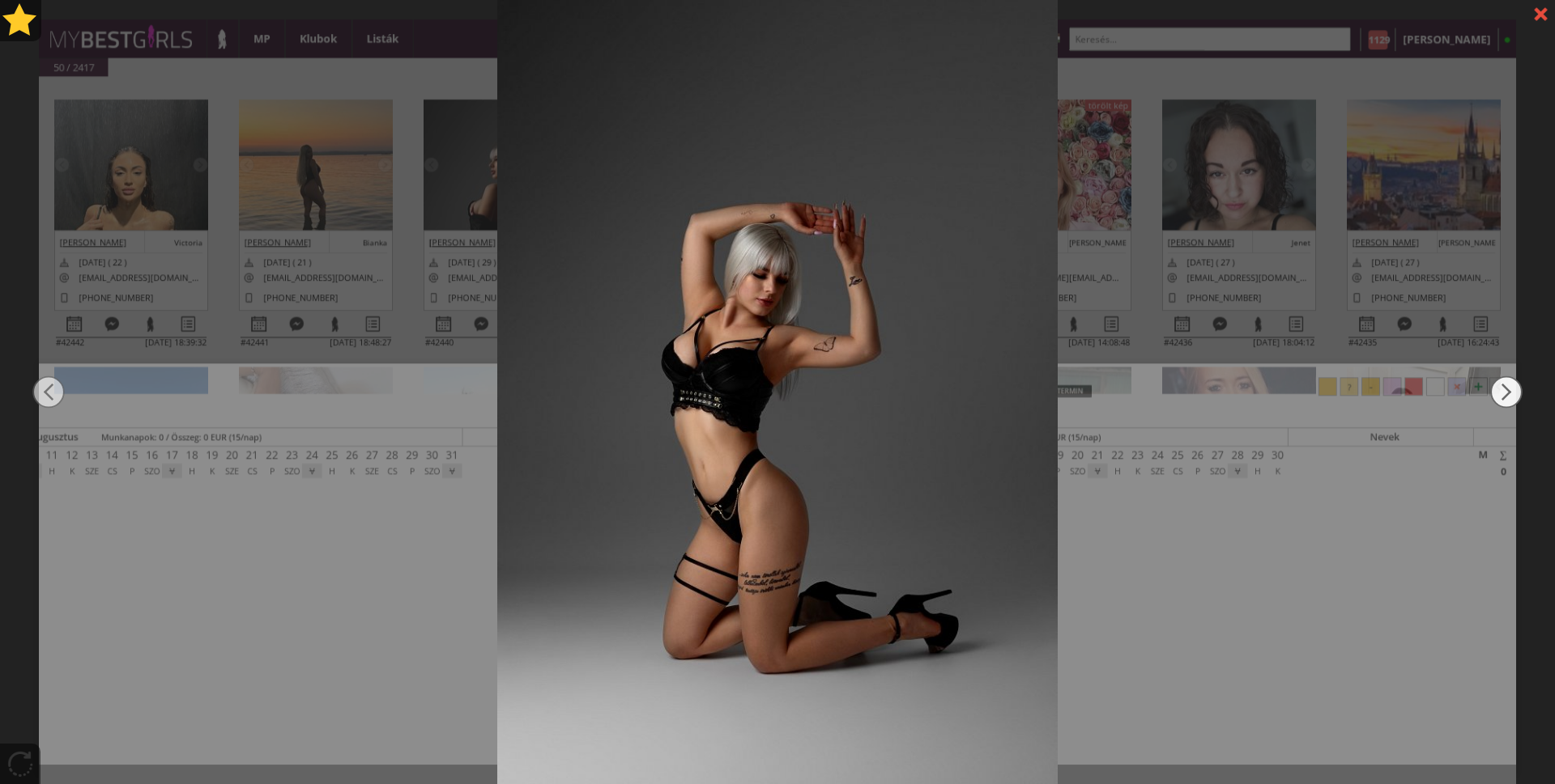
click at [1508, 380] on img at bounding box center [1506, 392] width 32 height 470
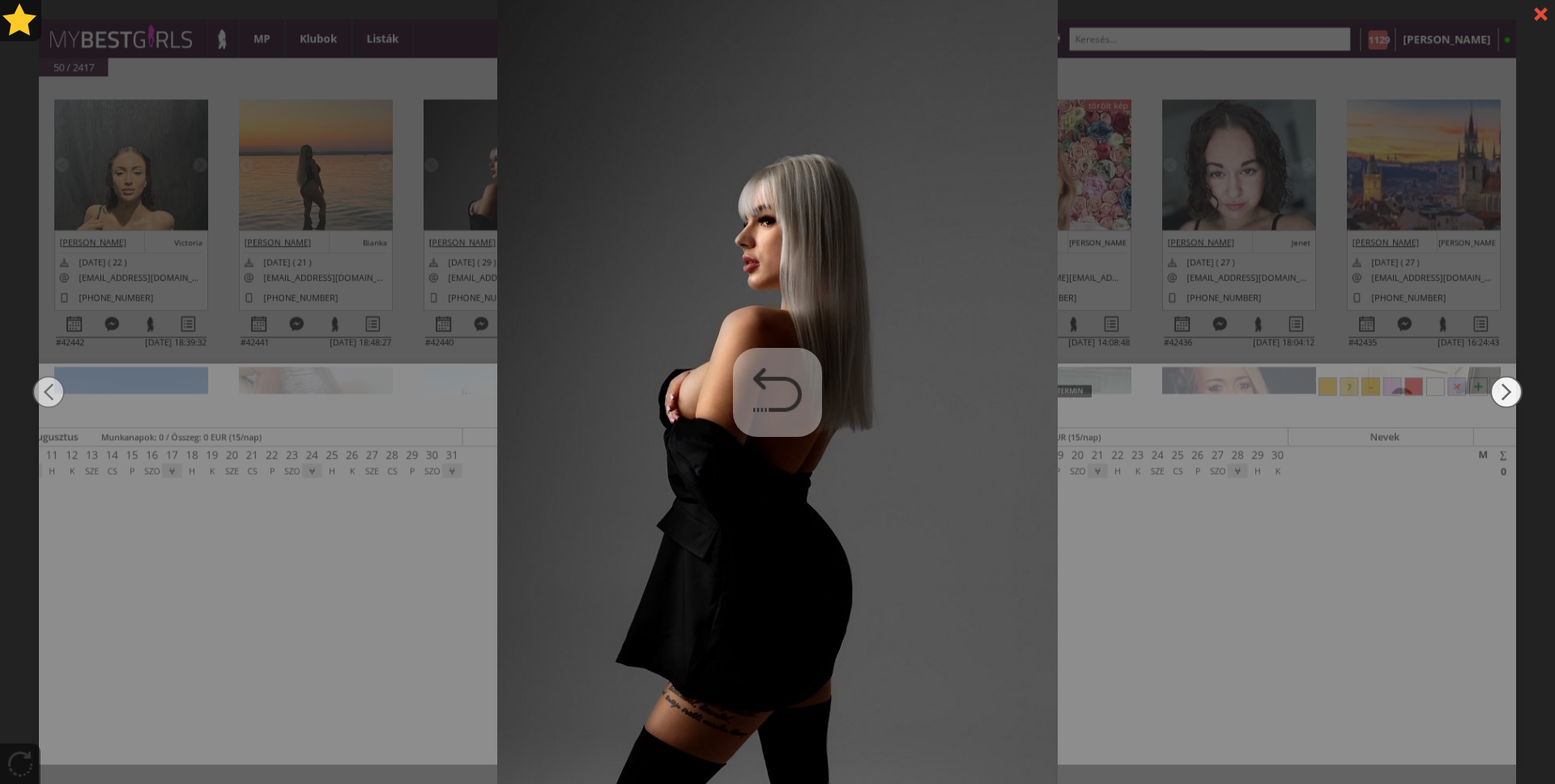
click at [1508, 380] on img at bounding box center [1506, 392] width 32 height 470
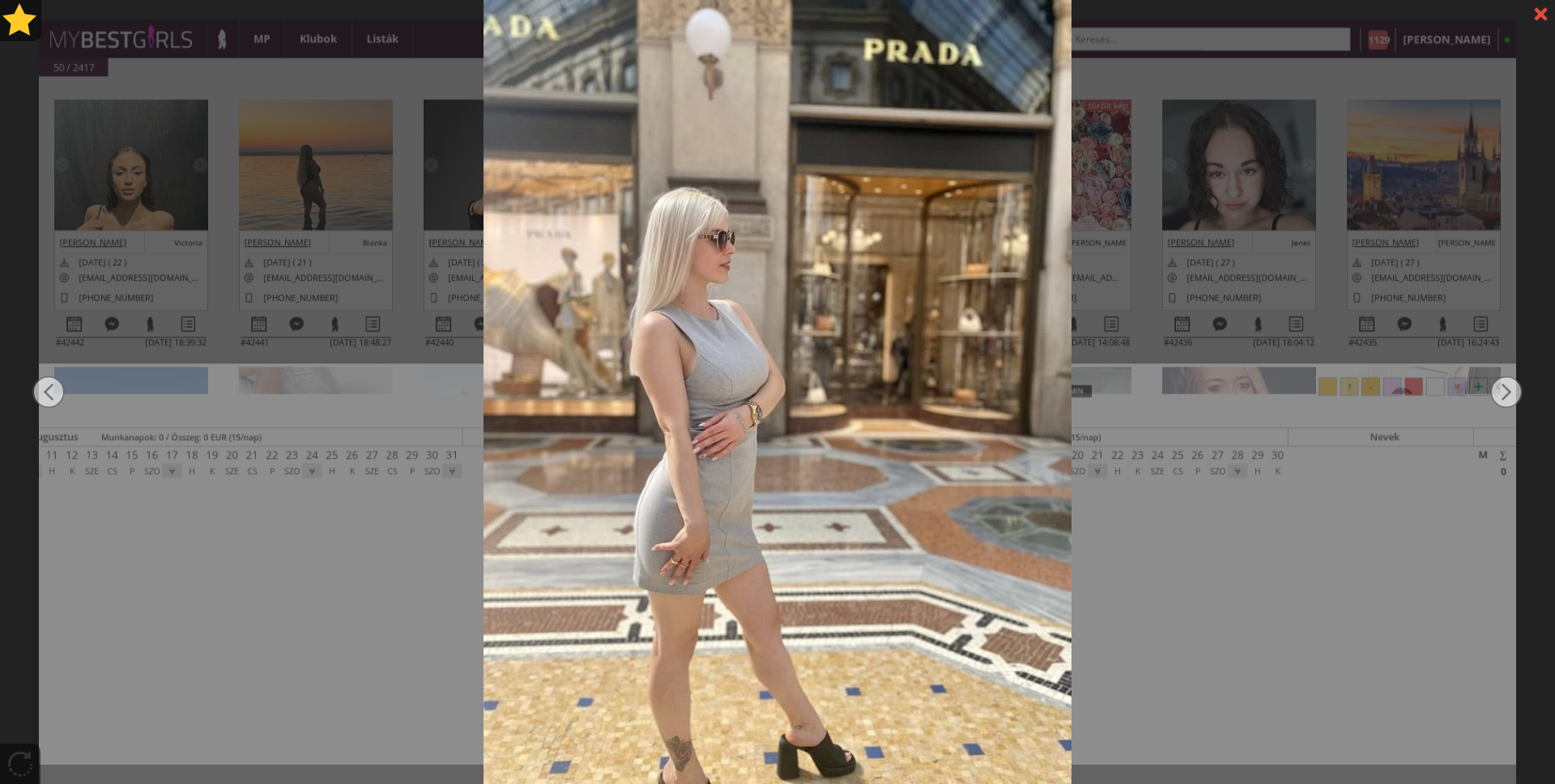
click at [1533, 14] on div at bounding box center [1541, 14] width 29 height 29
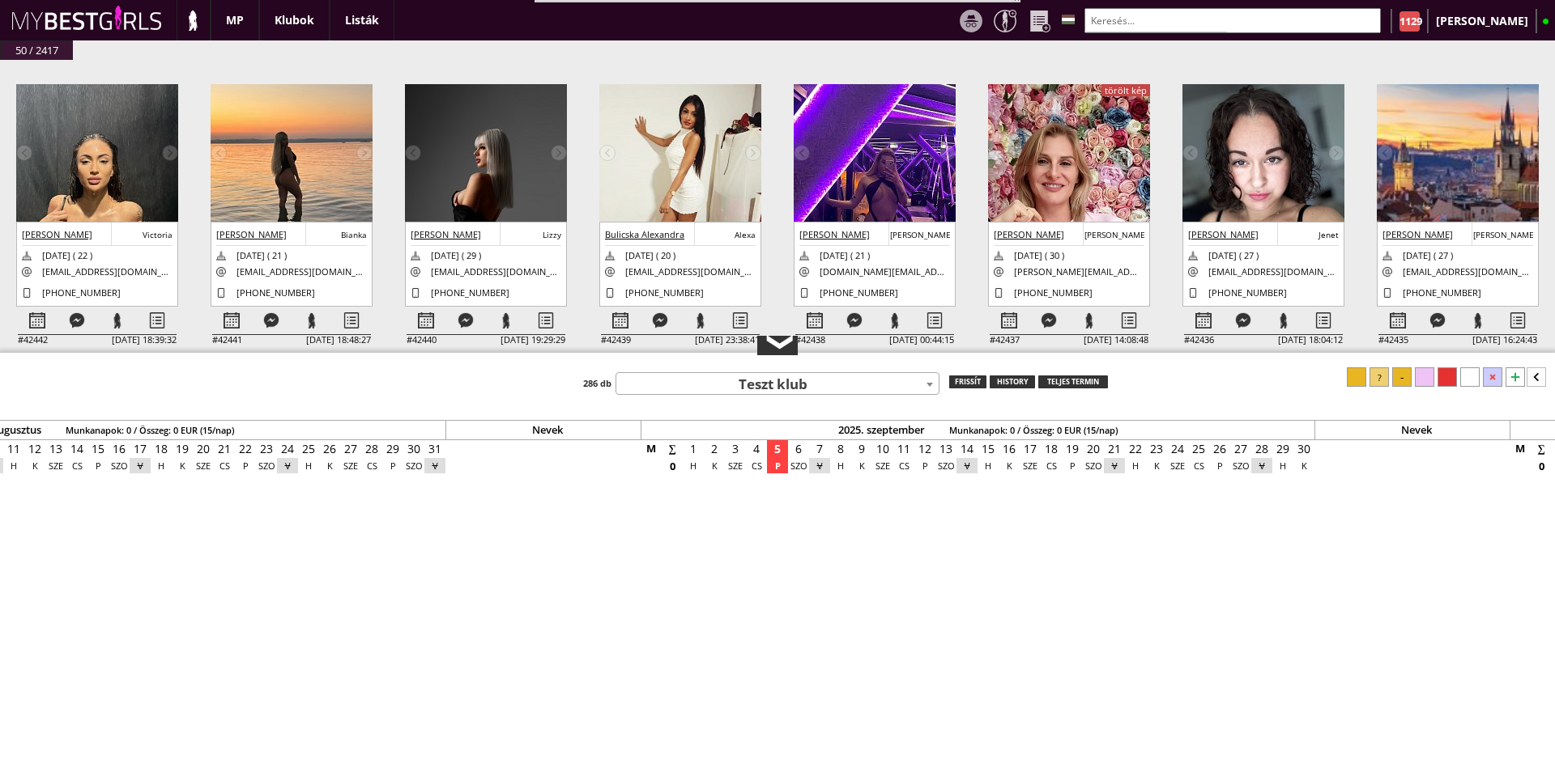
click at [765, 353] on div "❮" at bounding box center [777, 346] width 24 height 13
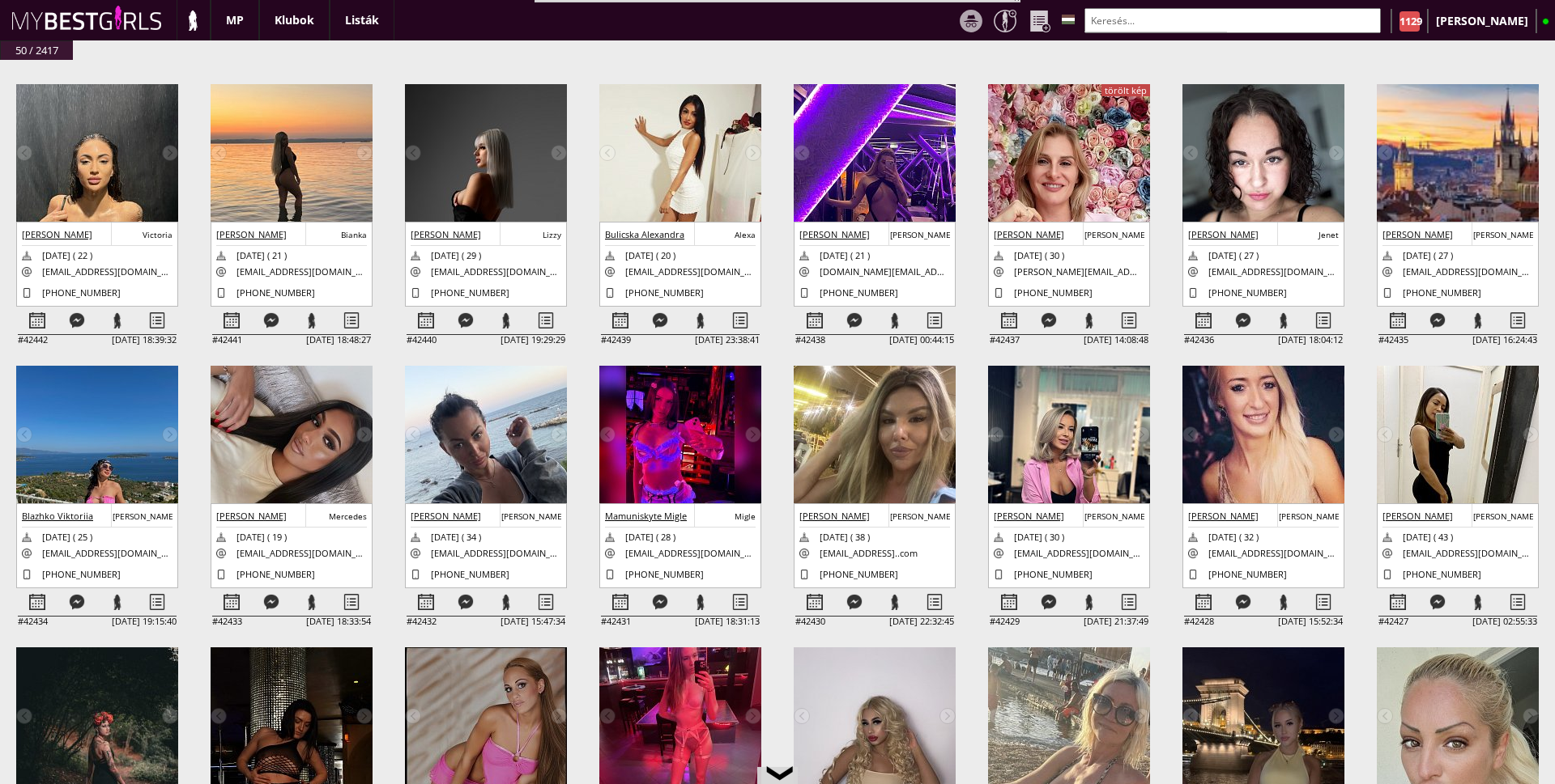
click at [884, 168] on img at bounding box center [874, 223] width 162 height 278
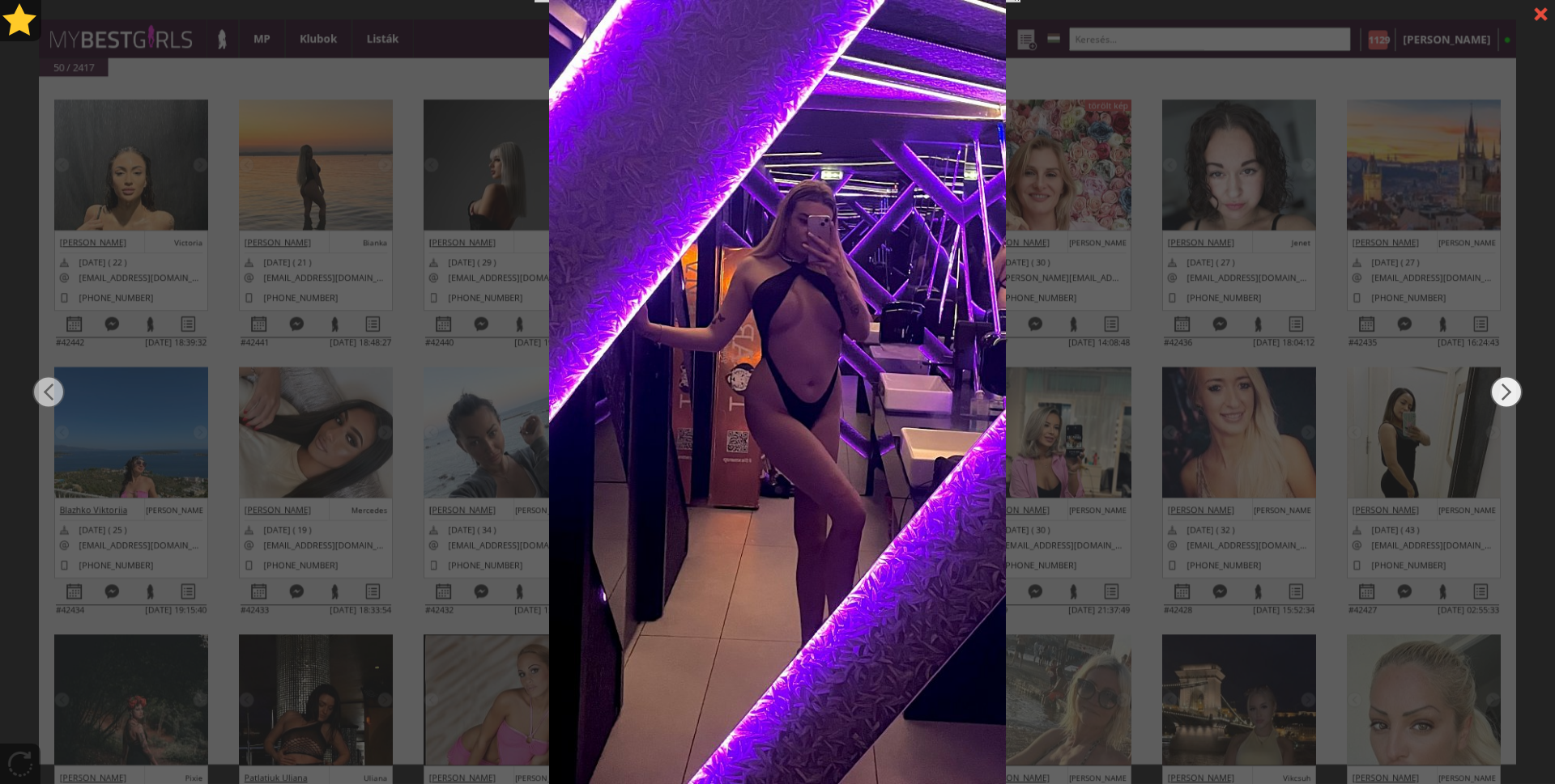
click at [1509, 392] on img at bounding box center [1506, 392] width 32 height 470
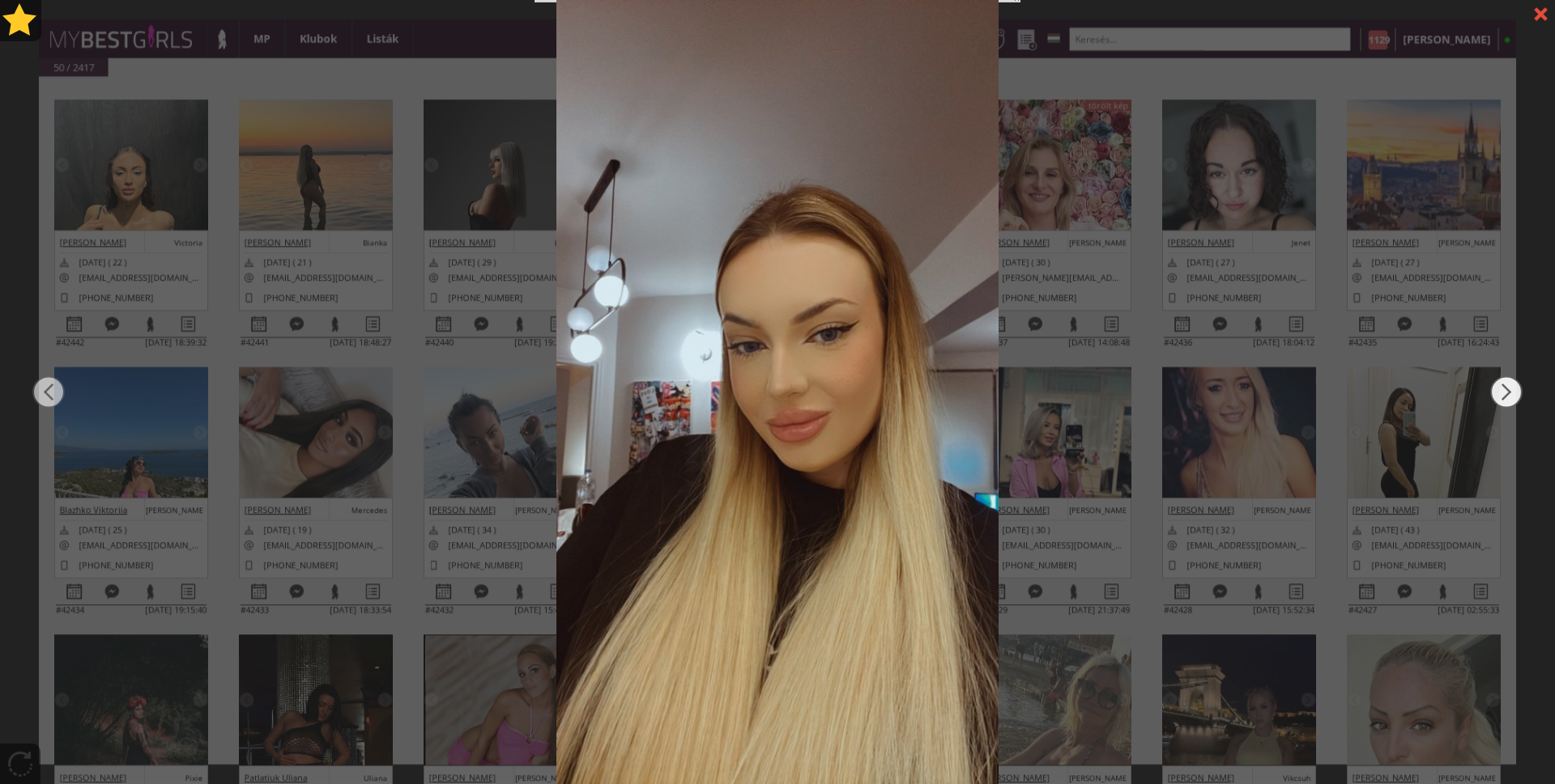
click at [1509, 392] on img at bounding box center [1506, 392] width 32 height 470
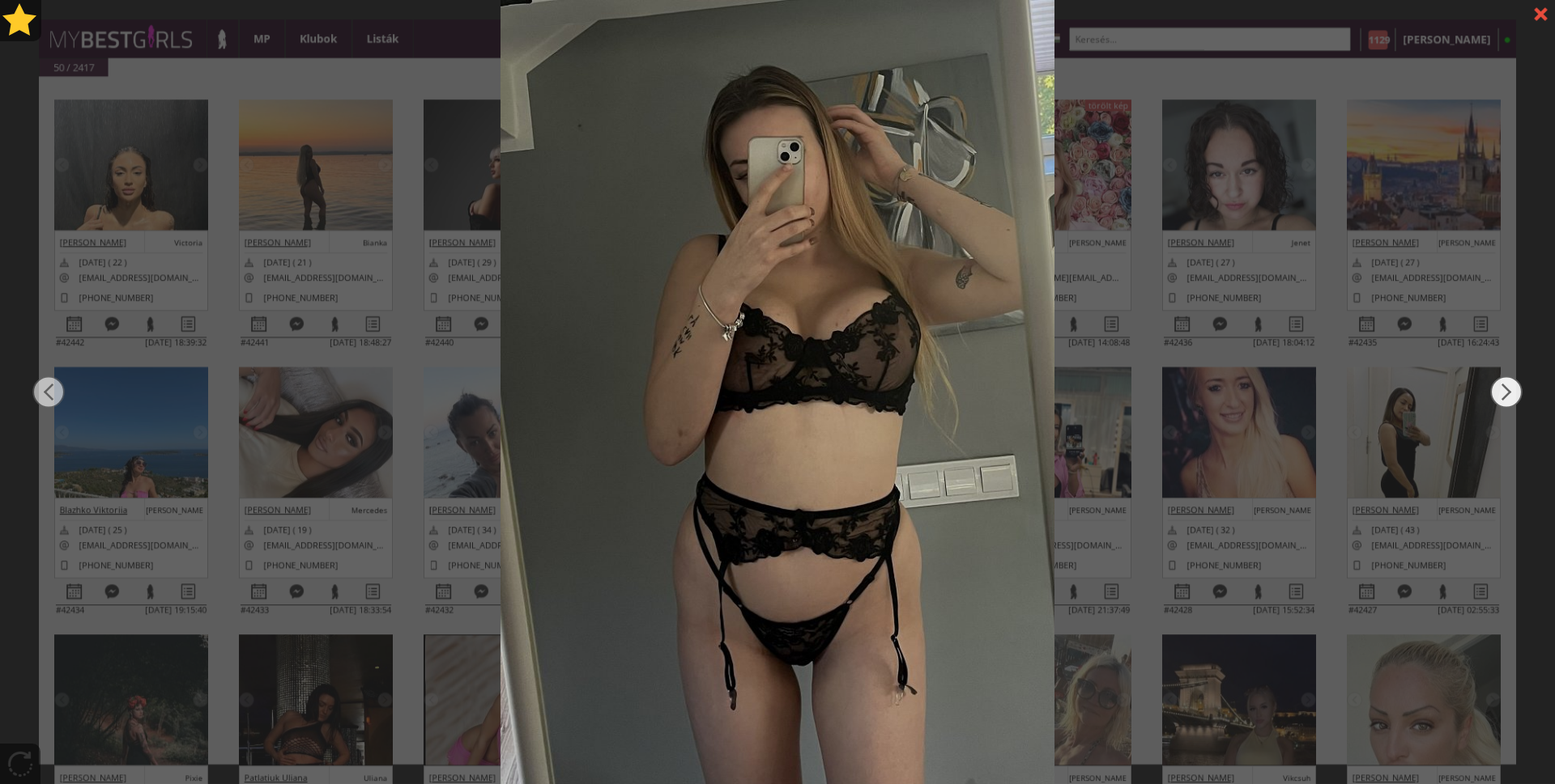
click at [1509, 392] on img at bounding box center [1506, 392] width 32 height 470
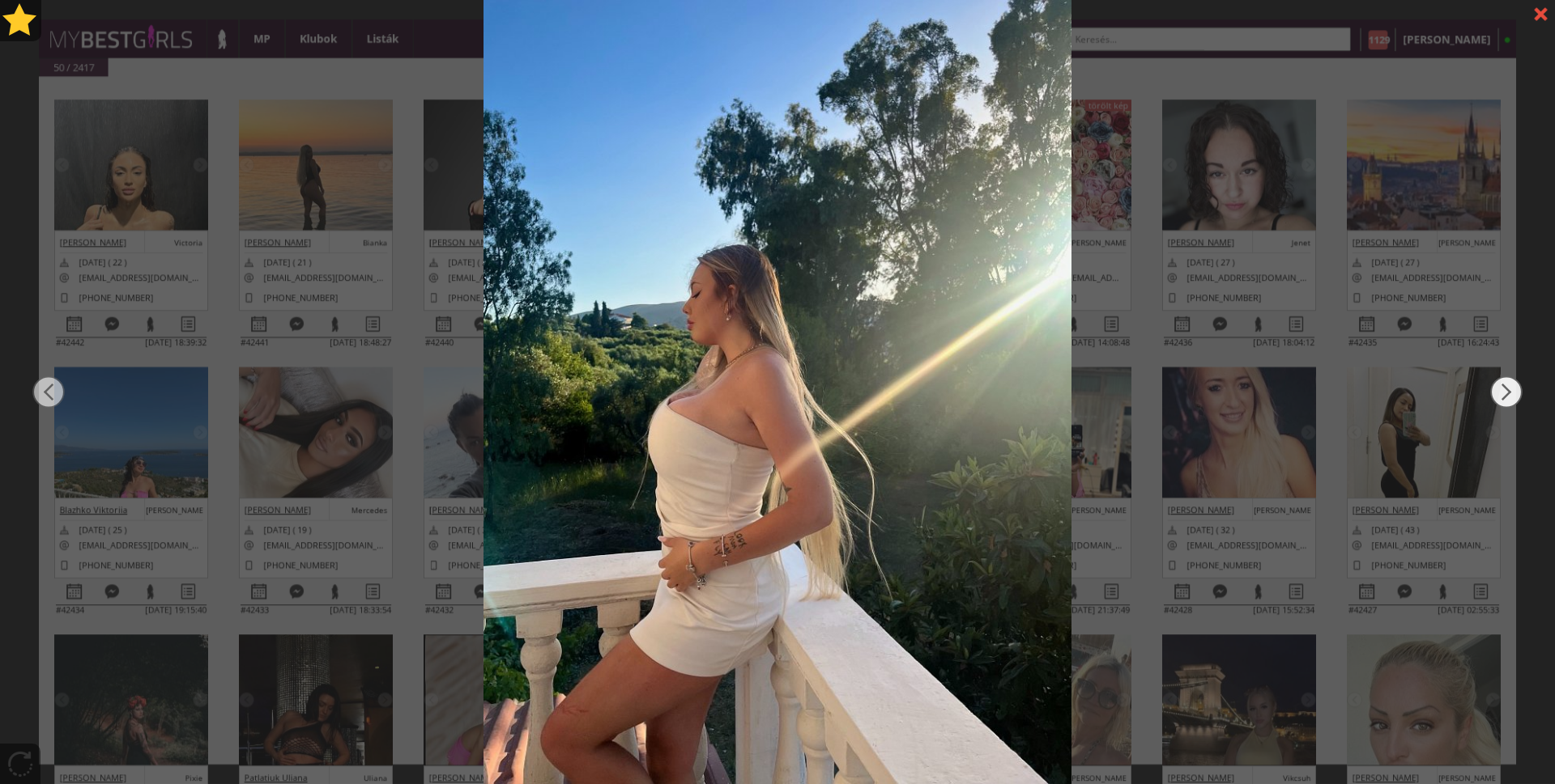
click at [1509, 392] on img at bounding box center [1506, 392] width 32 height 470
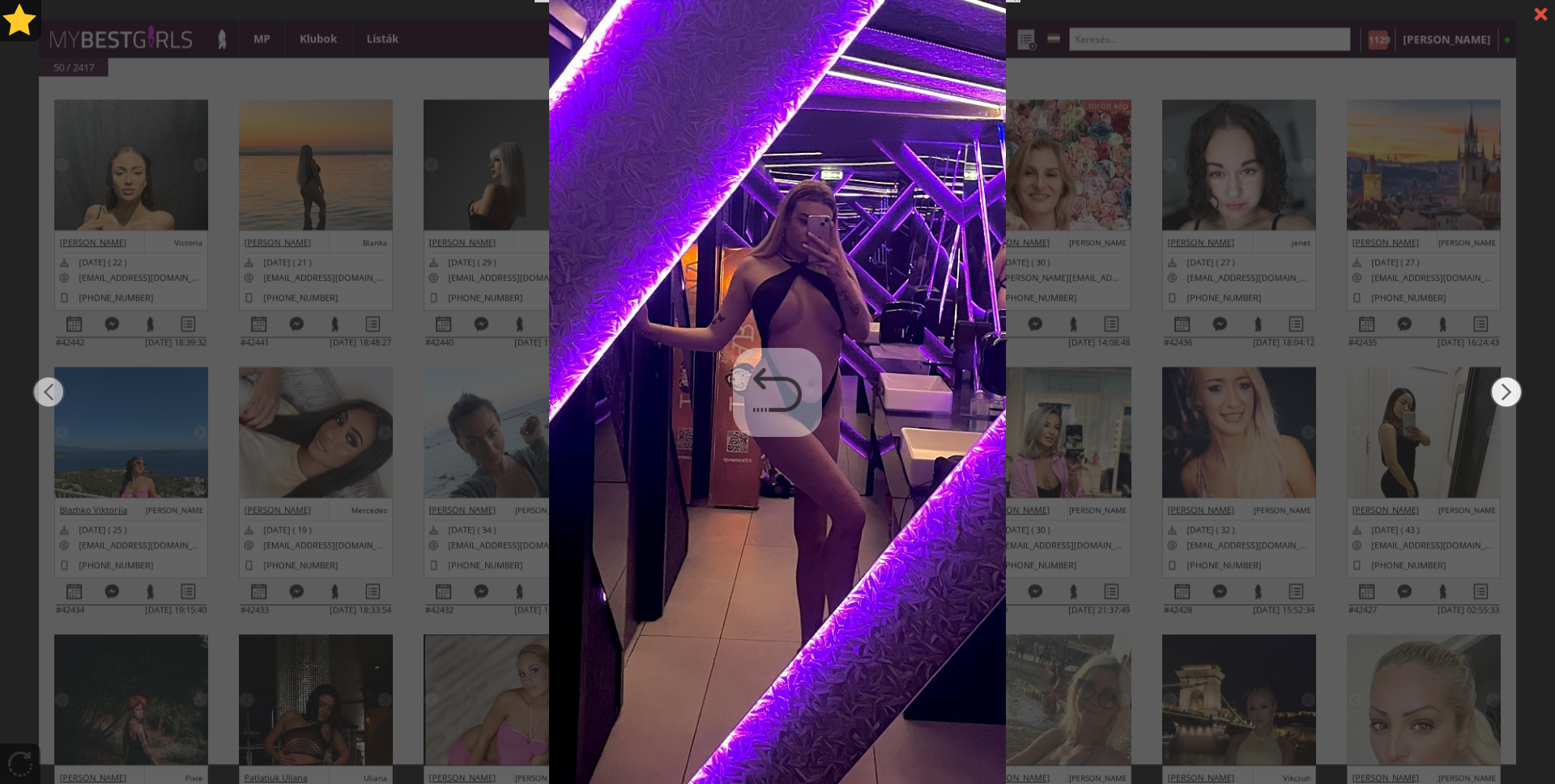
click at [1509, 392] on img at bounding box center [1506, 392] width 32 height 470
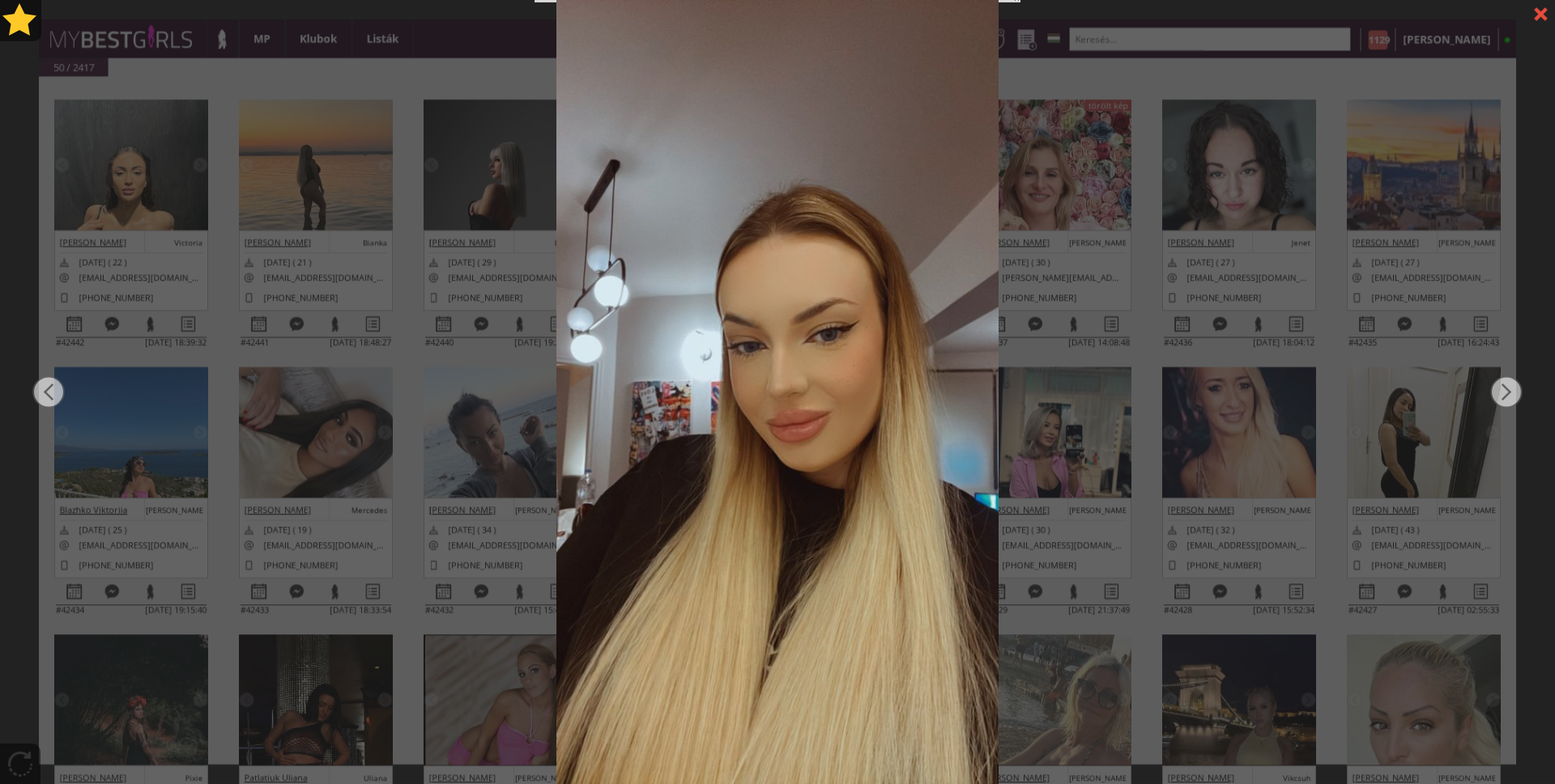
click at [1533, 7] on div at bounding box center [1541, 14] width 29 height 29
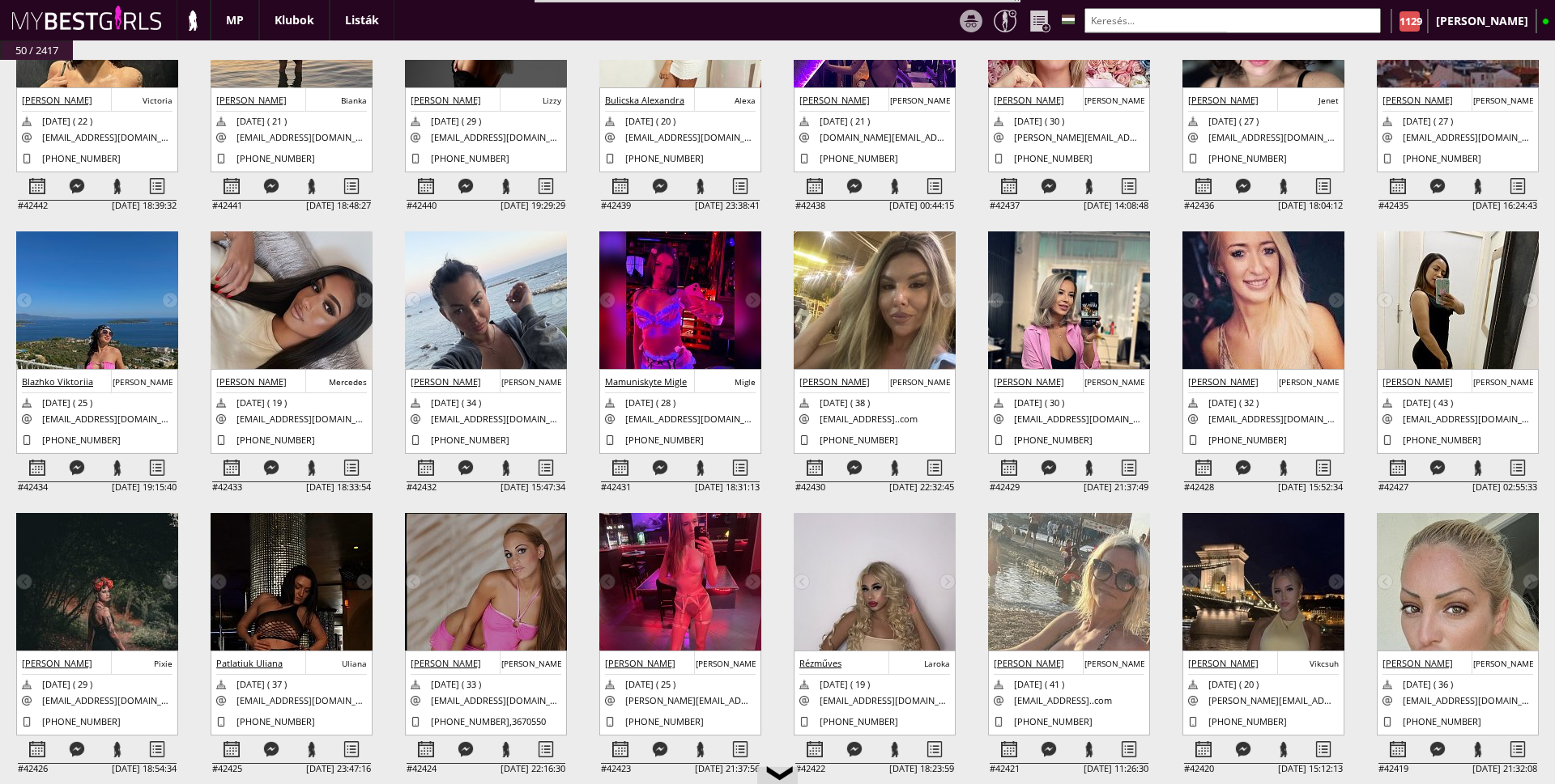
scroll to position [161, 0]
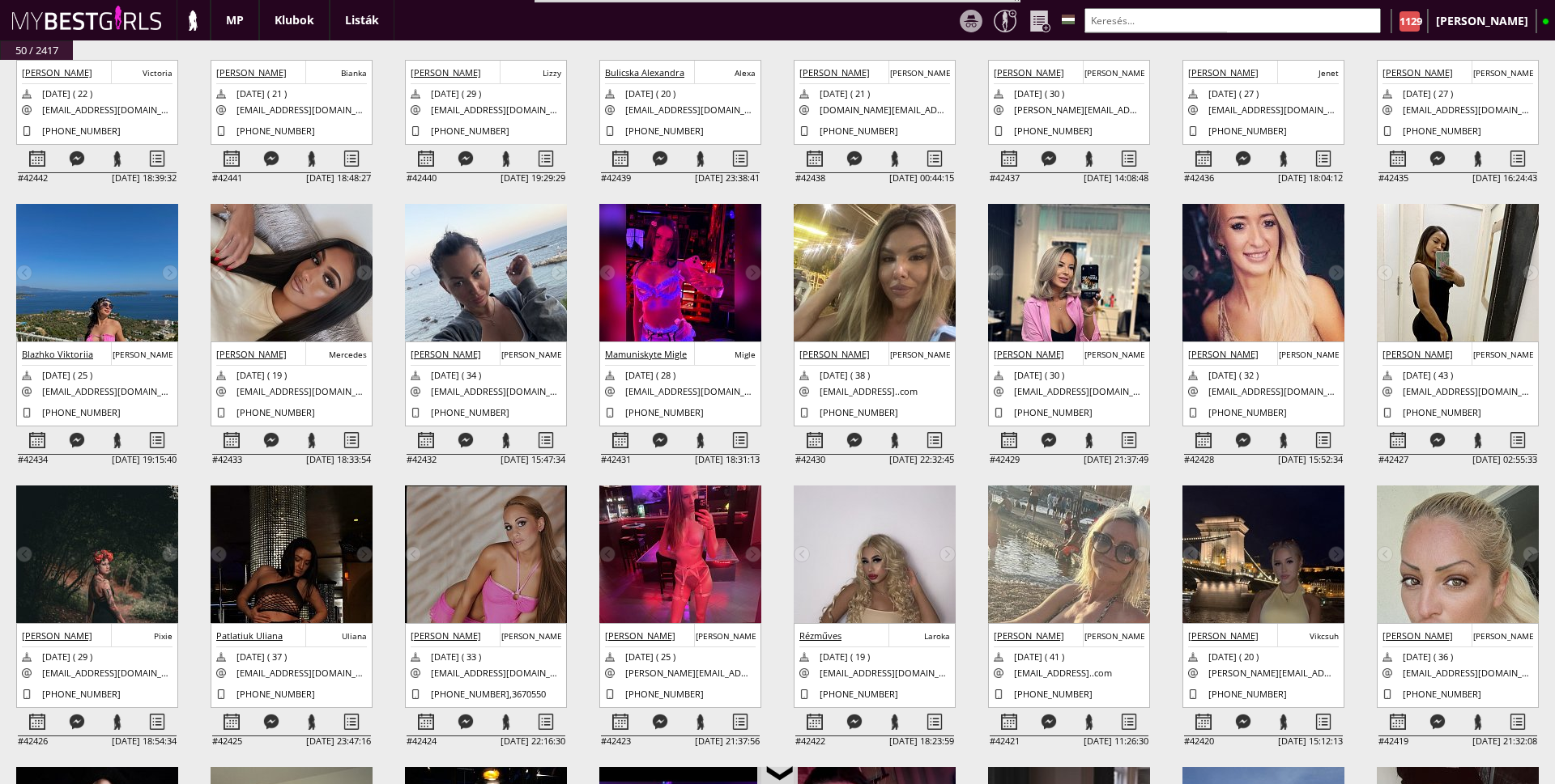
click at [1277, 280] on img at bounding box center [1263, 288] width 162 height 170
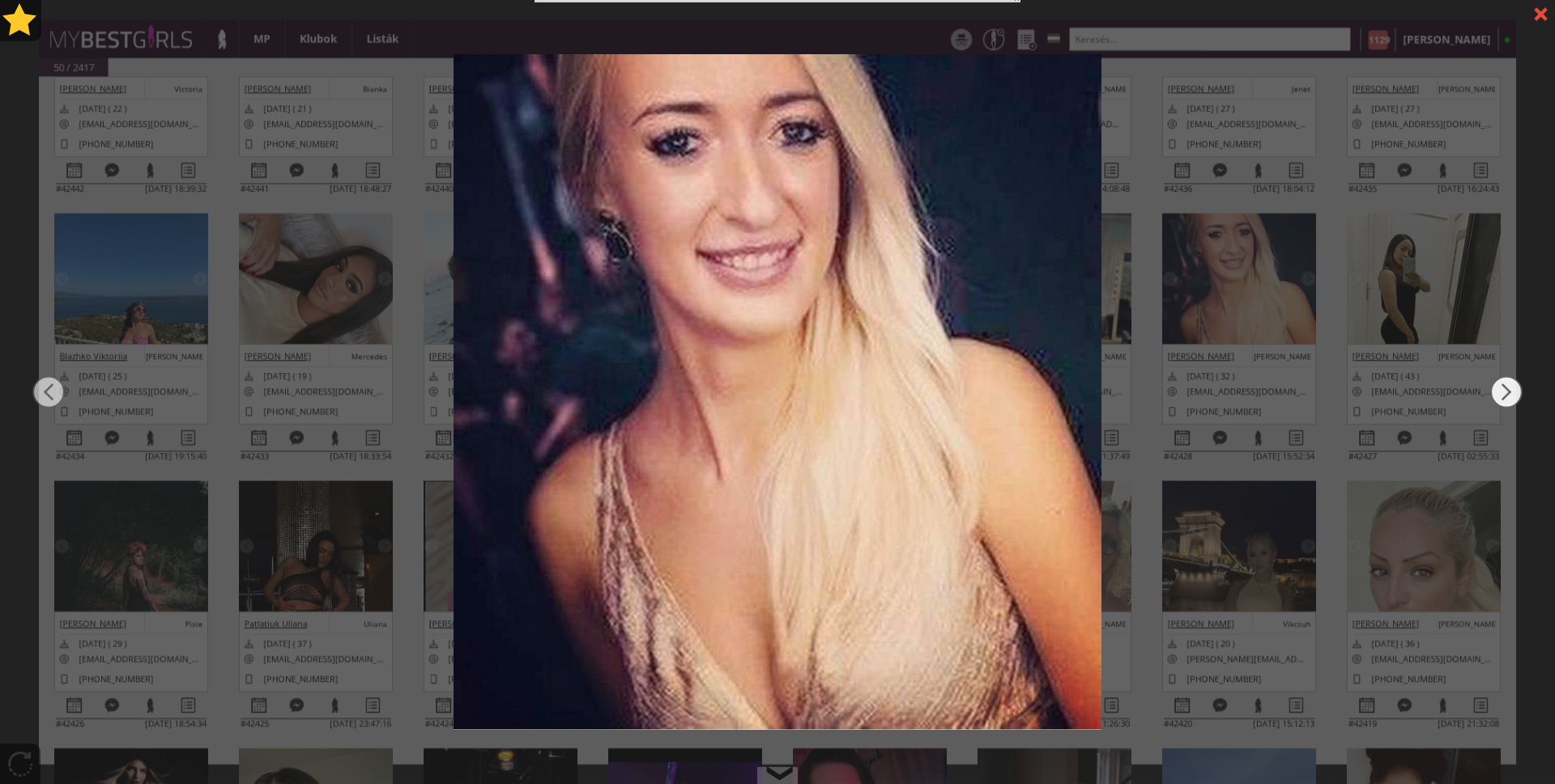
click at [1513, 389] on img at bounding box center [1506, 392] width 32 height 470
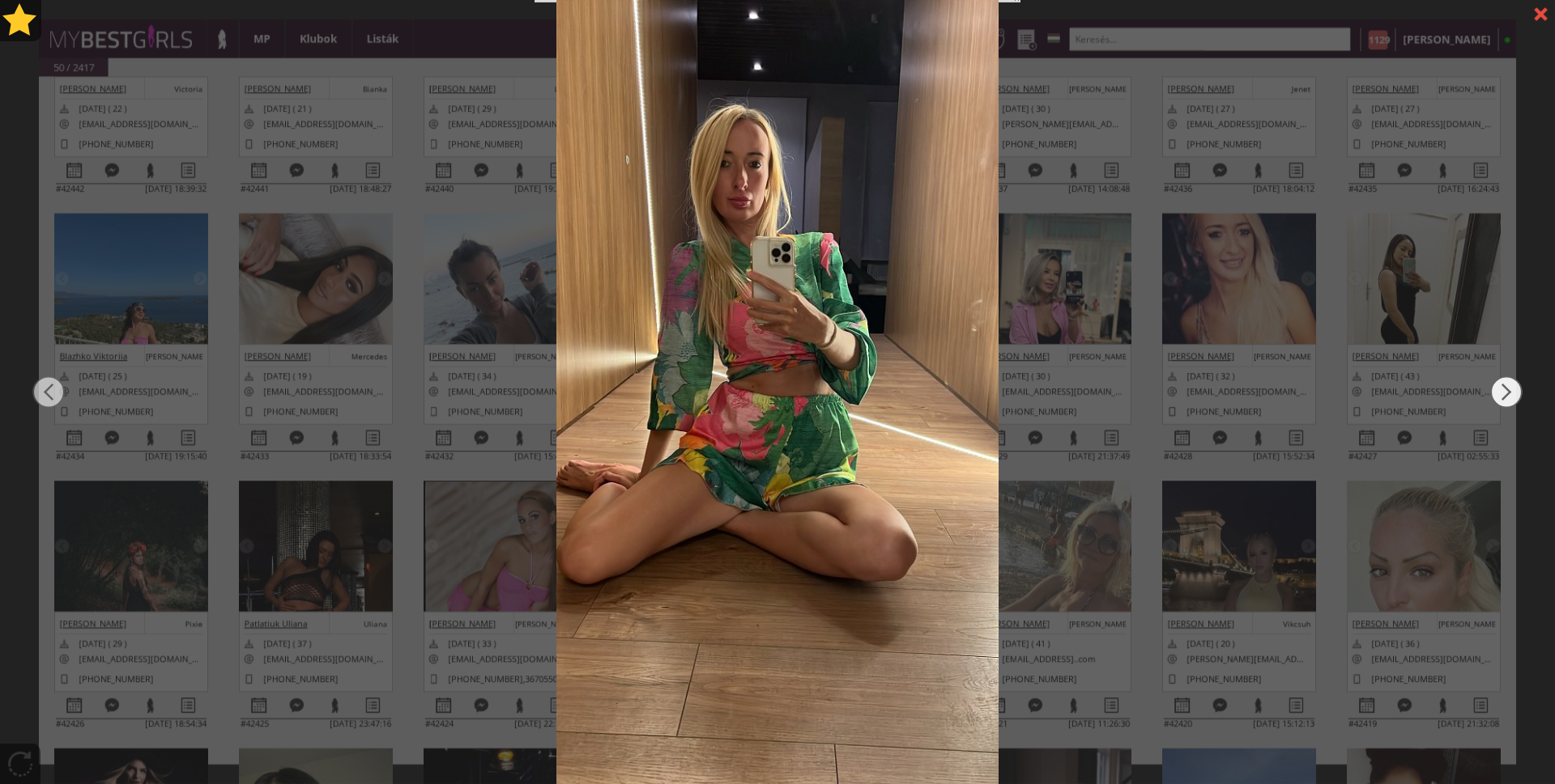
click at [1513, 389] on img at bounding box center [1506, 392] width 32 height 470
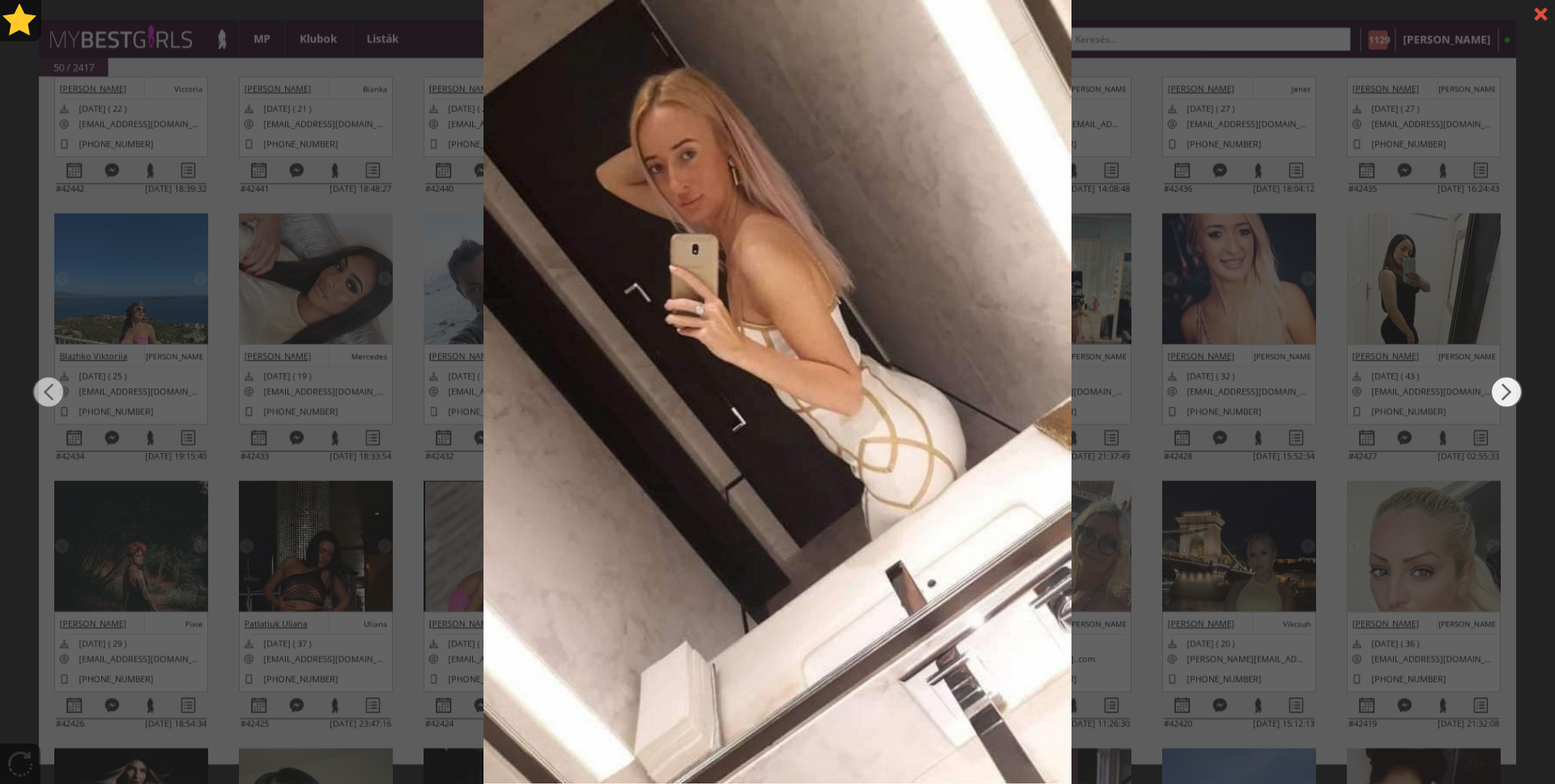
click at [1513, 389] on img at bounding box center [1506, 392] width 32 height 470
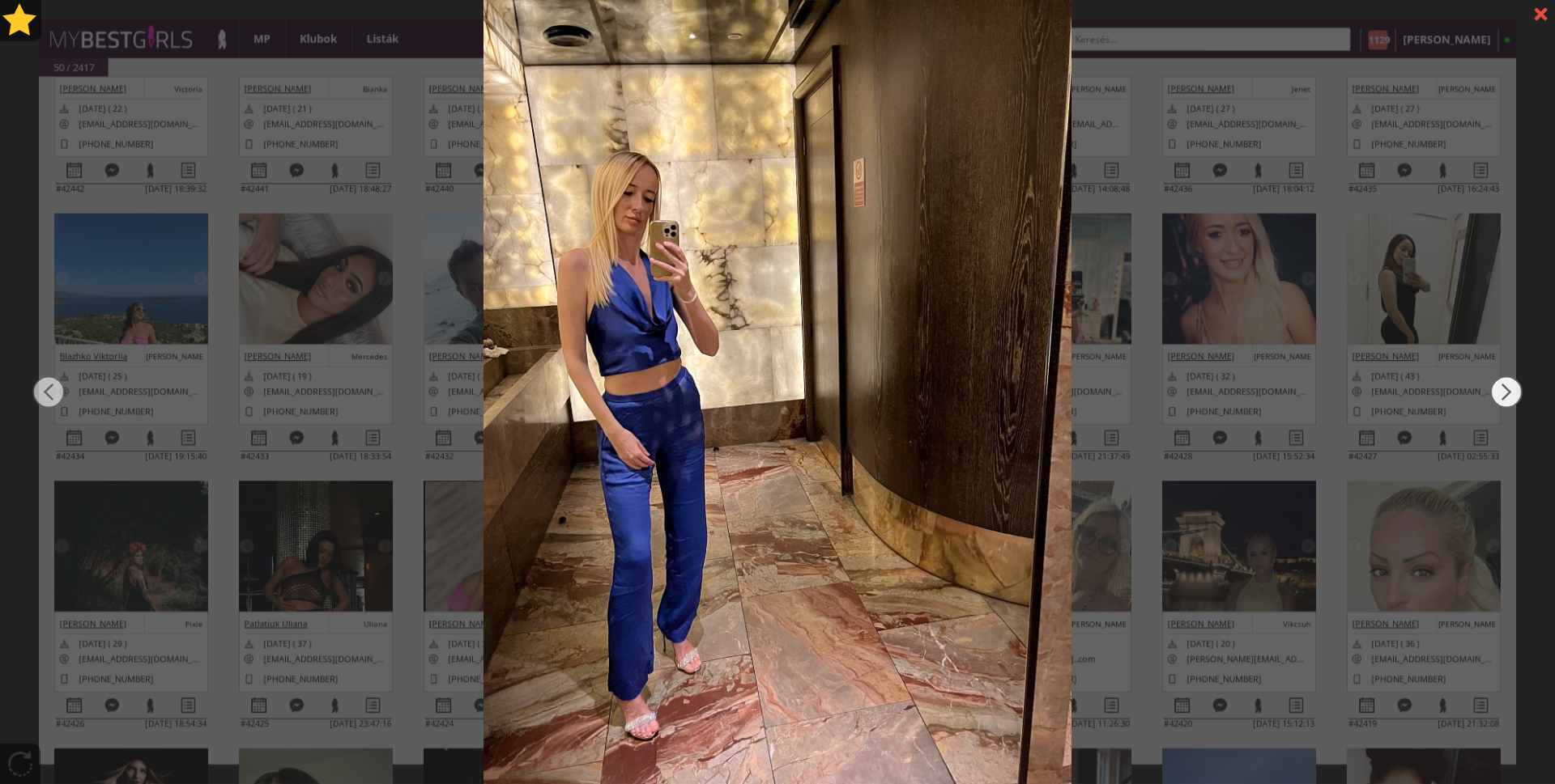
click at [1513, 389] on img at bounding box center [1506, 392] width 32 height 470
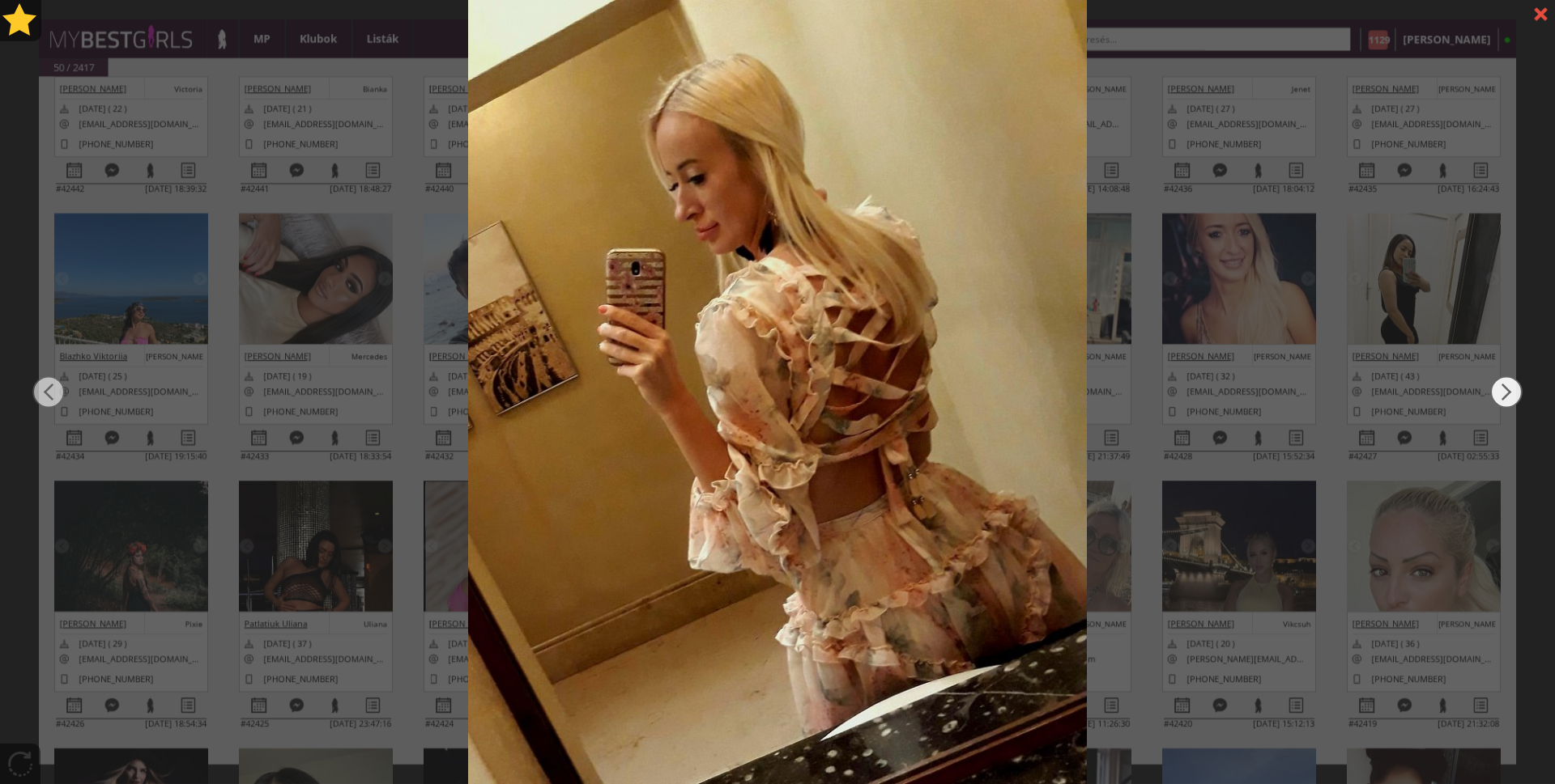
click at [1513, 389] on img at bounding box center [1506, 392] width 32 height 470
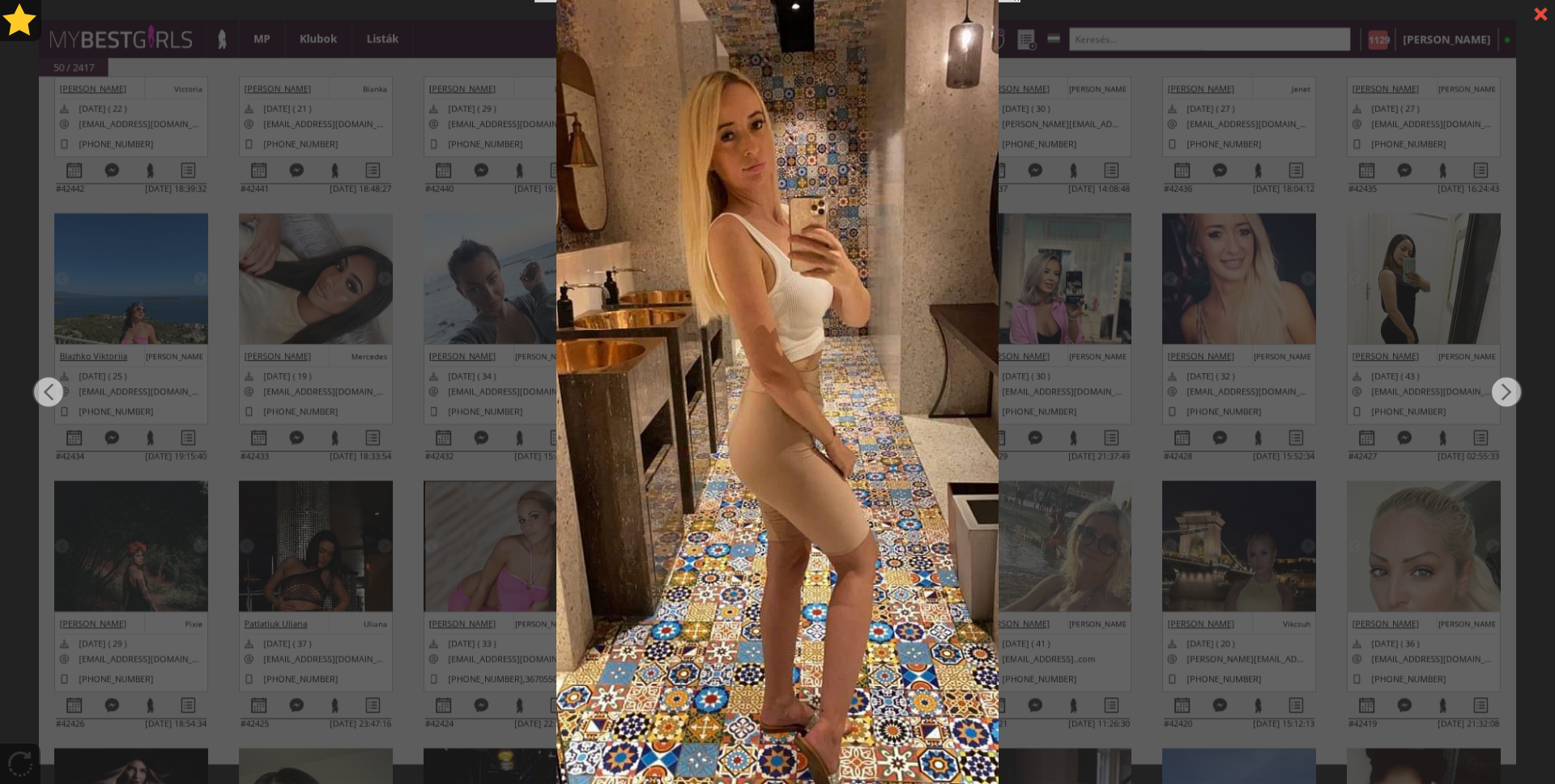
click at [1535, 23] on div at bounding box center [1541, 14] width 29 height 29
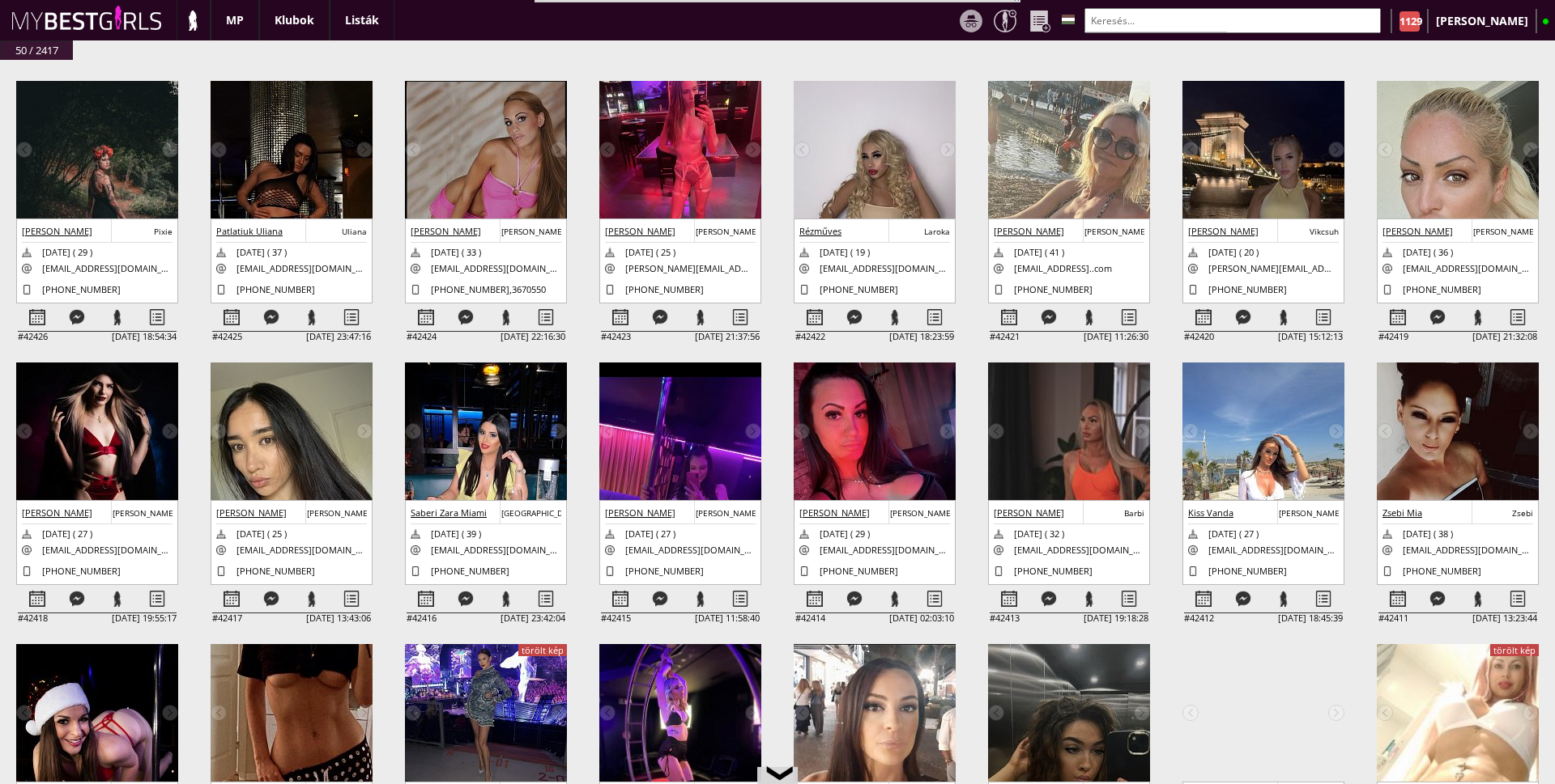
scroll to position [728, 0]
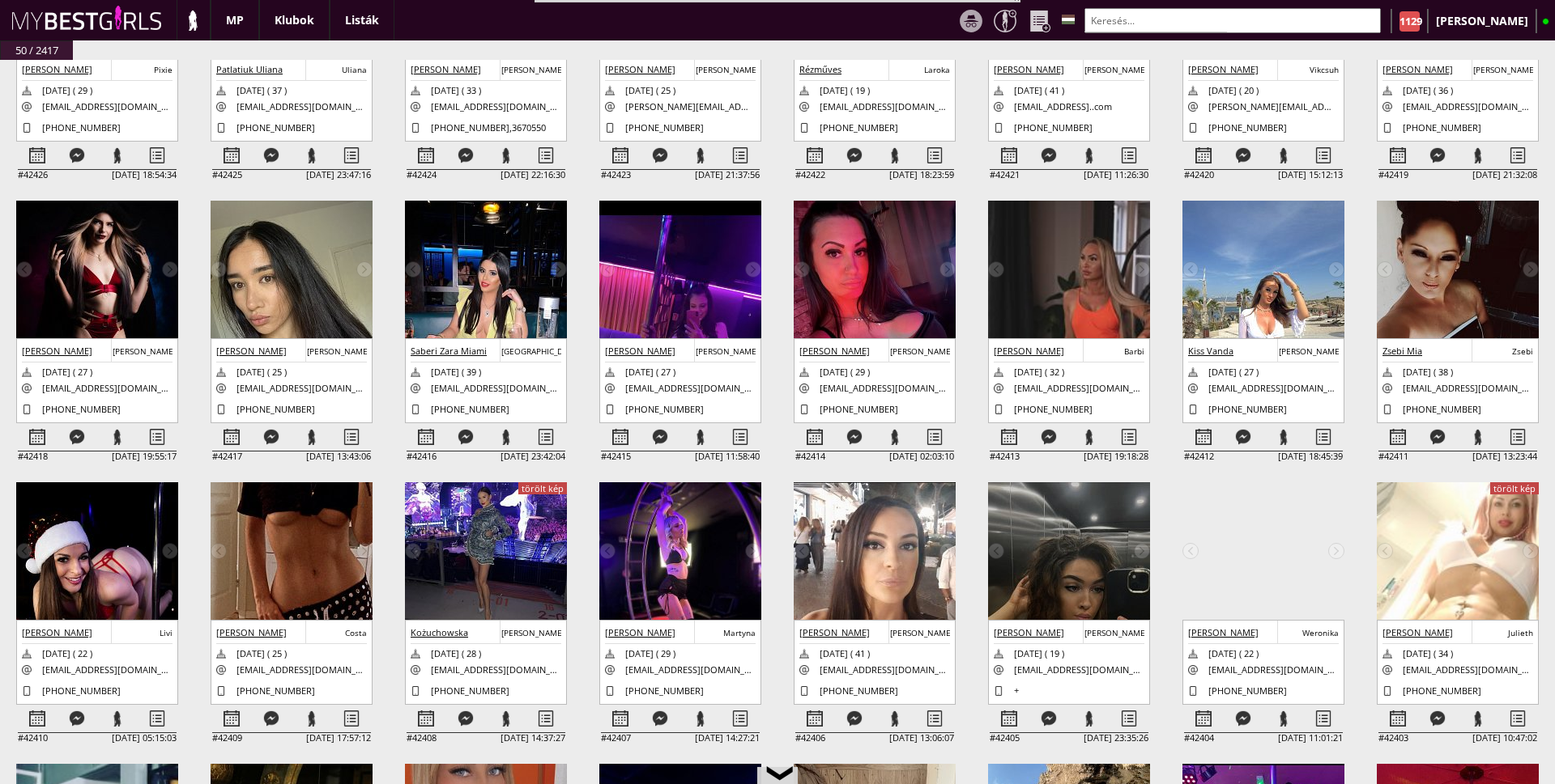
click at [309, 545] on img at bounding box center [292, 626] width 162 height 288
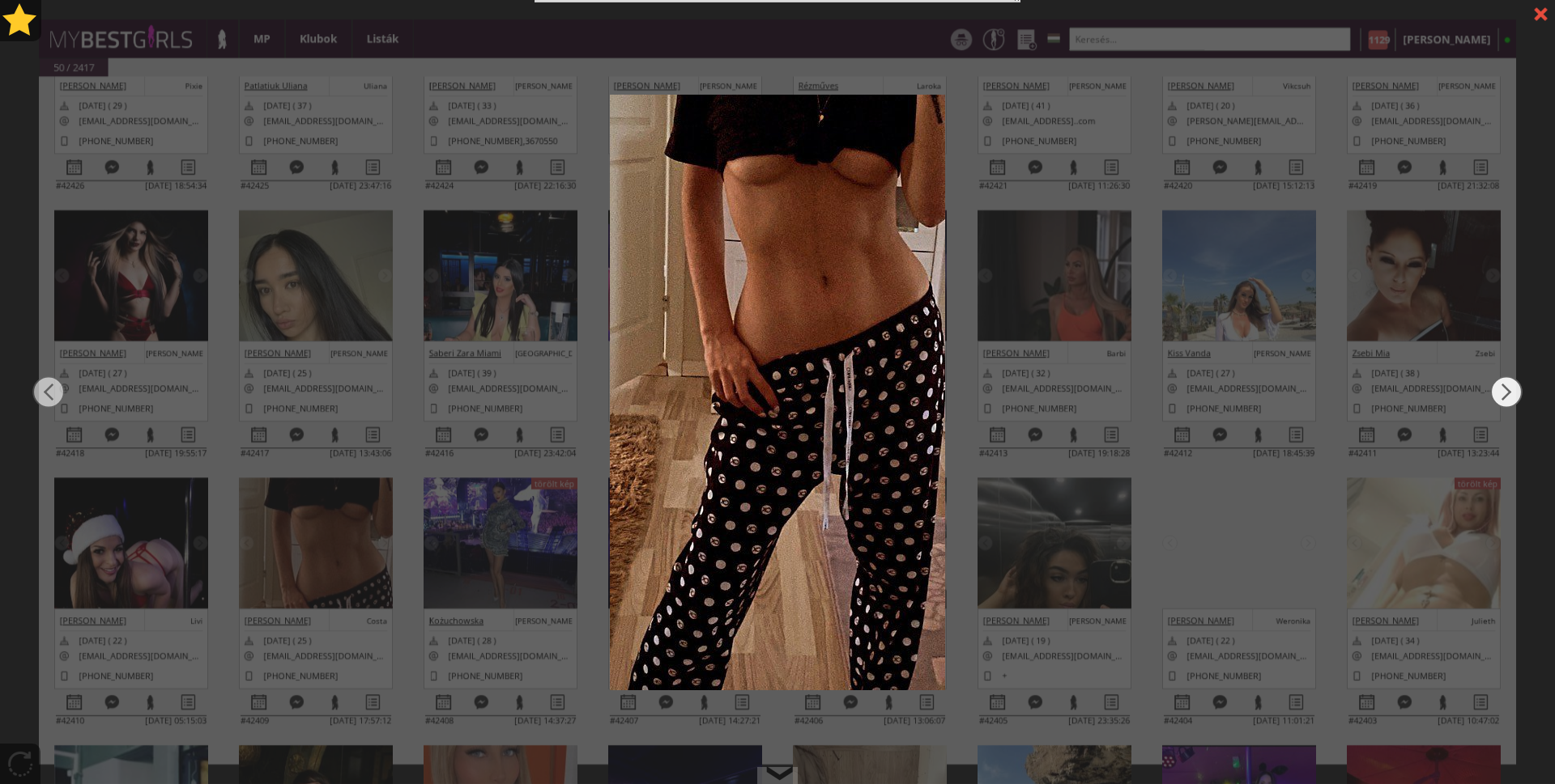
click at [1494, 391] on img at bounding box center [1506, 392] width 32 height 470
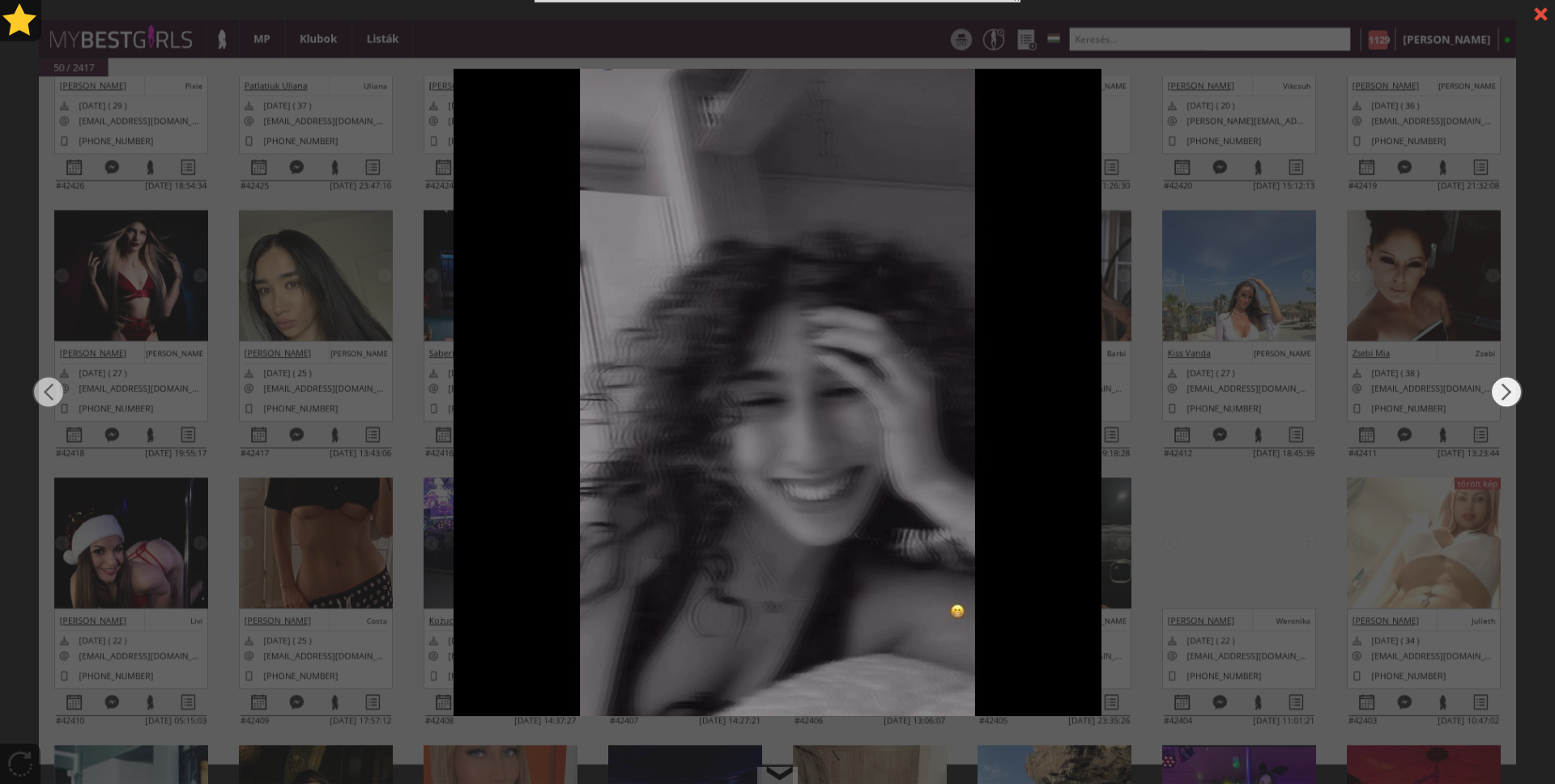
click at [1494, 391] on img at bounding box center [1506, 392] width 32 height 470
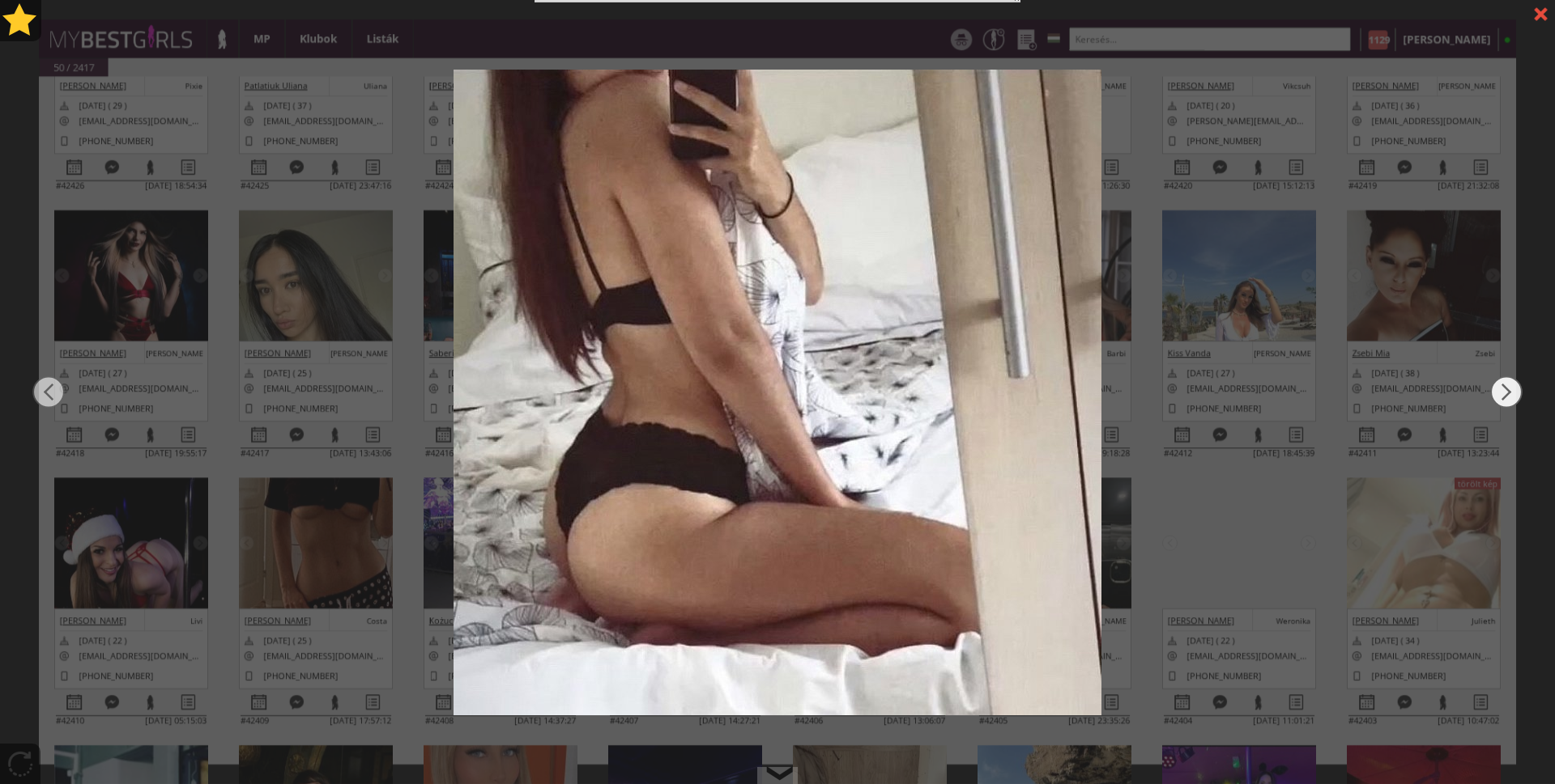
click at [1494, 391] on img at bounding box center [1506, 392] width 32 height 470
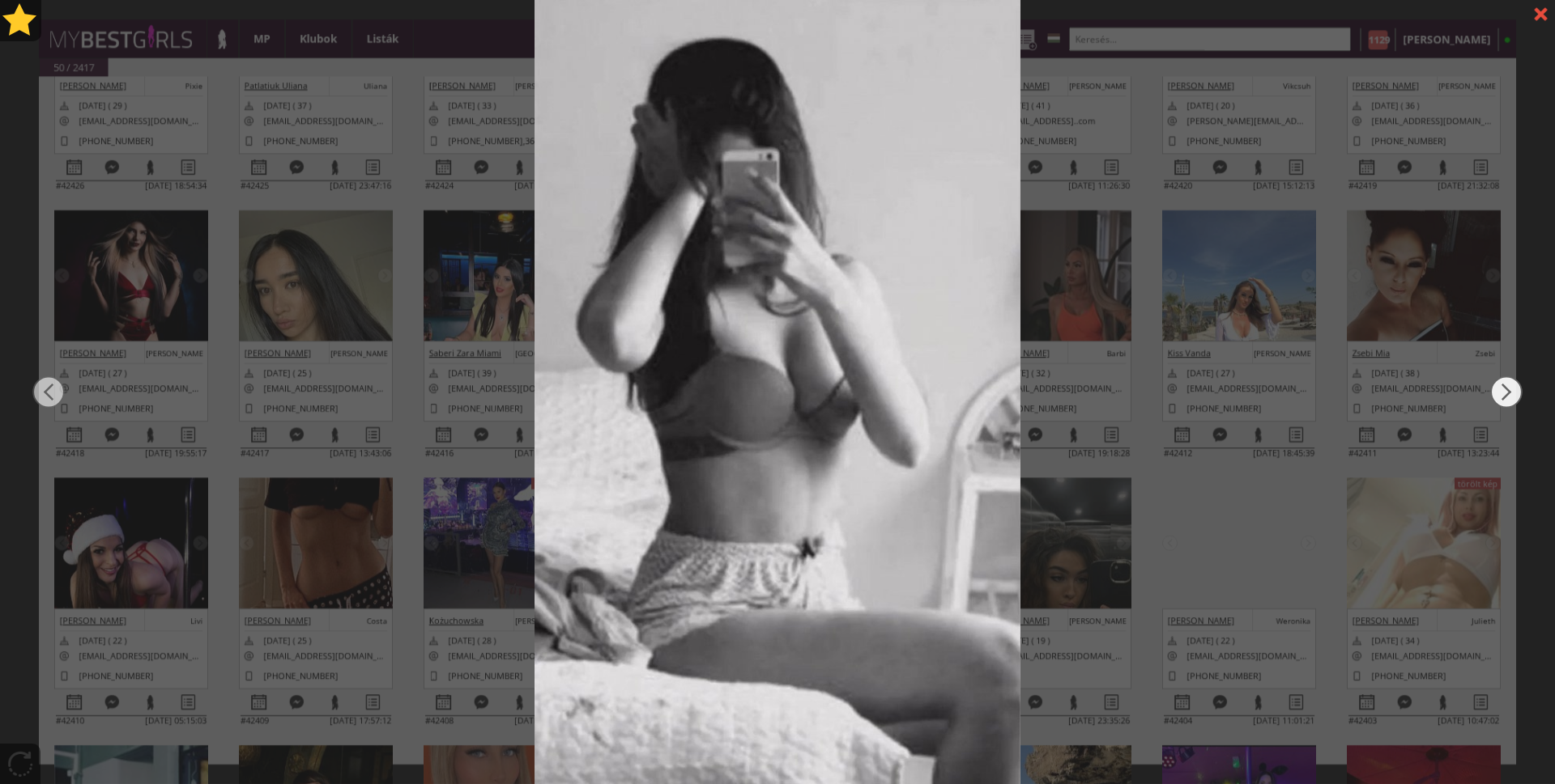
click at [1494, 391] on img at bounding box center [1506, 392] width 32 height 470
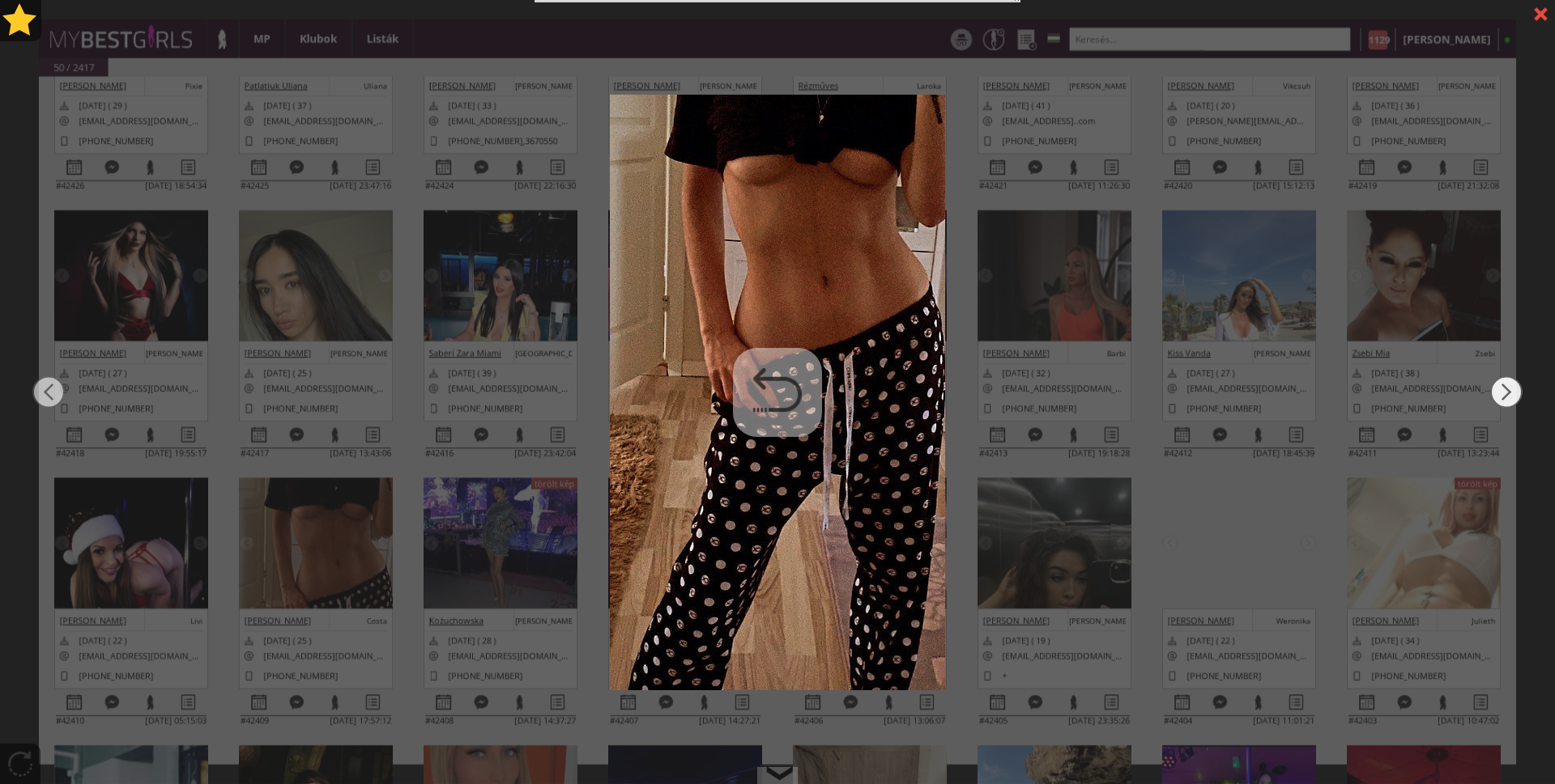
click at [1494, 391] on img at bounding box center [1506, 392] width 32 height 470
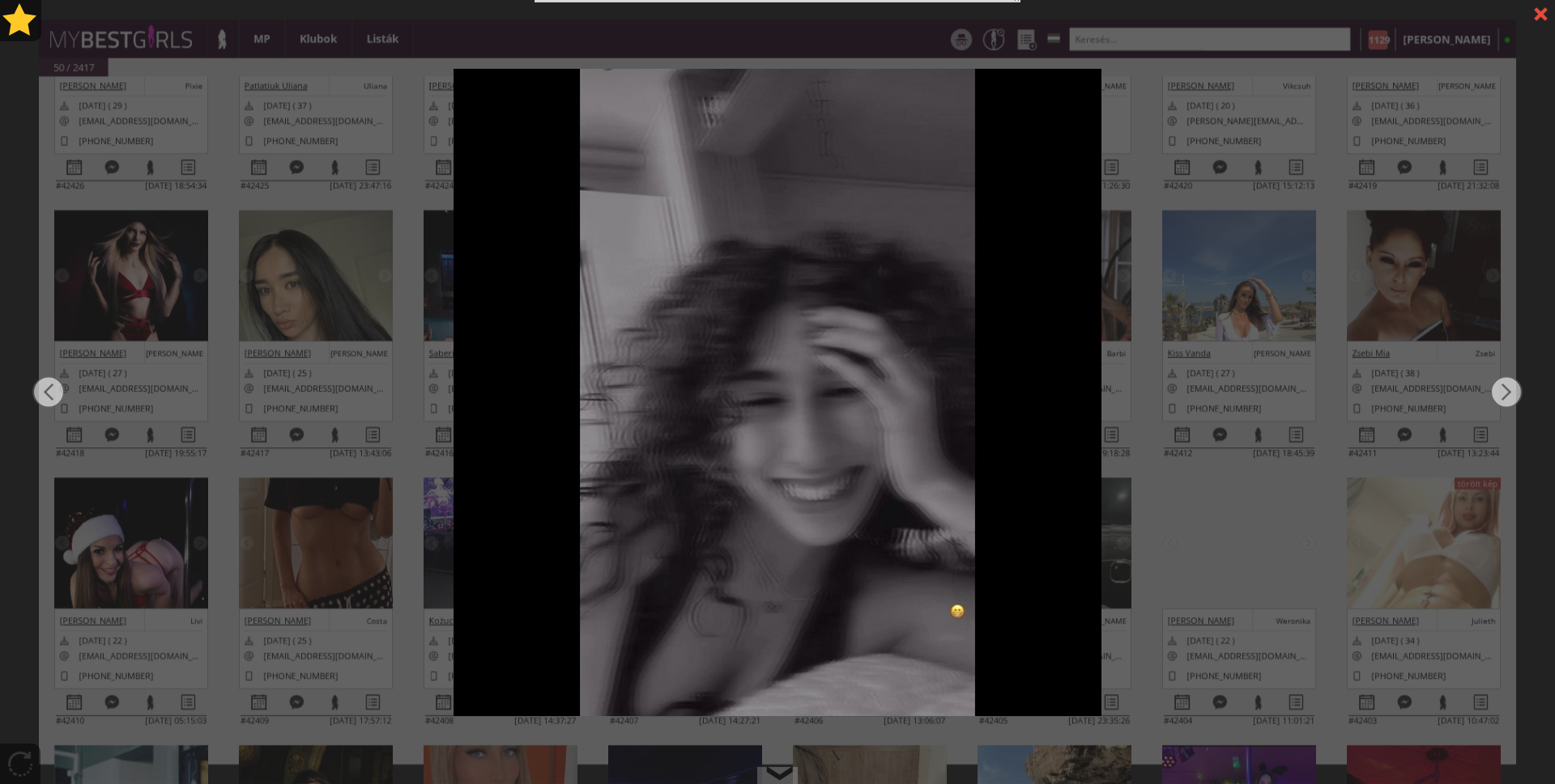
click at [1536, 24] on div at bounding box center [1541, 14] width 29 height 29
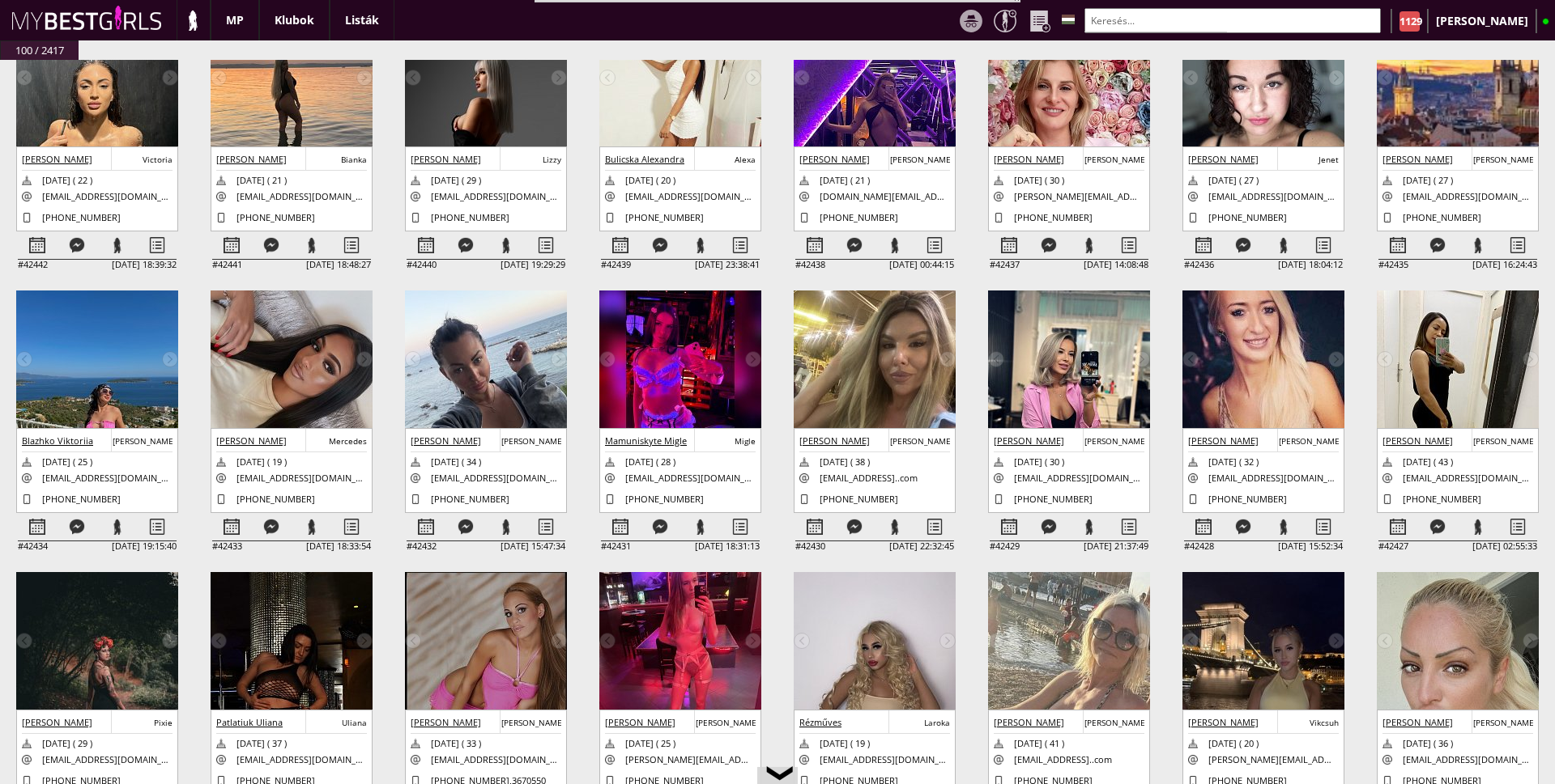
scroll to position [0, 0]
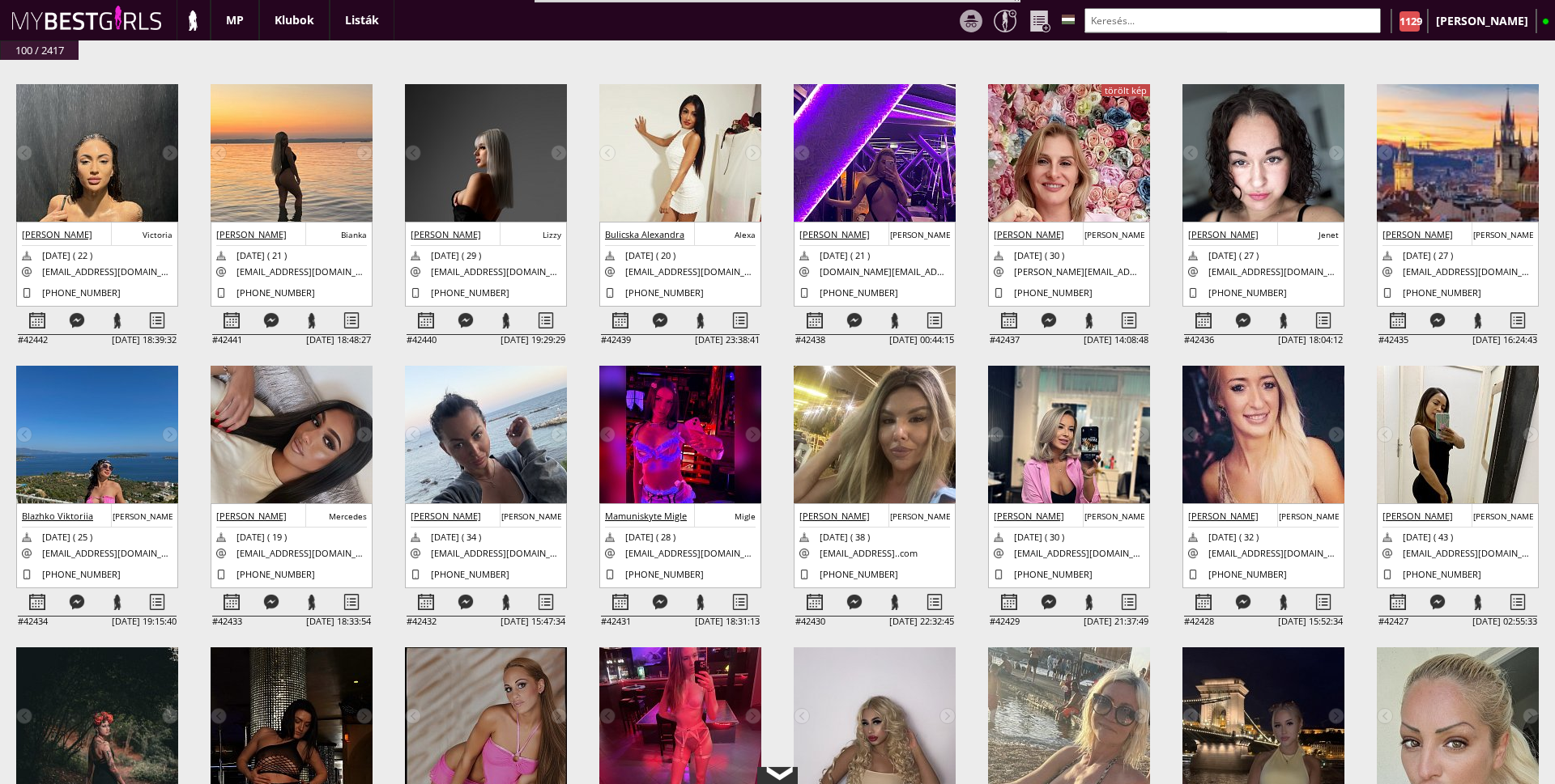
click at [775, 771] on div "❮" at bounding box center [777, 778] width 24 height 13
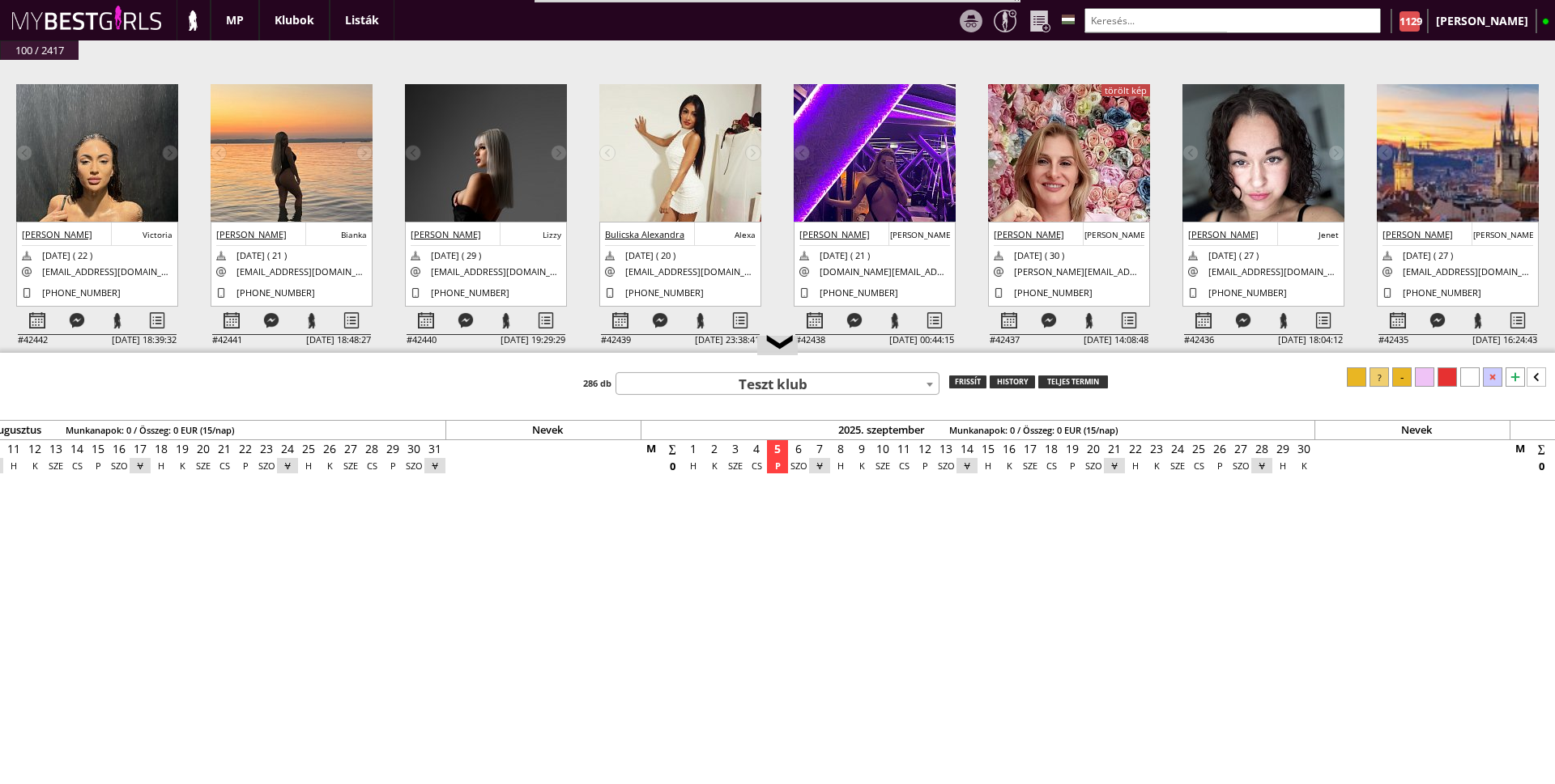
click at [932, 384] on b at bounding box center [929, 385] width 6 height 4
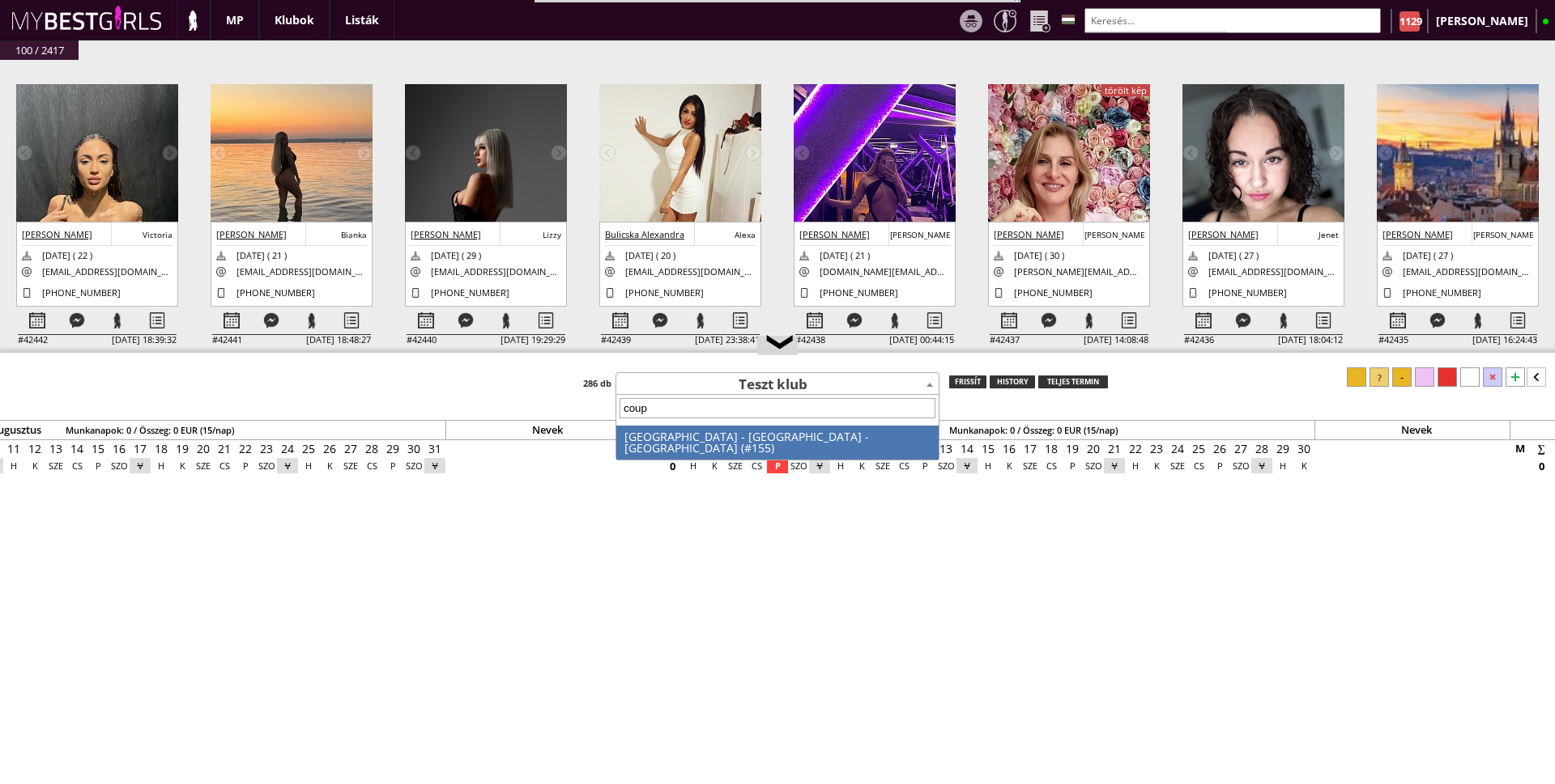
type input "coup"
click at [881, 449] on span "coup [GEOGRAPHIC_DATA] - [GEOGRAPHIC_DATA] - [GEOGRAPHIC_DATA] (#155)" at bounding box center [777, 427] width 324 height 65
select select "155"
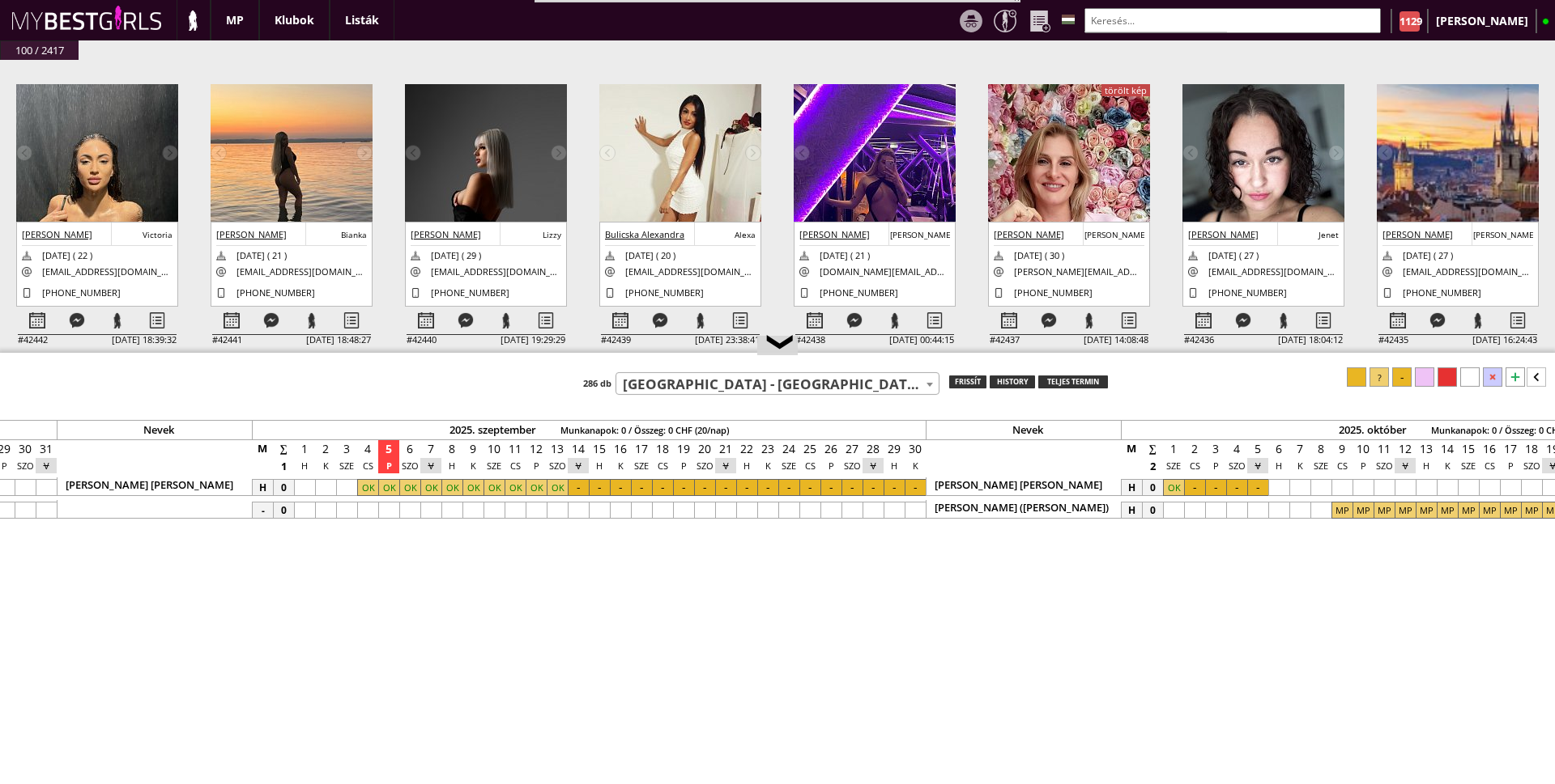
scroll to position [0, 7054]
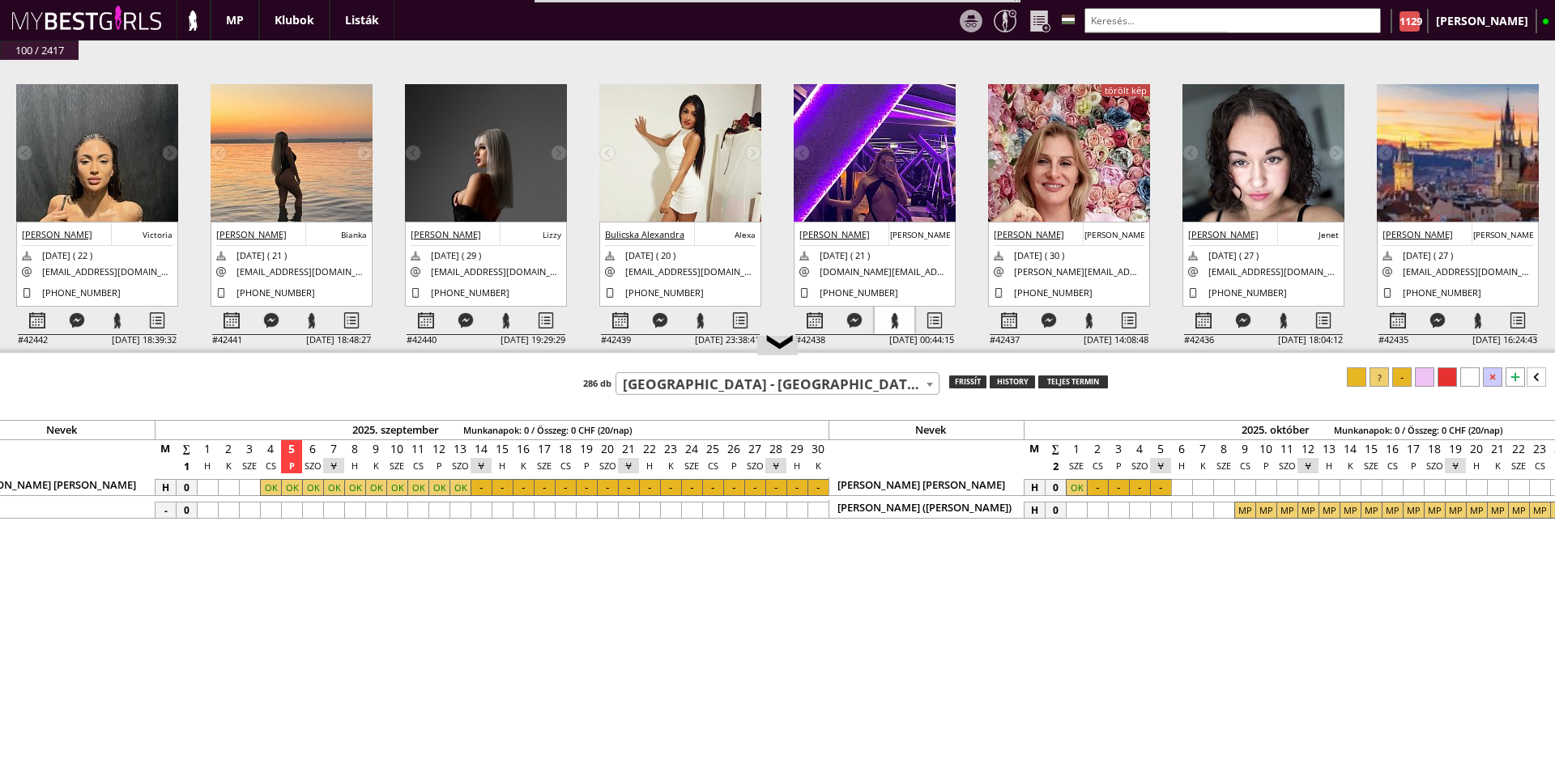
click at [897, 324] on div at bounding box center [895, 321] width 39 height 29
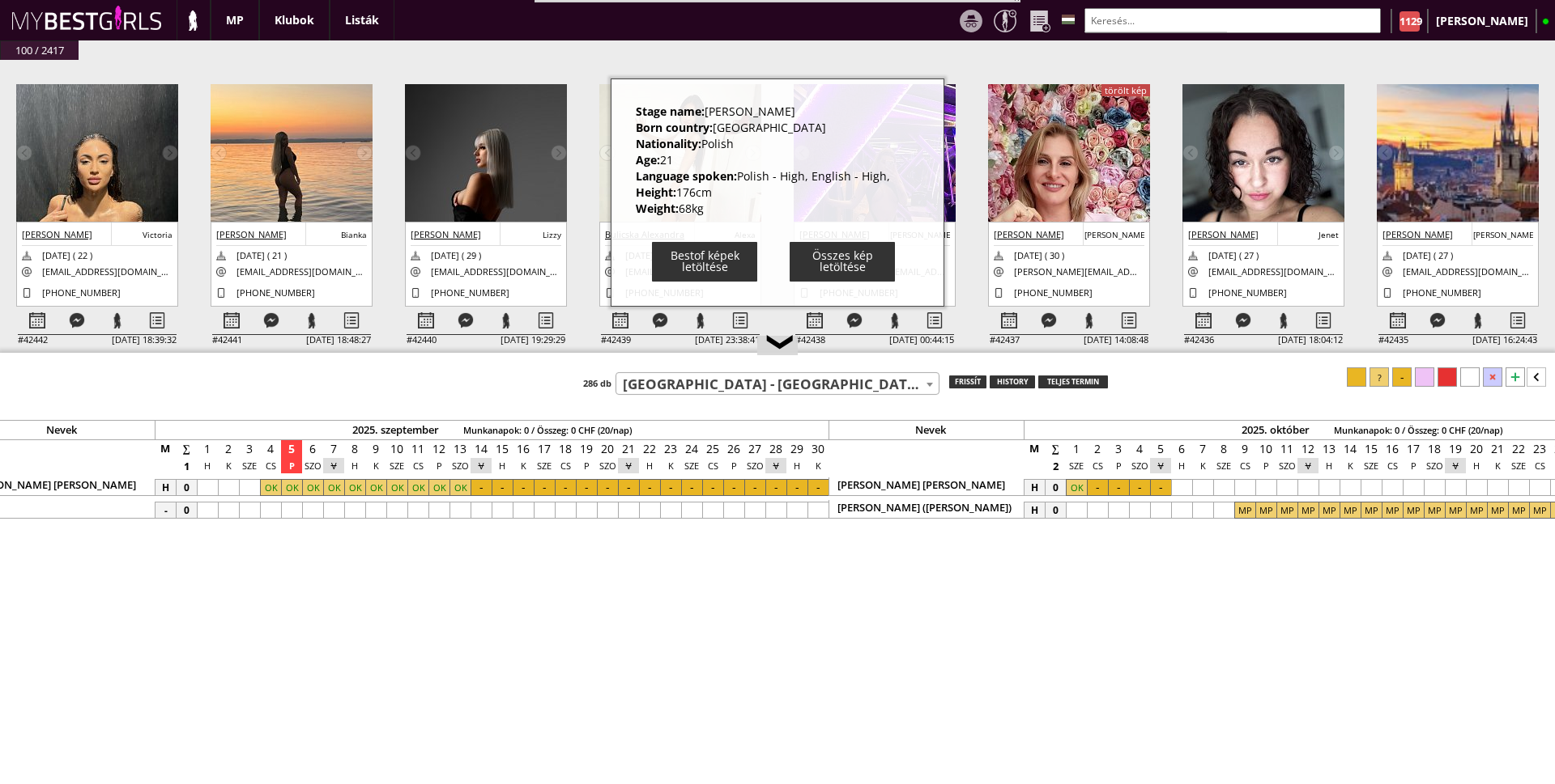
click at [666, 57] on div "100 / 2417 #42442 [DATE] 18:39:32 [PERSON_NAME] [PERSON_NAME] [DATE] ( 22 ) [EM…" at bounding box center [777, 412] width 1555 height 744
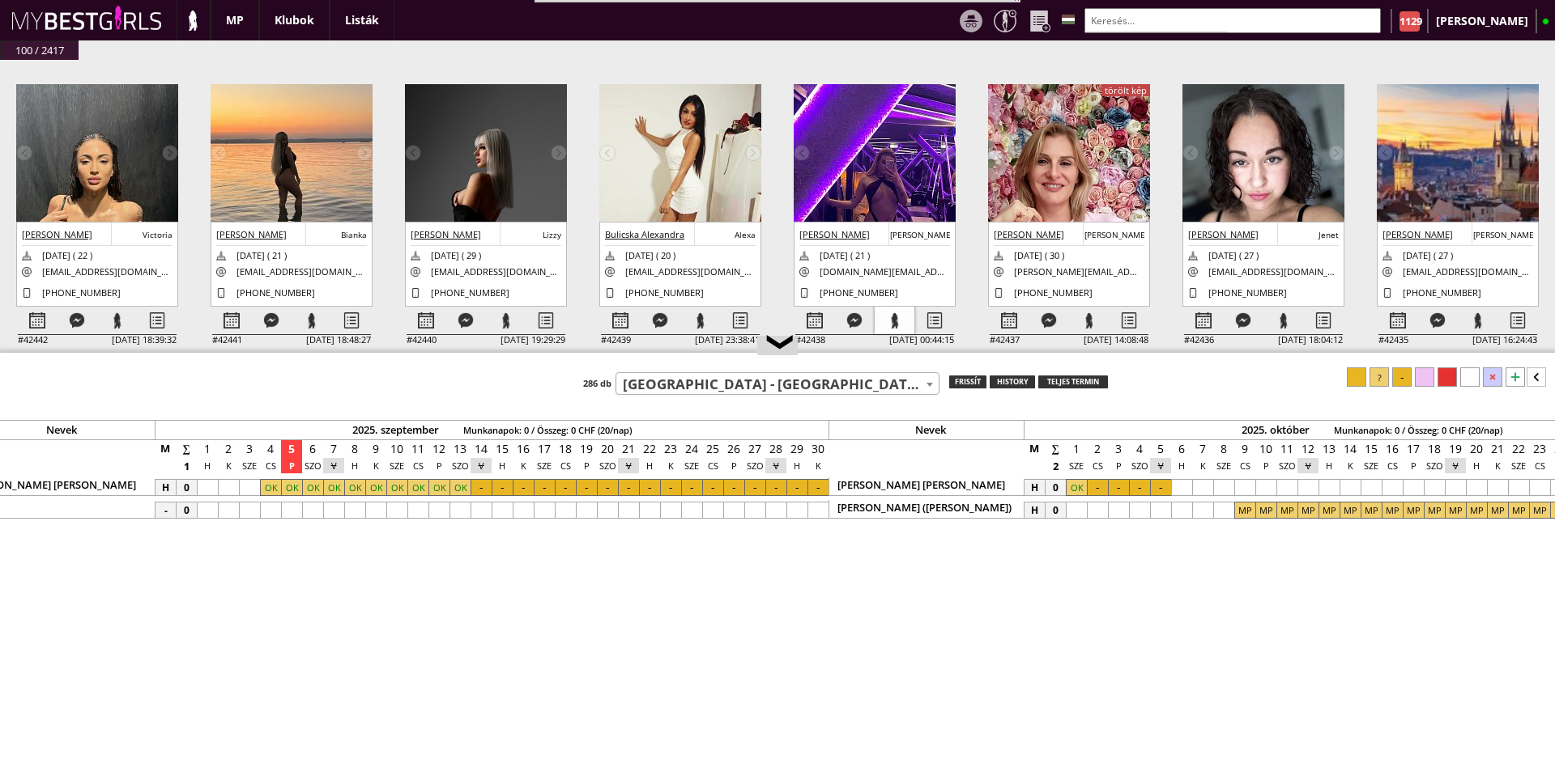
click at [895, 317] on div at bounding box center [895, 321] width 39 height 29
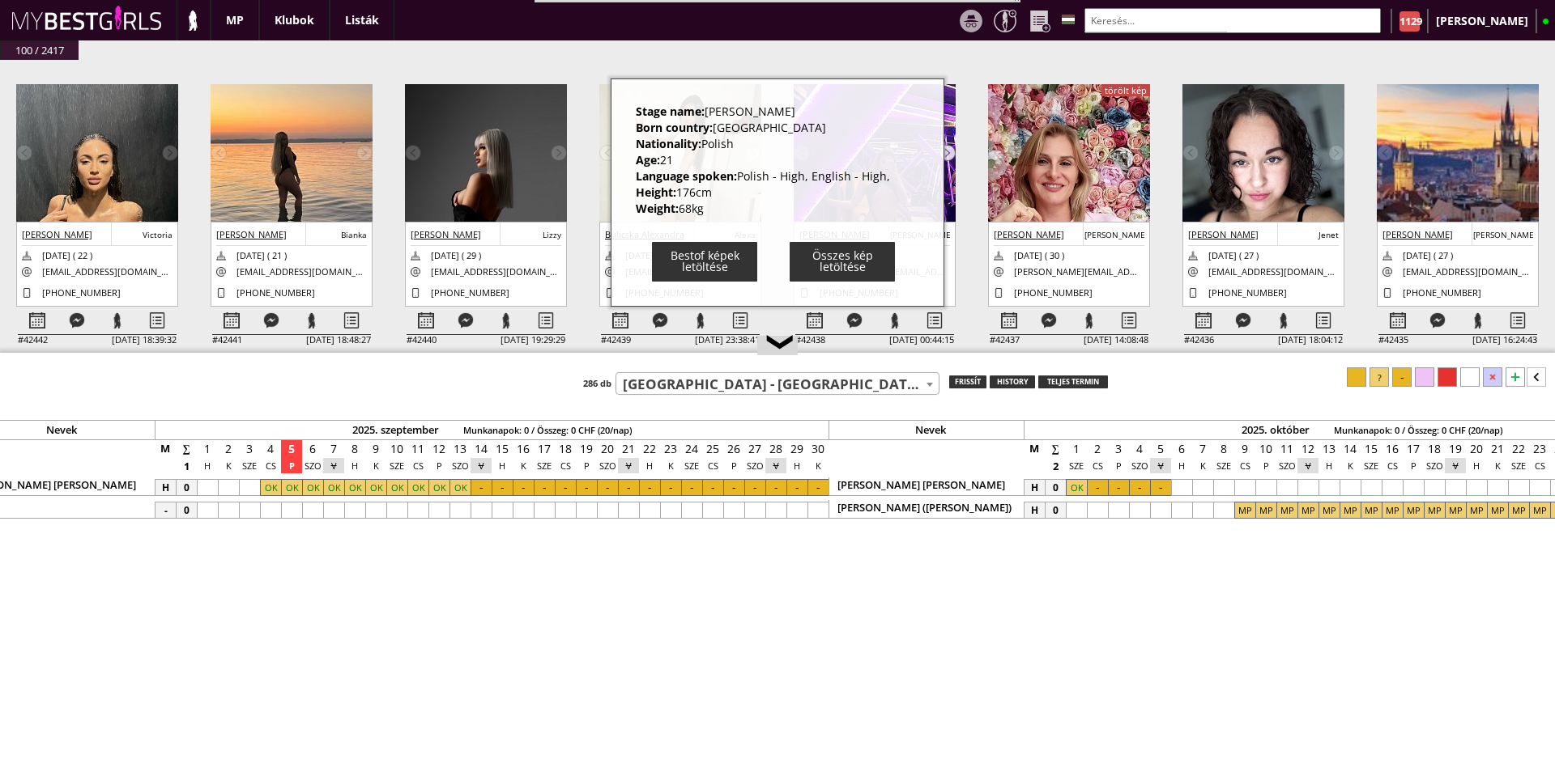
click at [948, 152] on img at bounding box center [948, 153] width 16 height 16
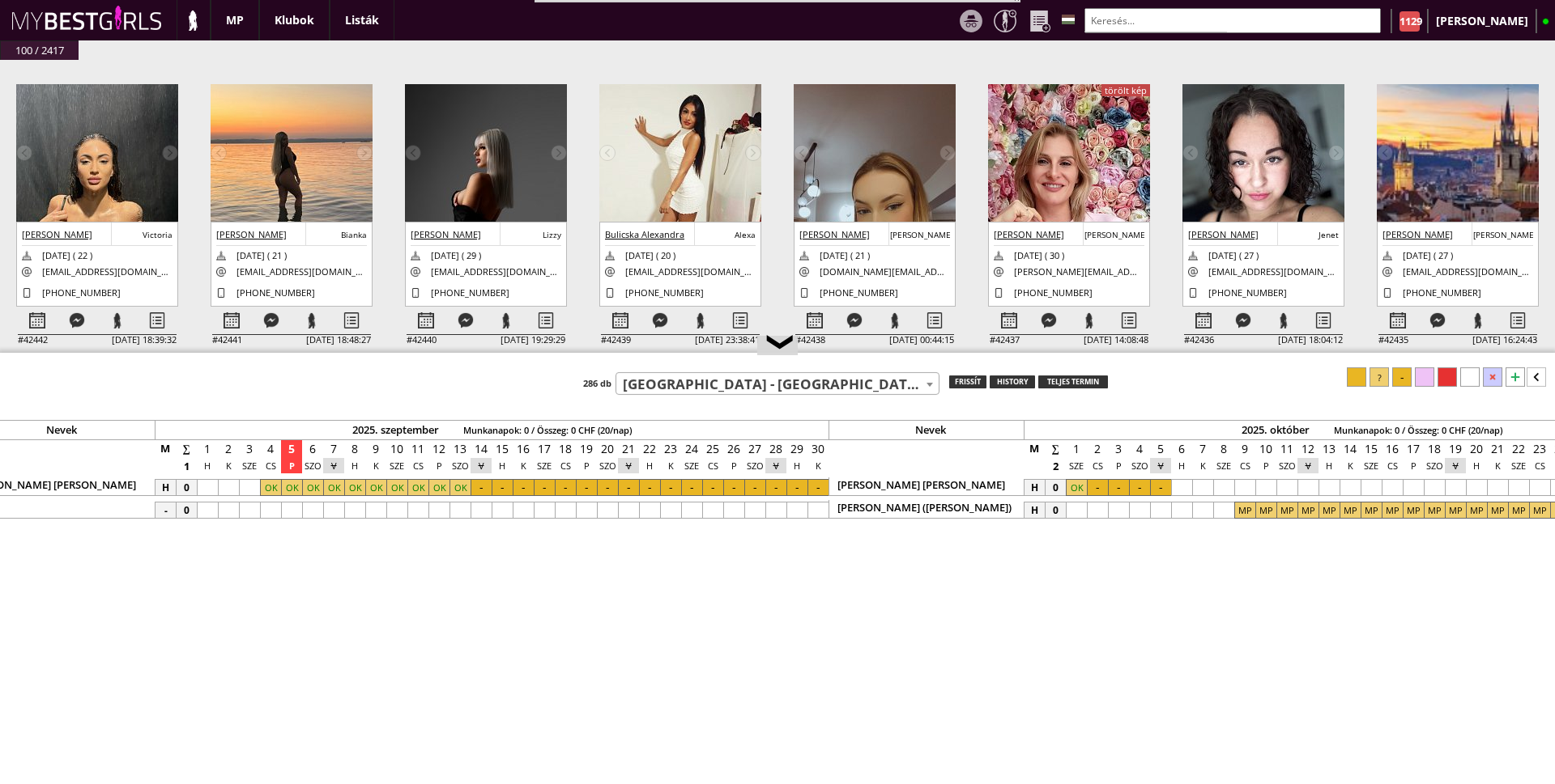
click at [887, 162] on img at bounding box center [874, 228] width 162 height 288
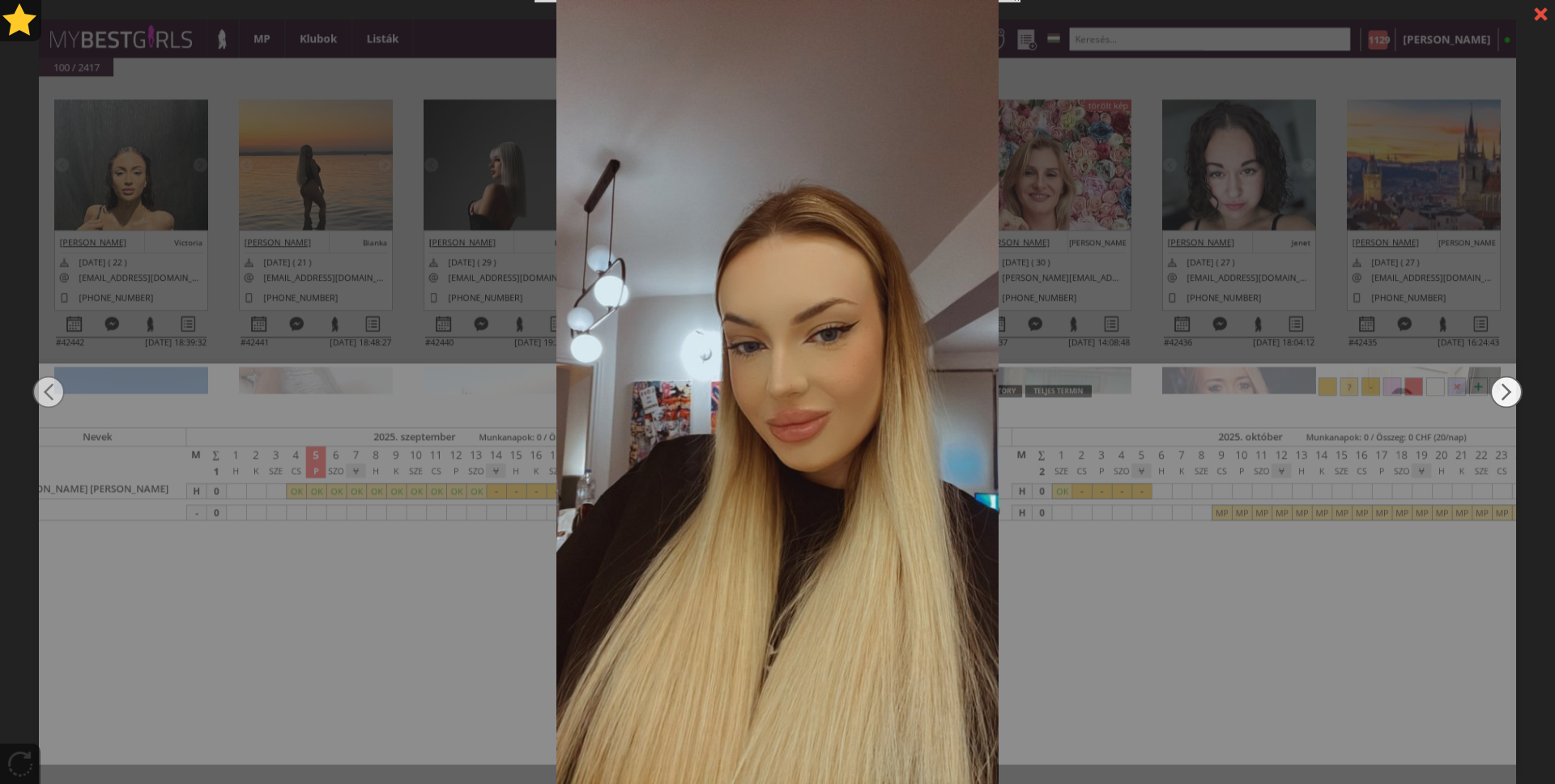
click at [1497, 391] on img at bounding box center [1506, 392] width 32 height 470
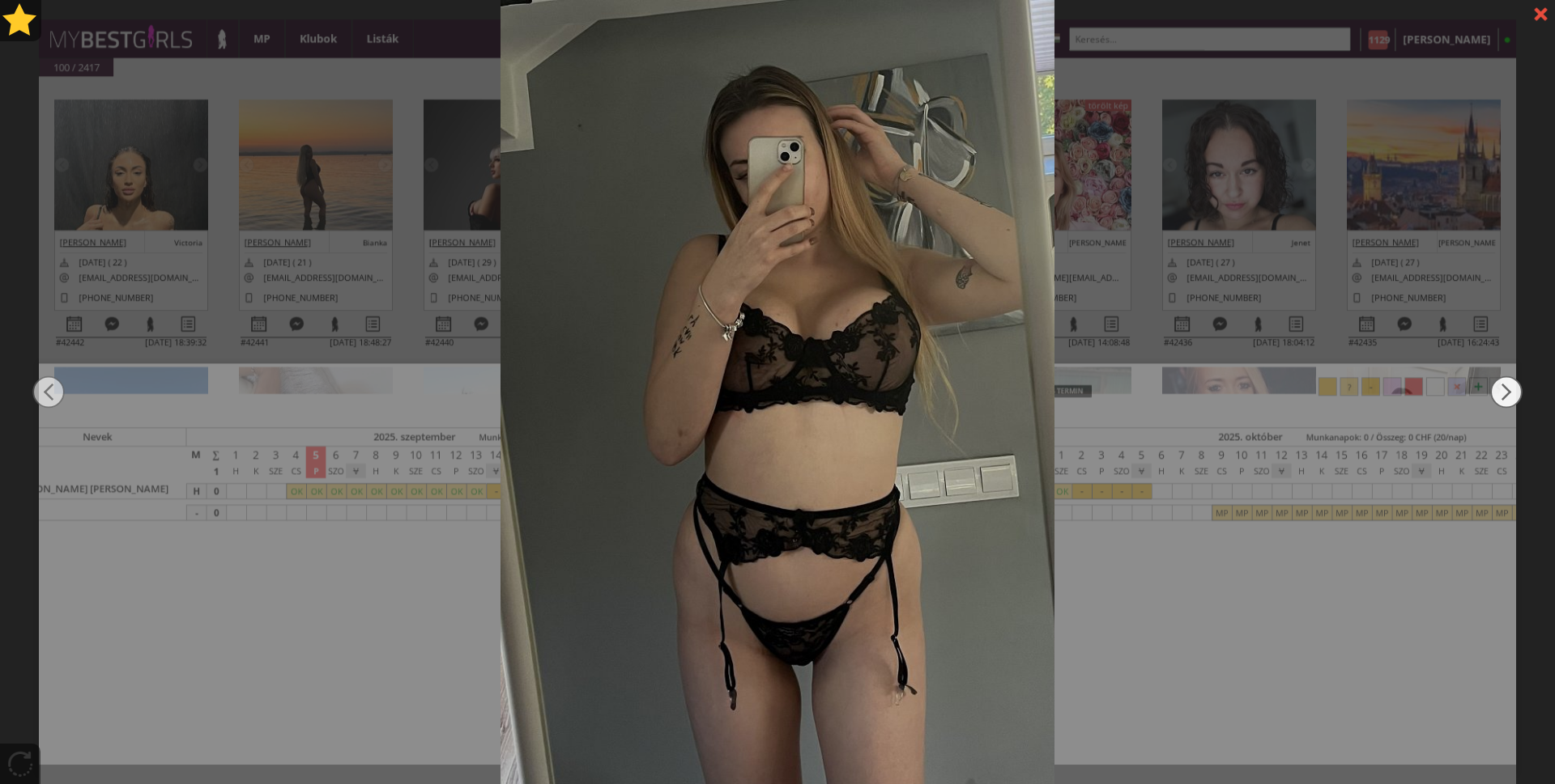
click at [1497, 391] on img at bounding box center [1506, 392] width 32 height 470
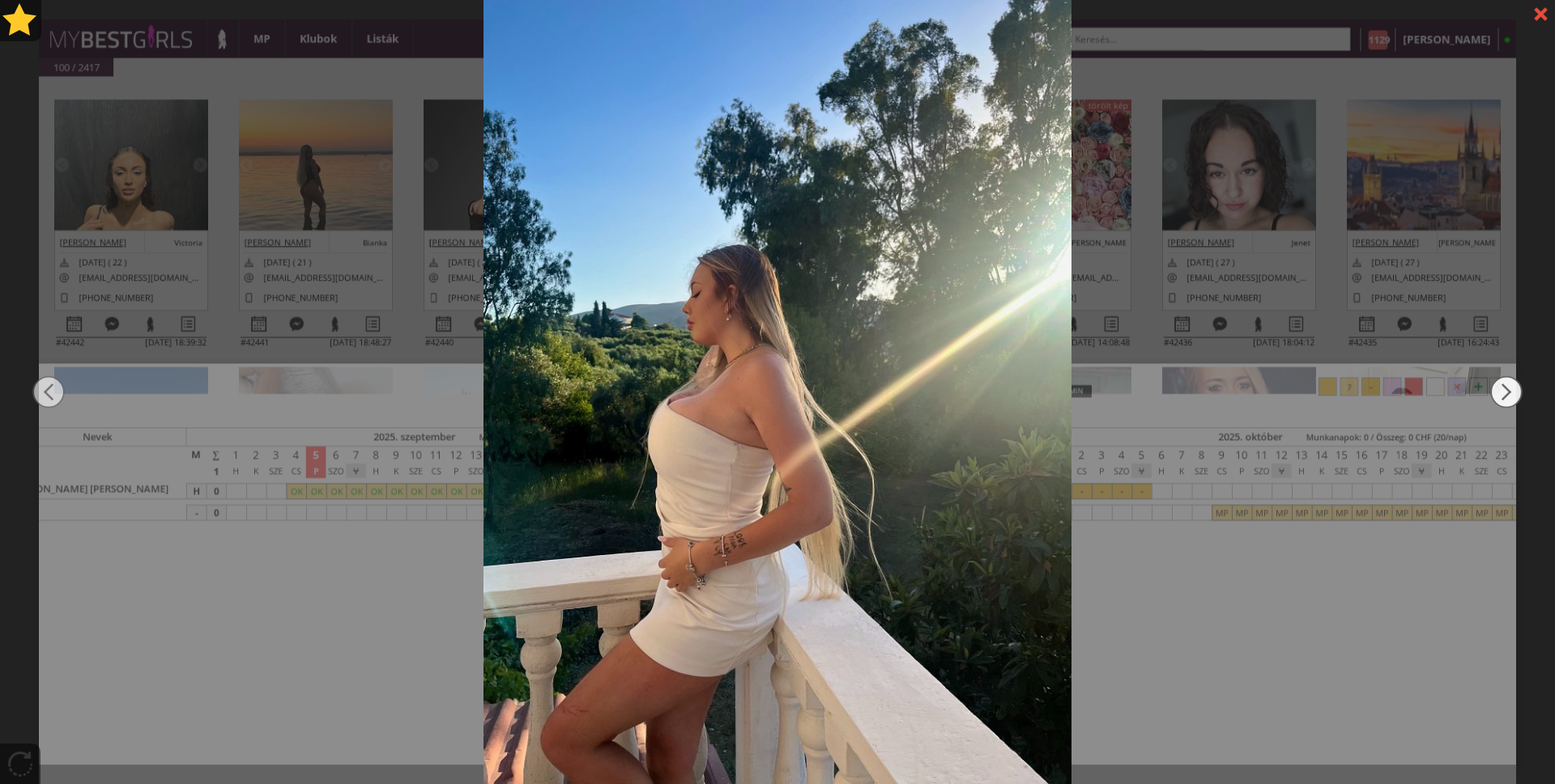
click at [1497, 391] on img at bounding box center [1506, 392] width 32 height 470
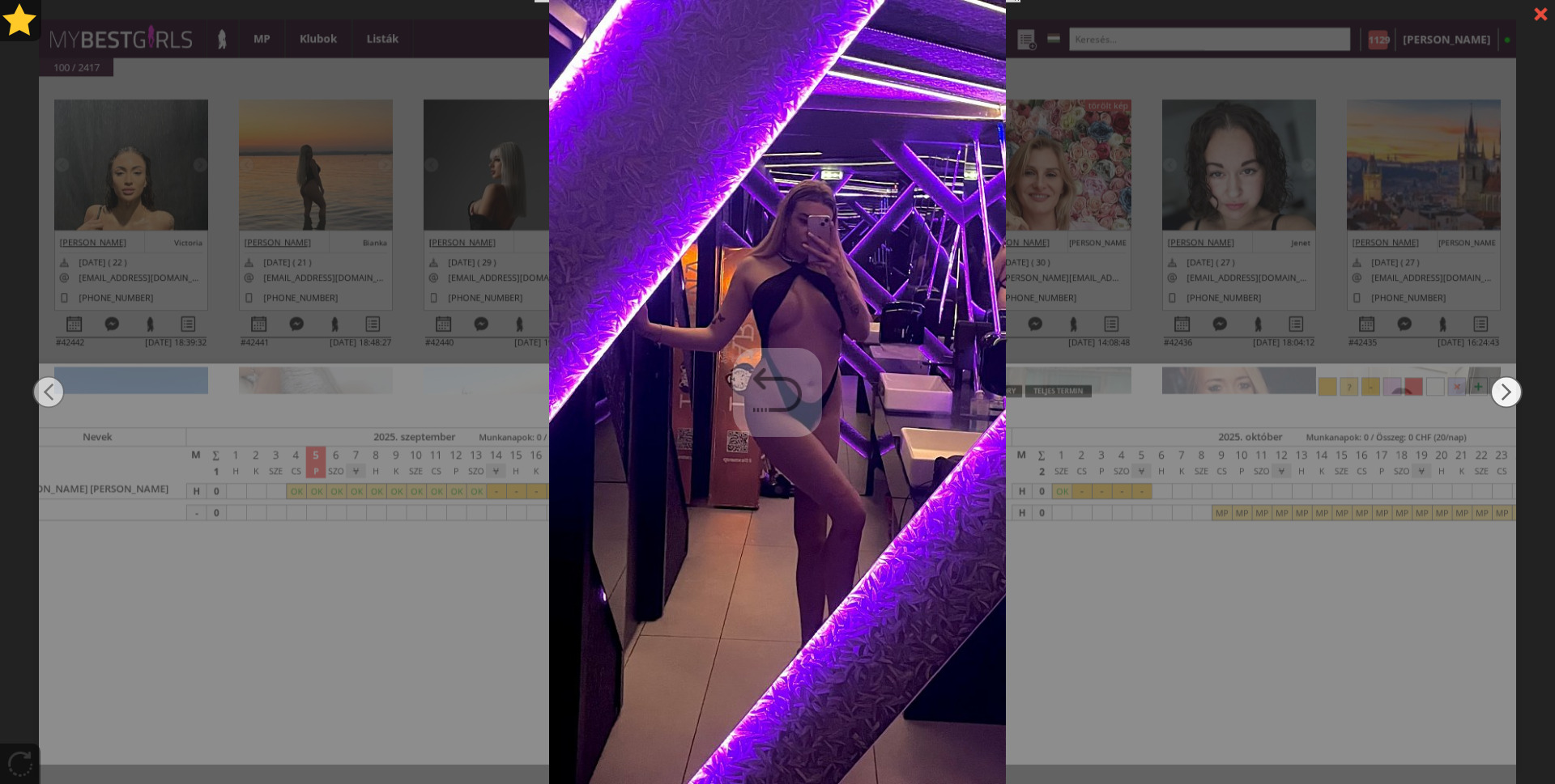
click at [1497, 391] on img at bounding box center [1506, 392] width 32 height 470
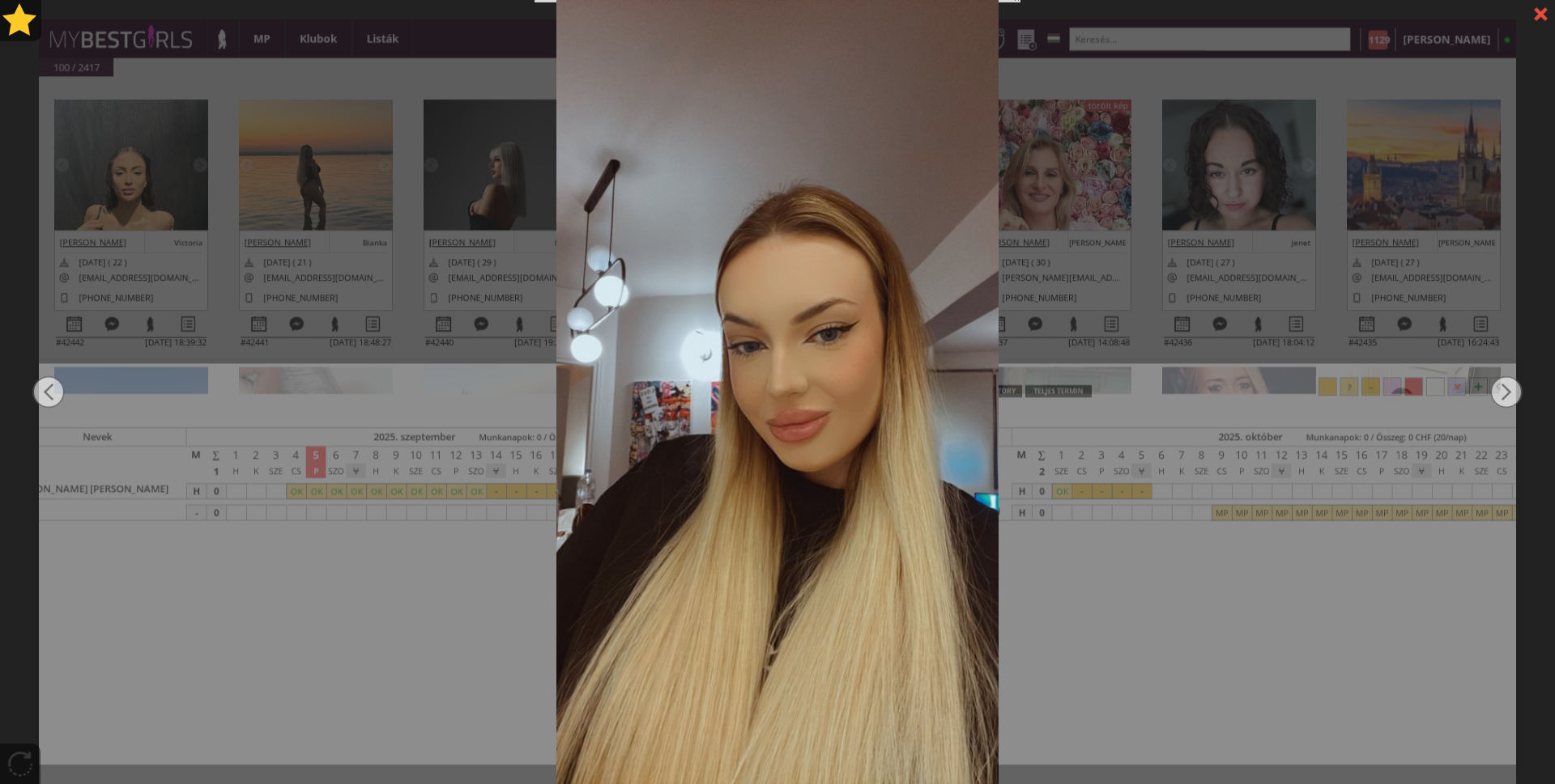
click at [1534, 16] on div at bounding box center [1541, 14] width 29 height 29
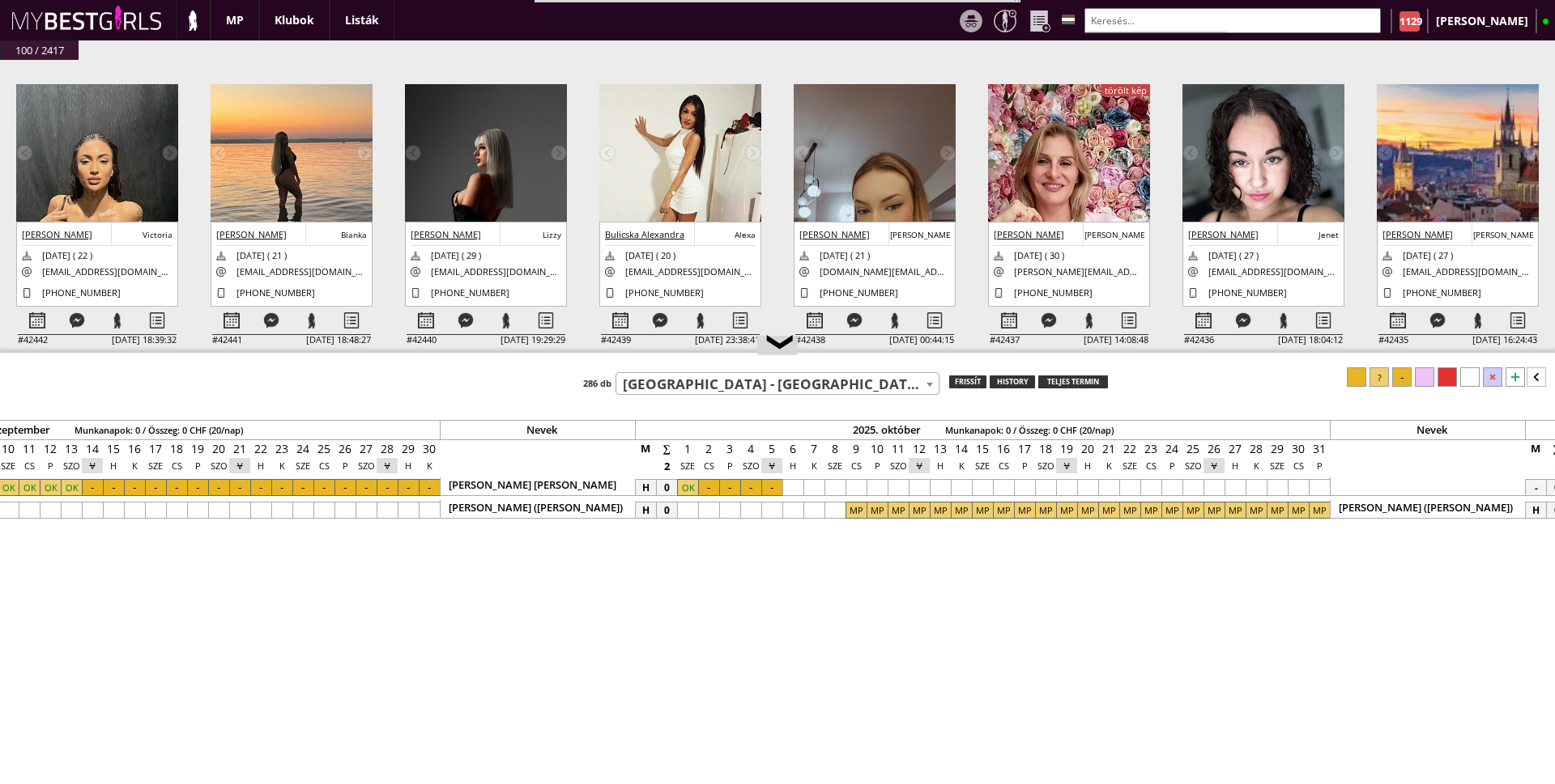
scroll to position [0, 7638]
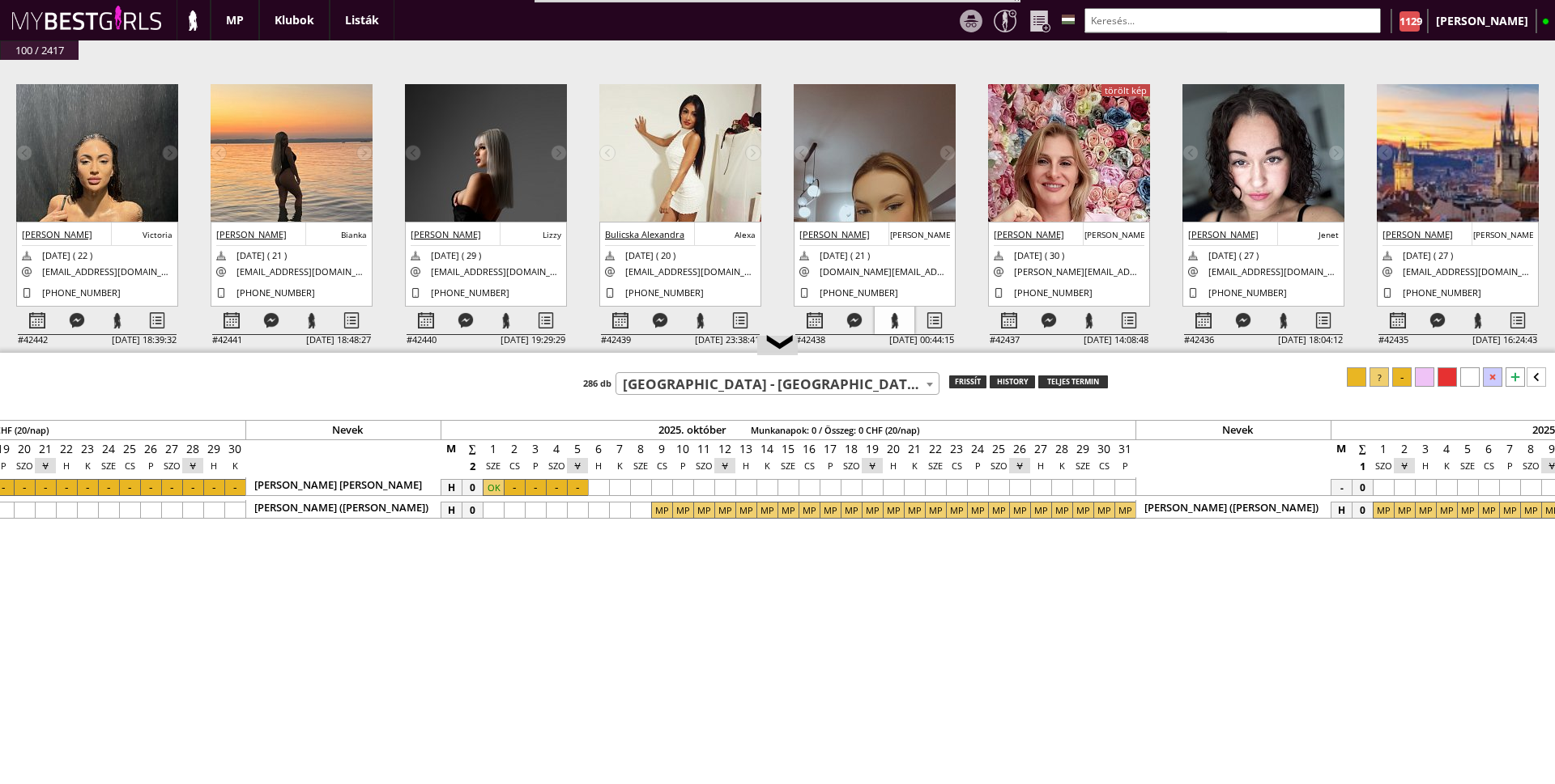
click at [893, 317] on div at bounding box center [895, 321] width 39 height 29
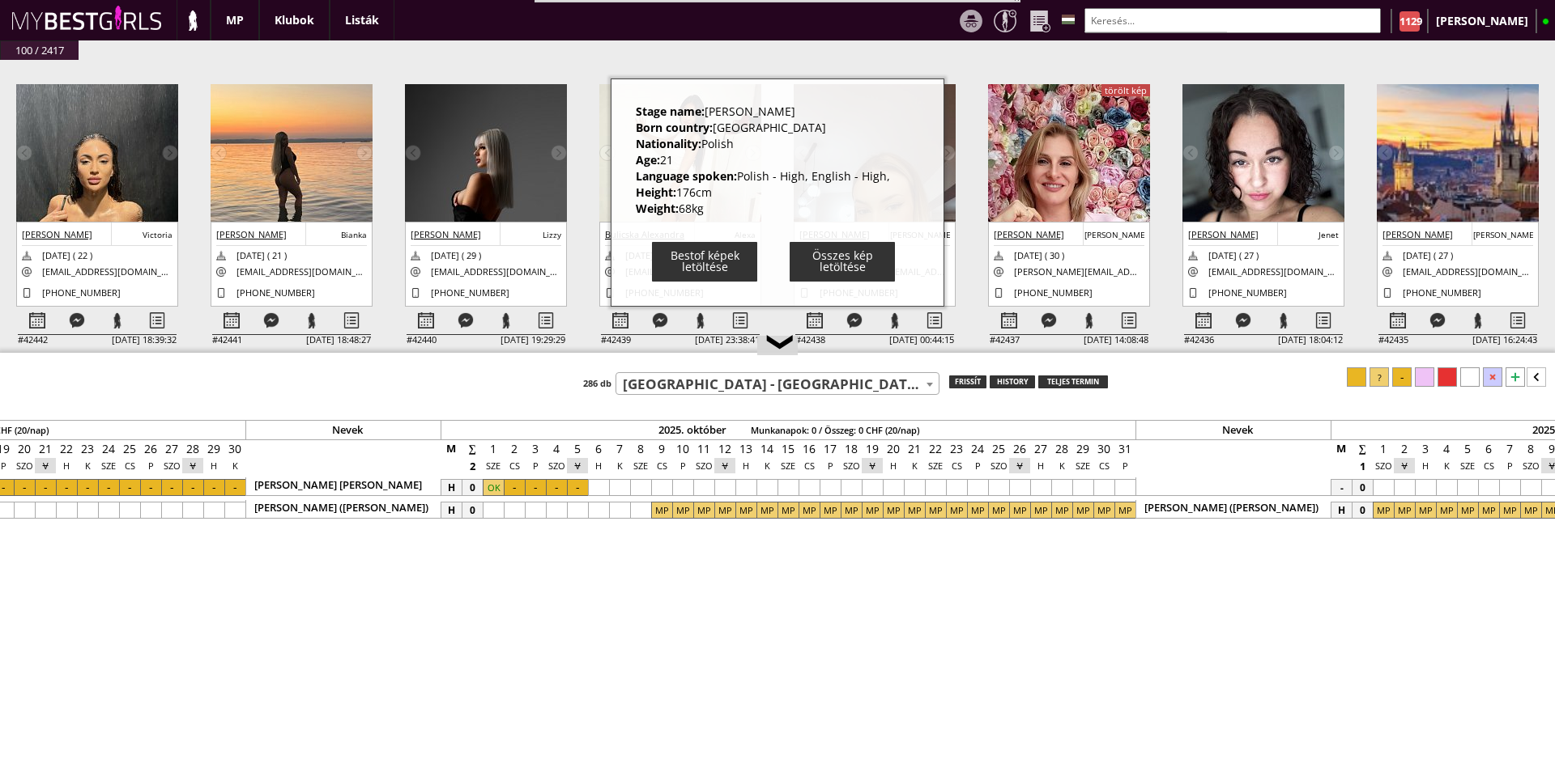
click at [524, 378] on div "Teszt klub 7th Heaven - [GEOGRAPHIC_DATA] - [GEOGRAPHIC_DATA] (#252) A La Charm…" at bounding box center [777, 381] width 1555 height 28
